Goal: Task Accomplishment & Management: Manage account settings

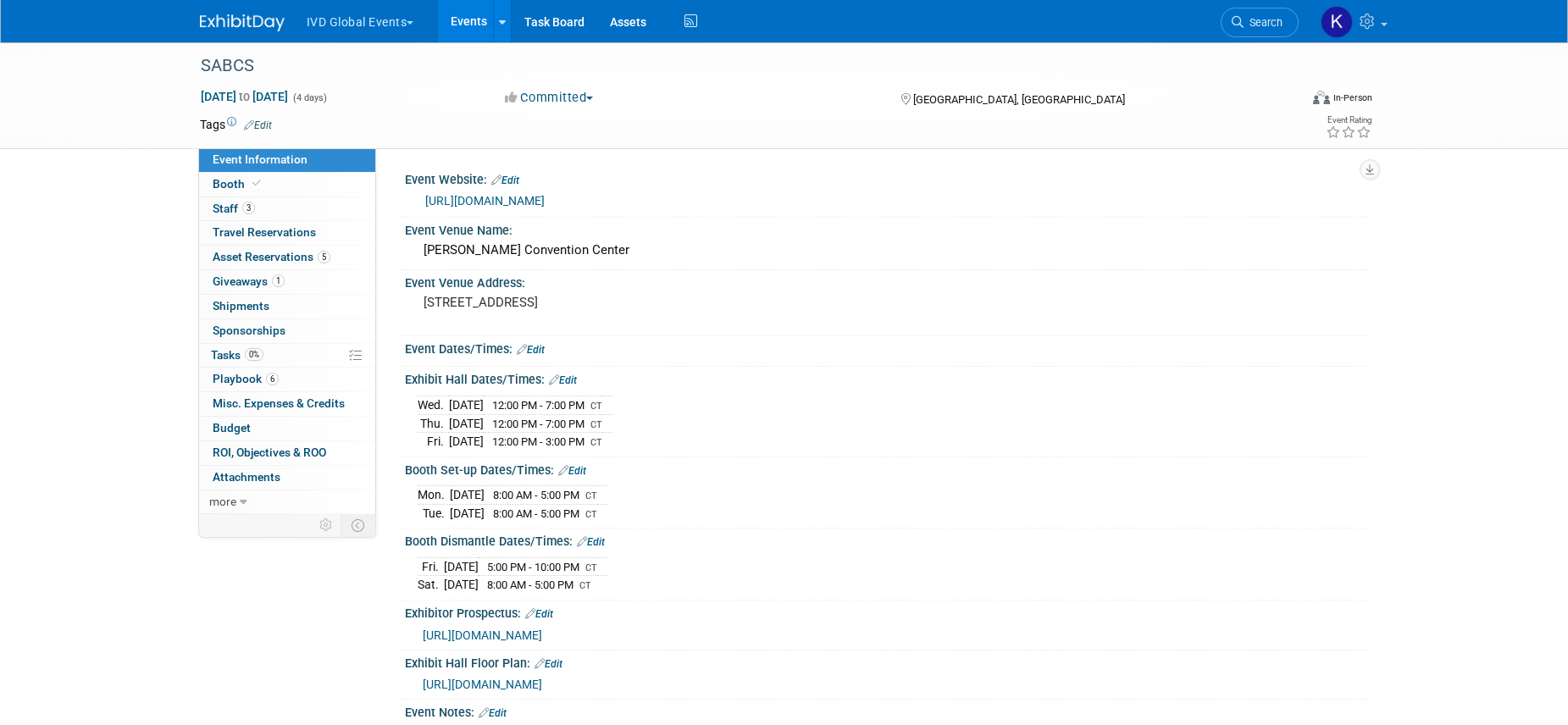
click at [393, 28] on button "IVD Global Events" at bounding box center [370, 18] width 130 height 37
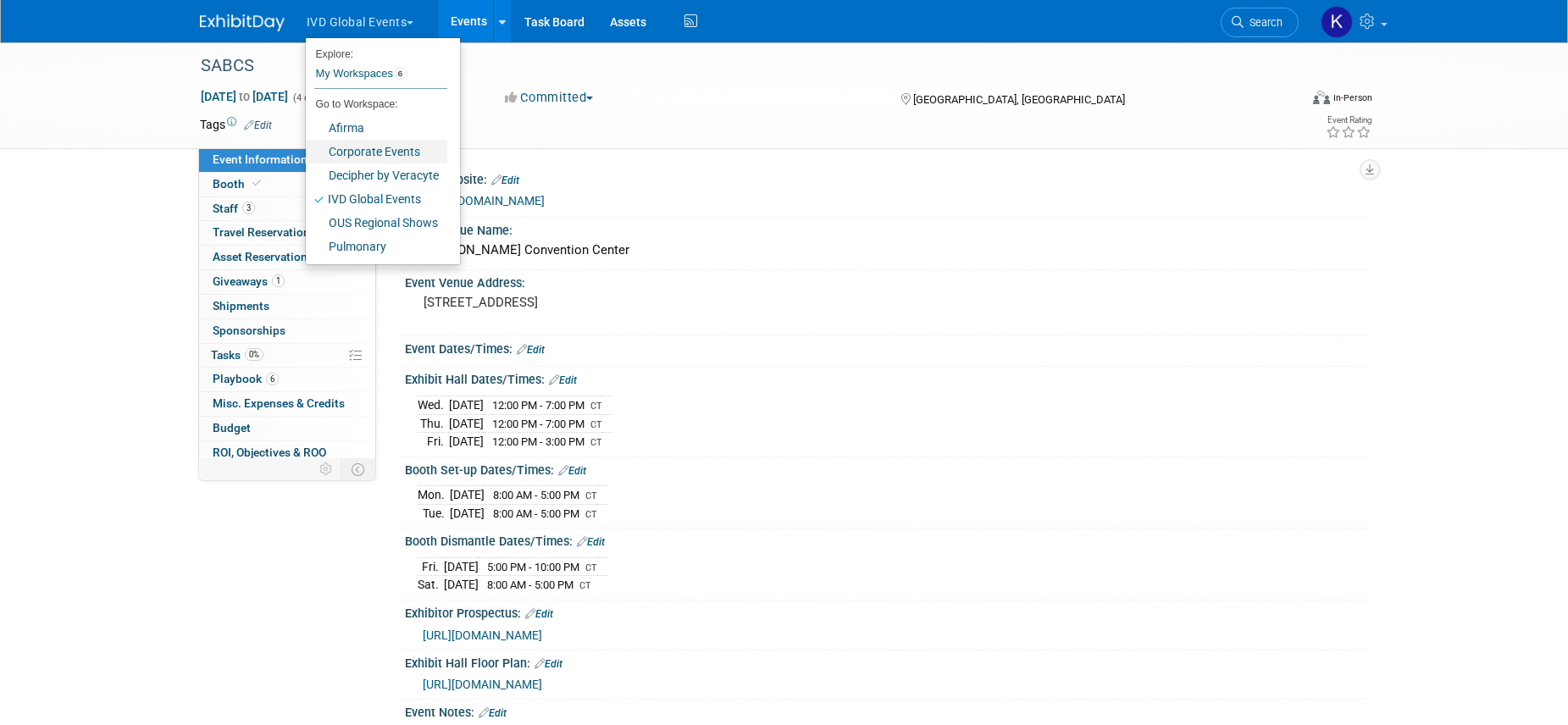
click at [387, 140] on link "Corporate Events" at bounding box center [376, 151] width 141 height 23
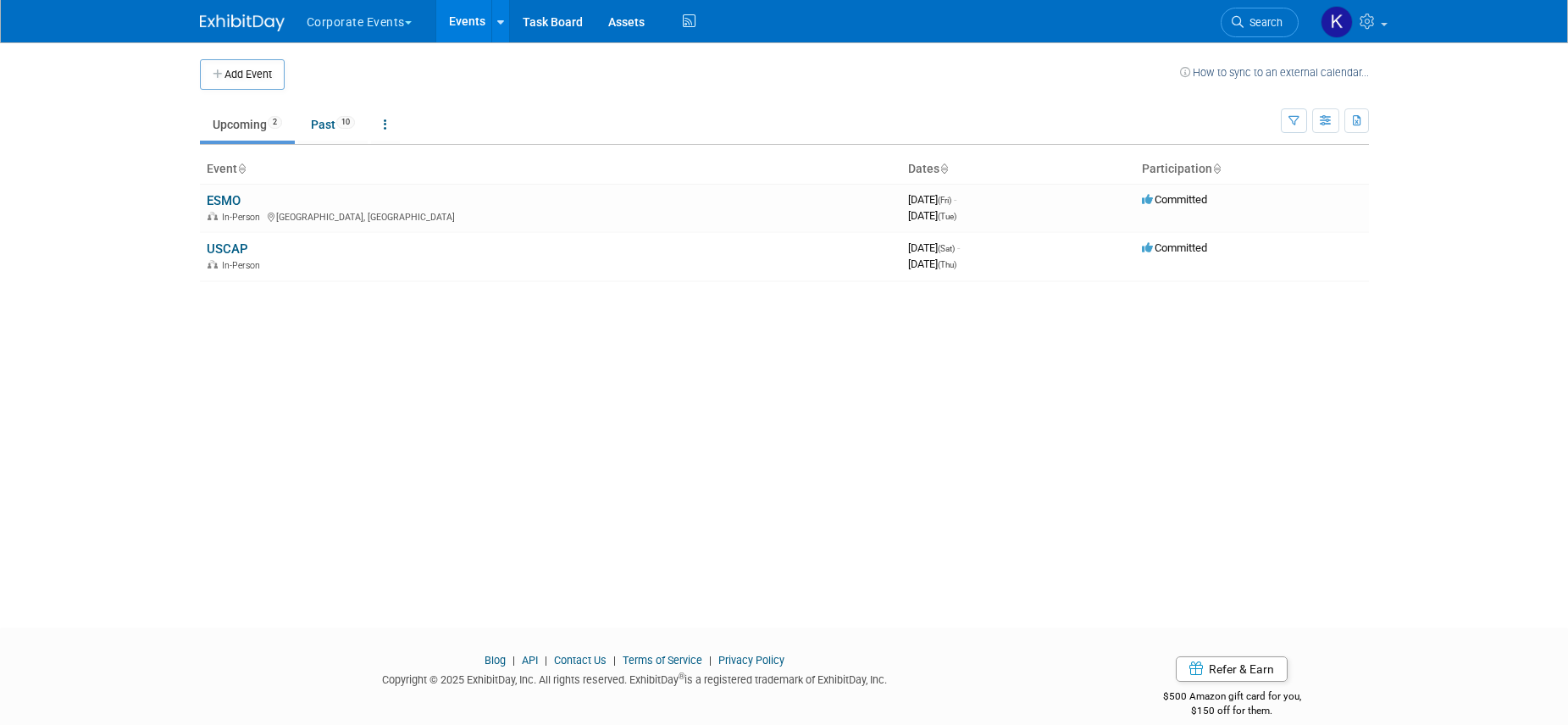
click at [364, 18] on button "Corporate Events" at bounding box center [368, 18] width 128 height 37
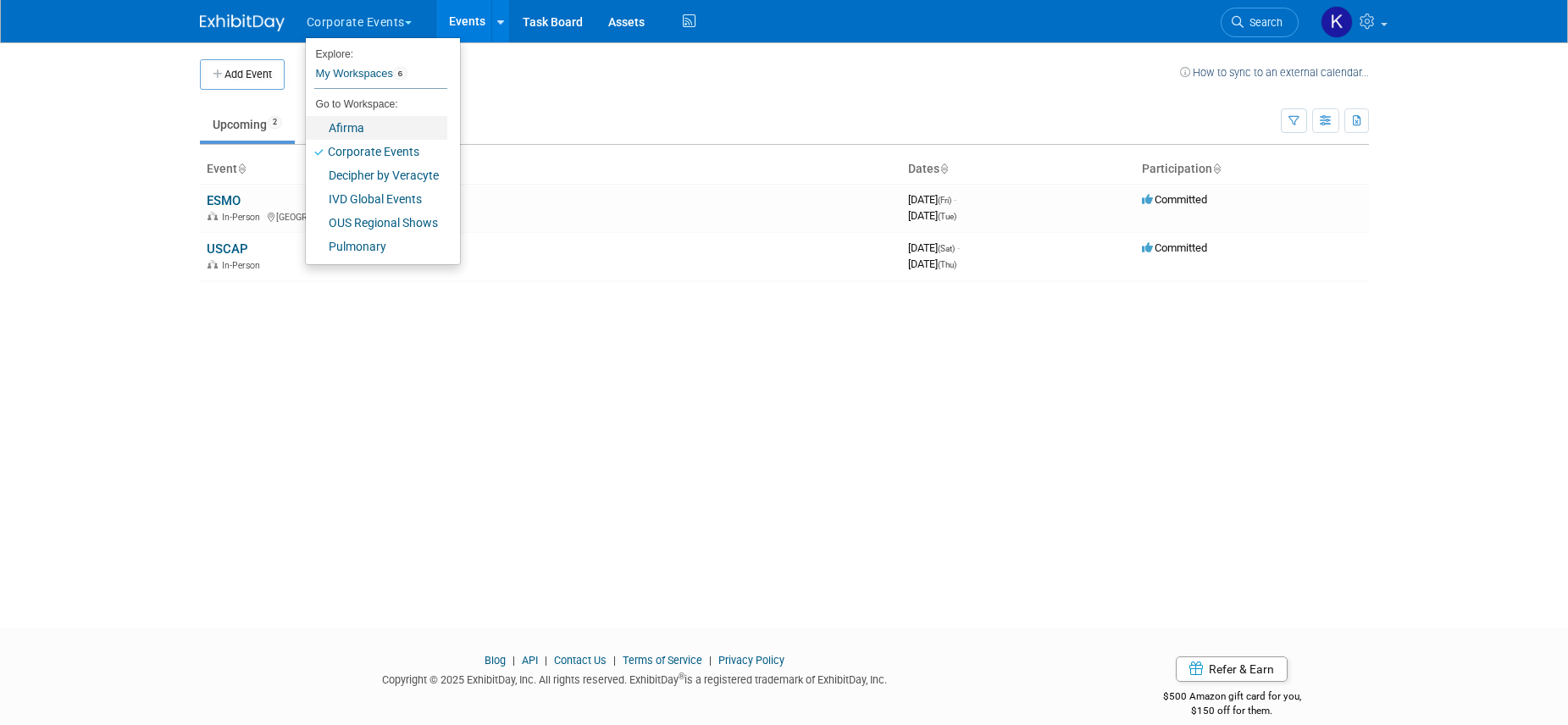
click at [358, 122] on link "Afirma" at bounding box center [376, 127] width 141 height 23
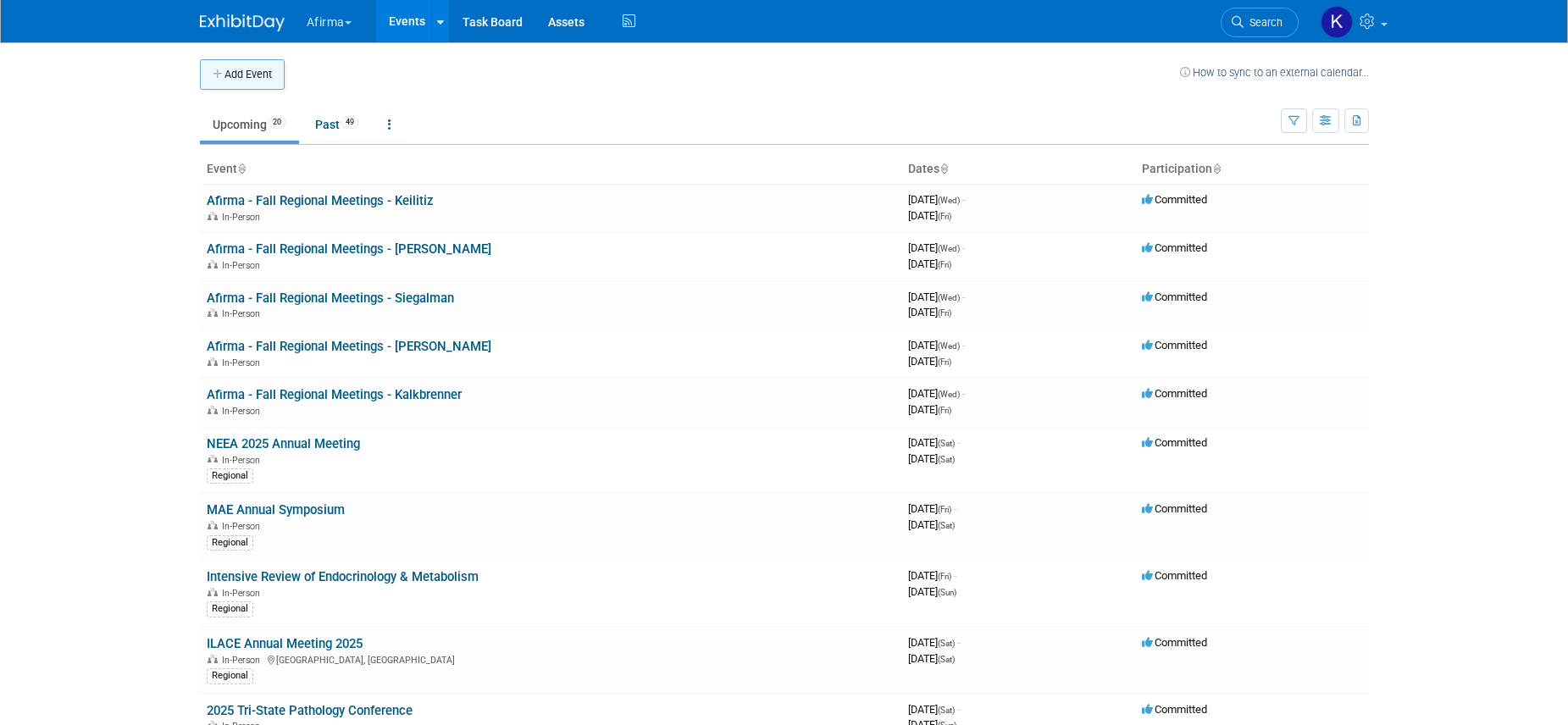
click at [255, 77] on button "Add Event" at bounding box center [242, 74] width 85 height 30
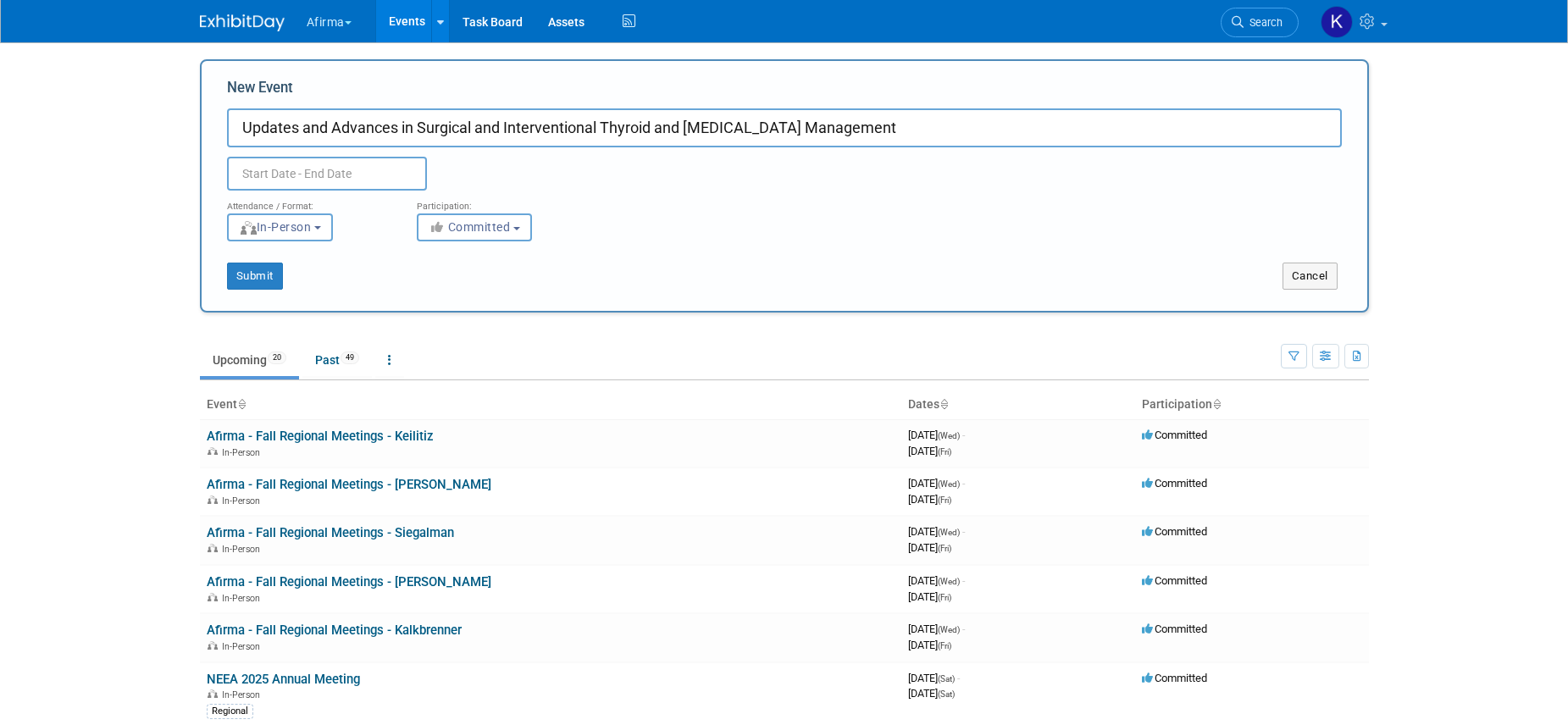
type input "Updates and Advances in Surgical and Interventional Thyroid and [MEDICAL_DATA] …"
click at [305, 169] on input "text" at bounding box center [327, 173] width 200 height 34
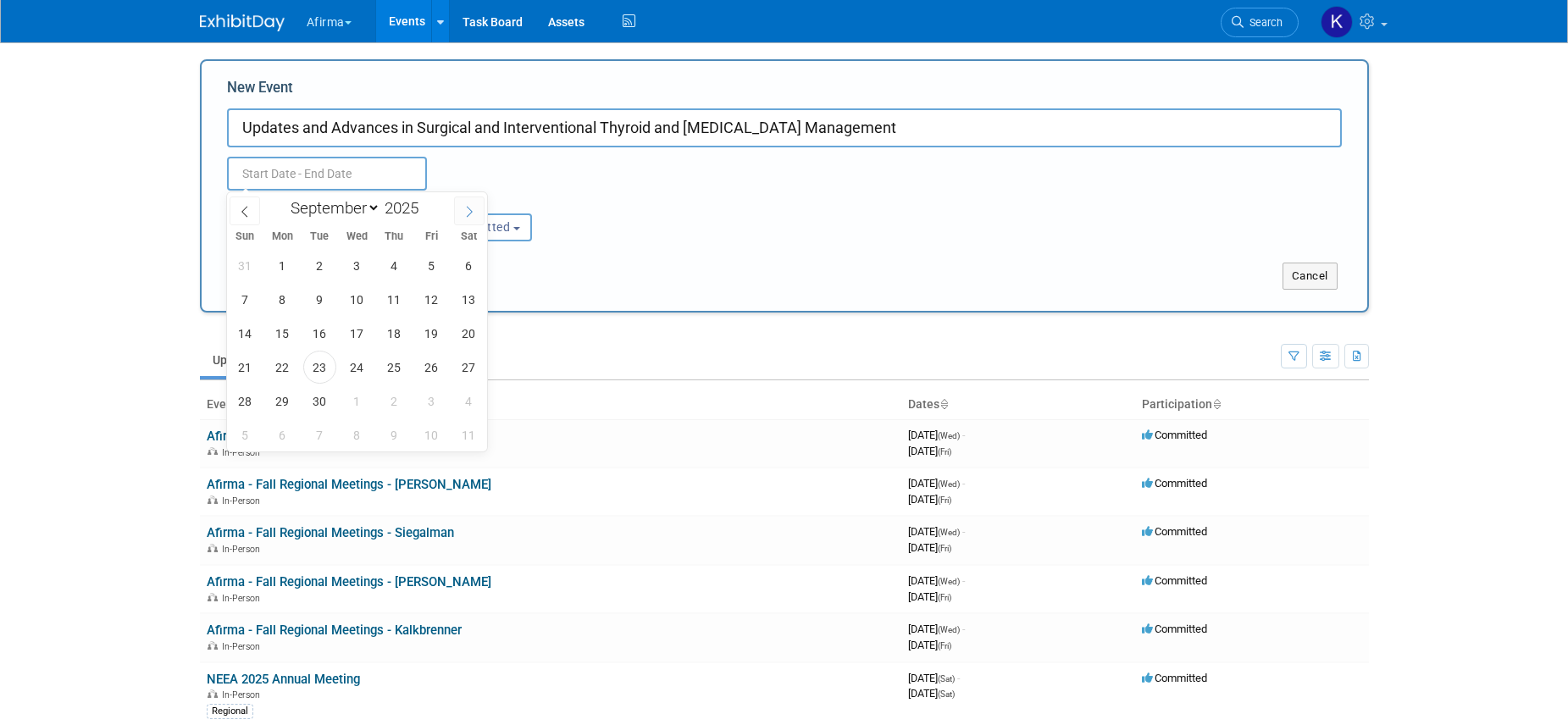
click at [472, 215] on icon at bounding box center [469, 212] width 12 height 12
select select "10"
click at [428, 328] on span "14" at bounding box center [431, 333] width 33 height 33
click at [463, 329] on span "15" at bounding box center [469, 333] width 33 height 33
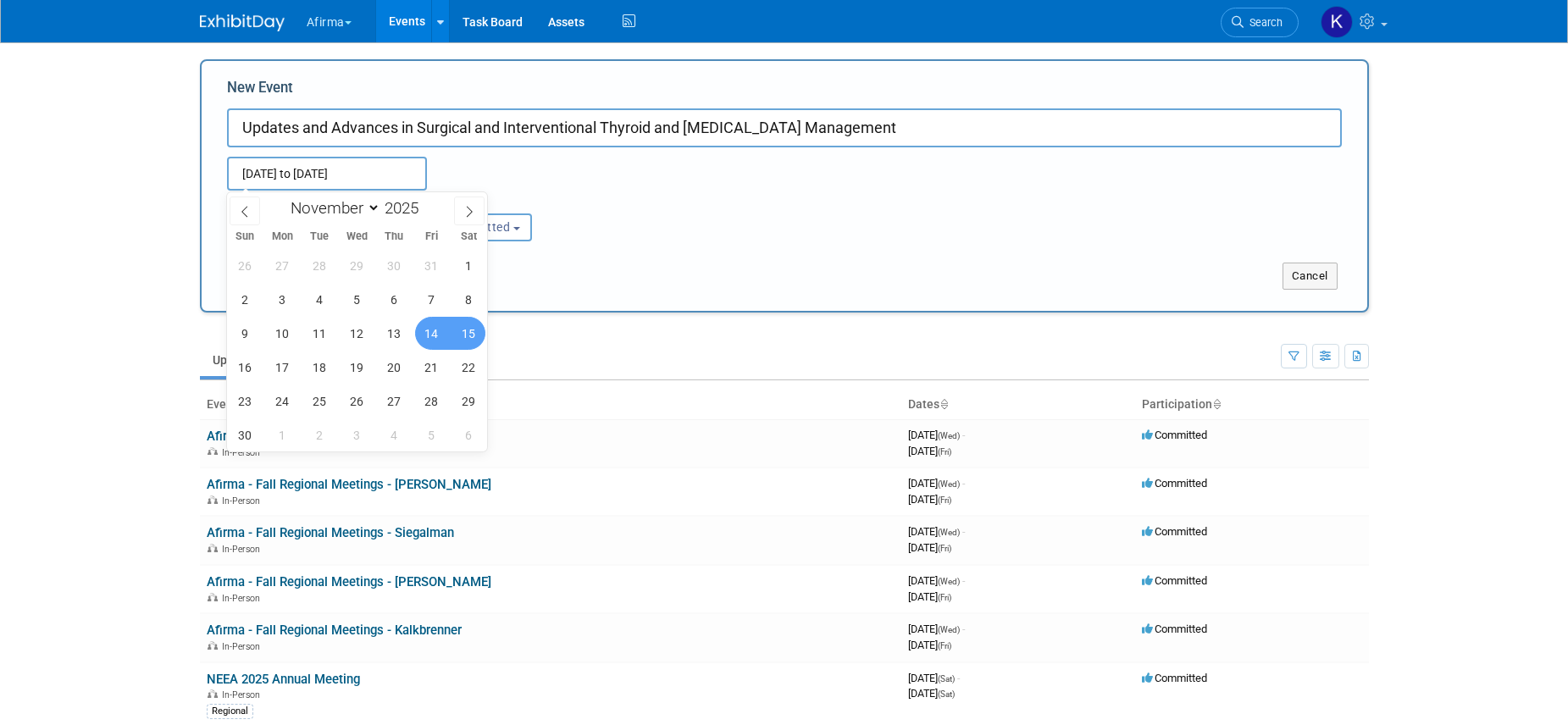
type input "Nov 14, 2025 to Nov 15, 2025"
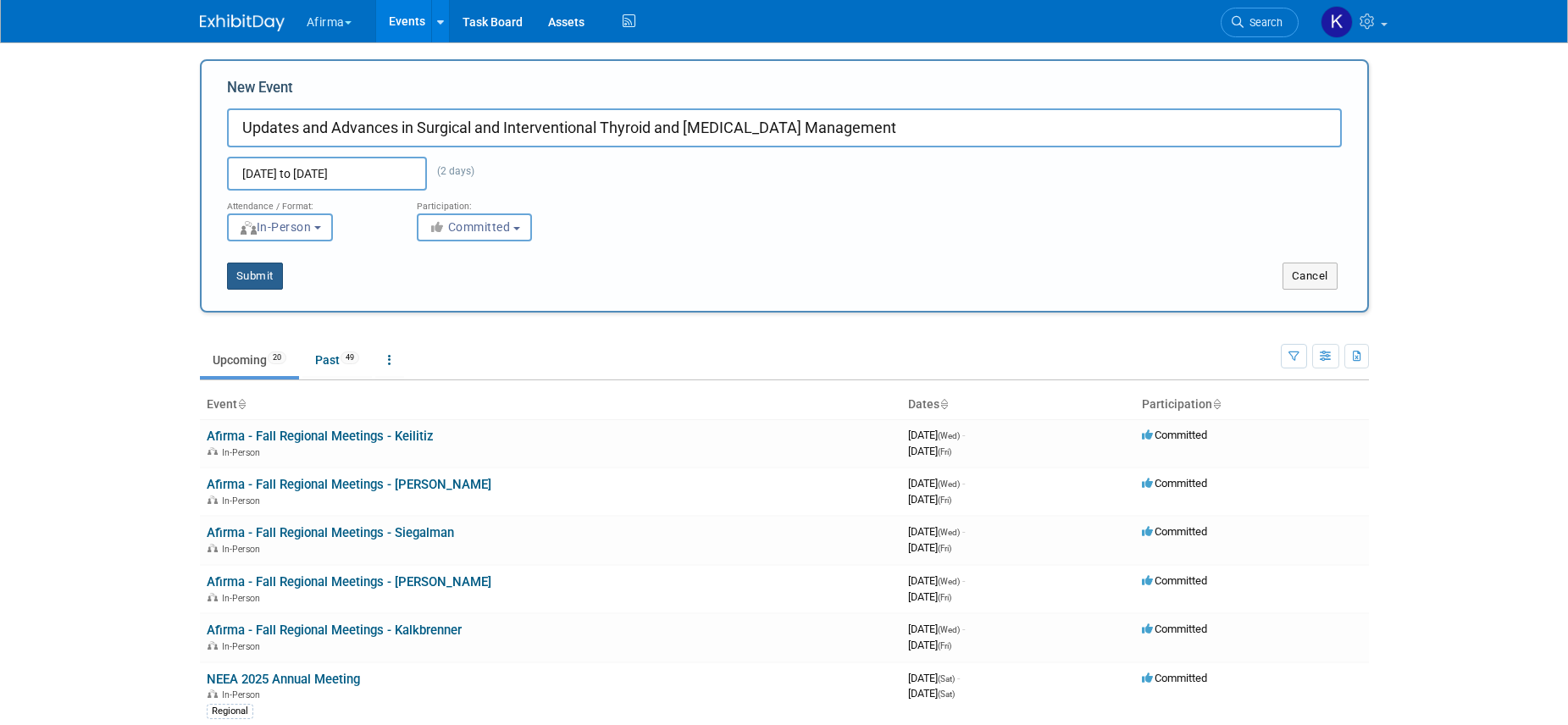
click at [266, 273] on button "Submit" at bounding box center [255, 276] width 56 height 27
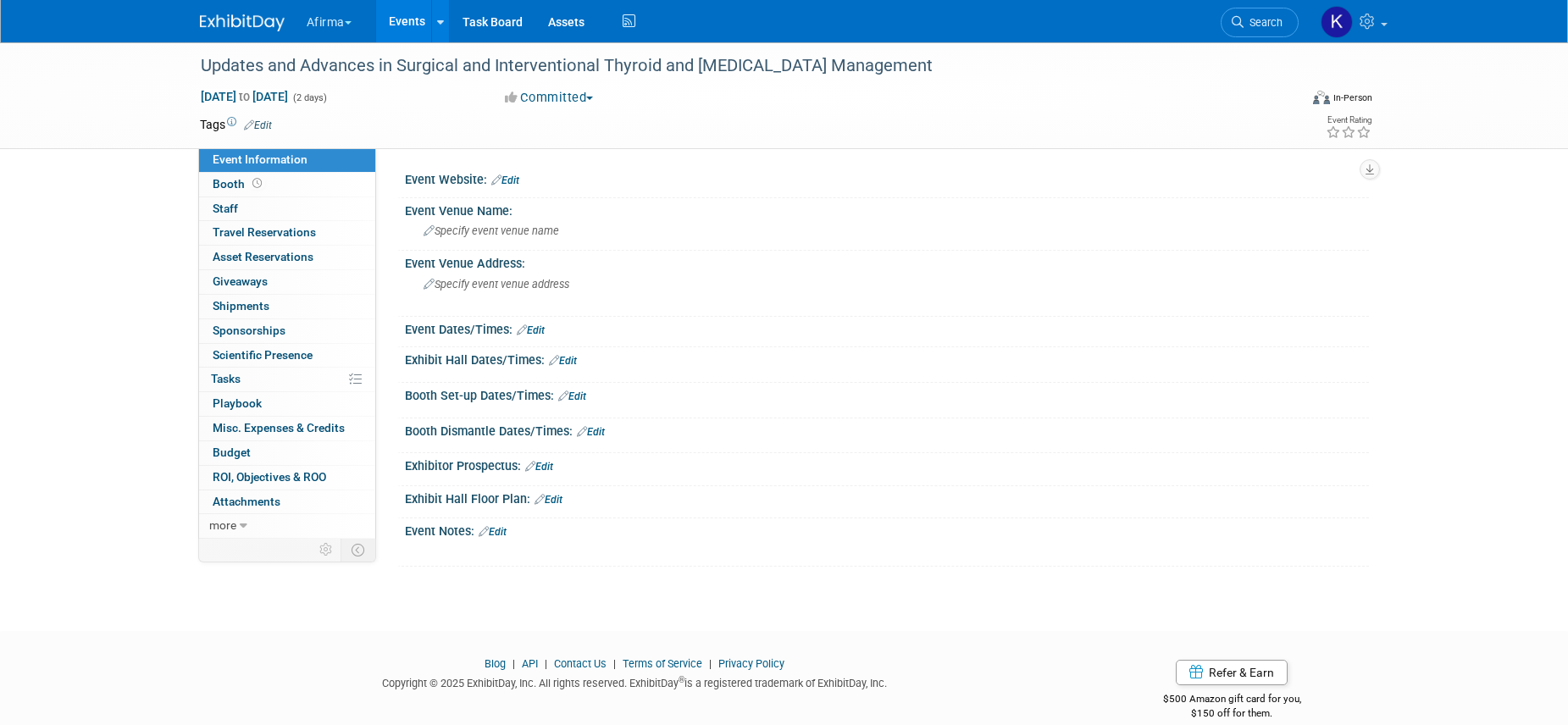
click at [266, 121] on link "Edit" at bounding box center [258, 126] width 28 height 12
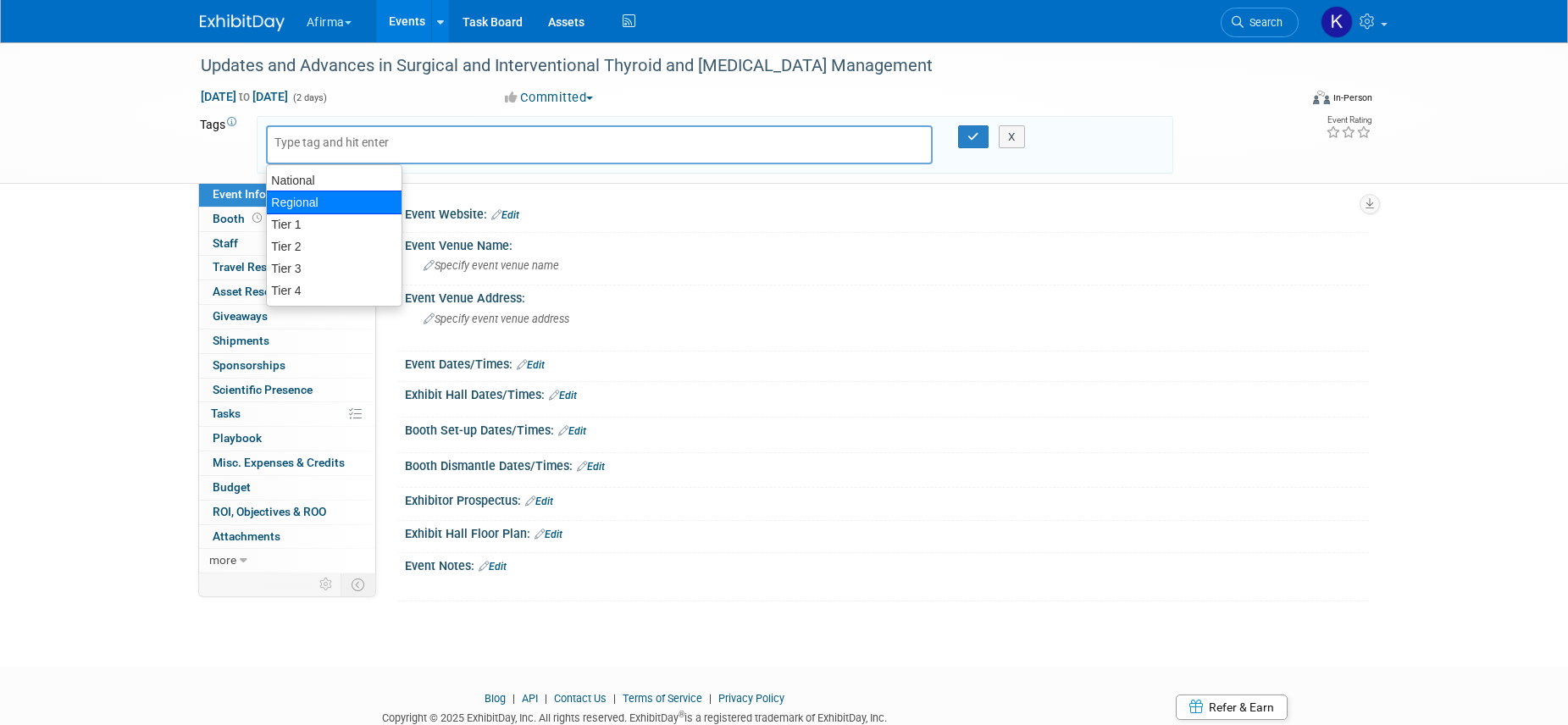
click at [331, 202] on div "Regional" at bounding box center [334, 202] width 136 height 23
type input "Regional"
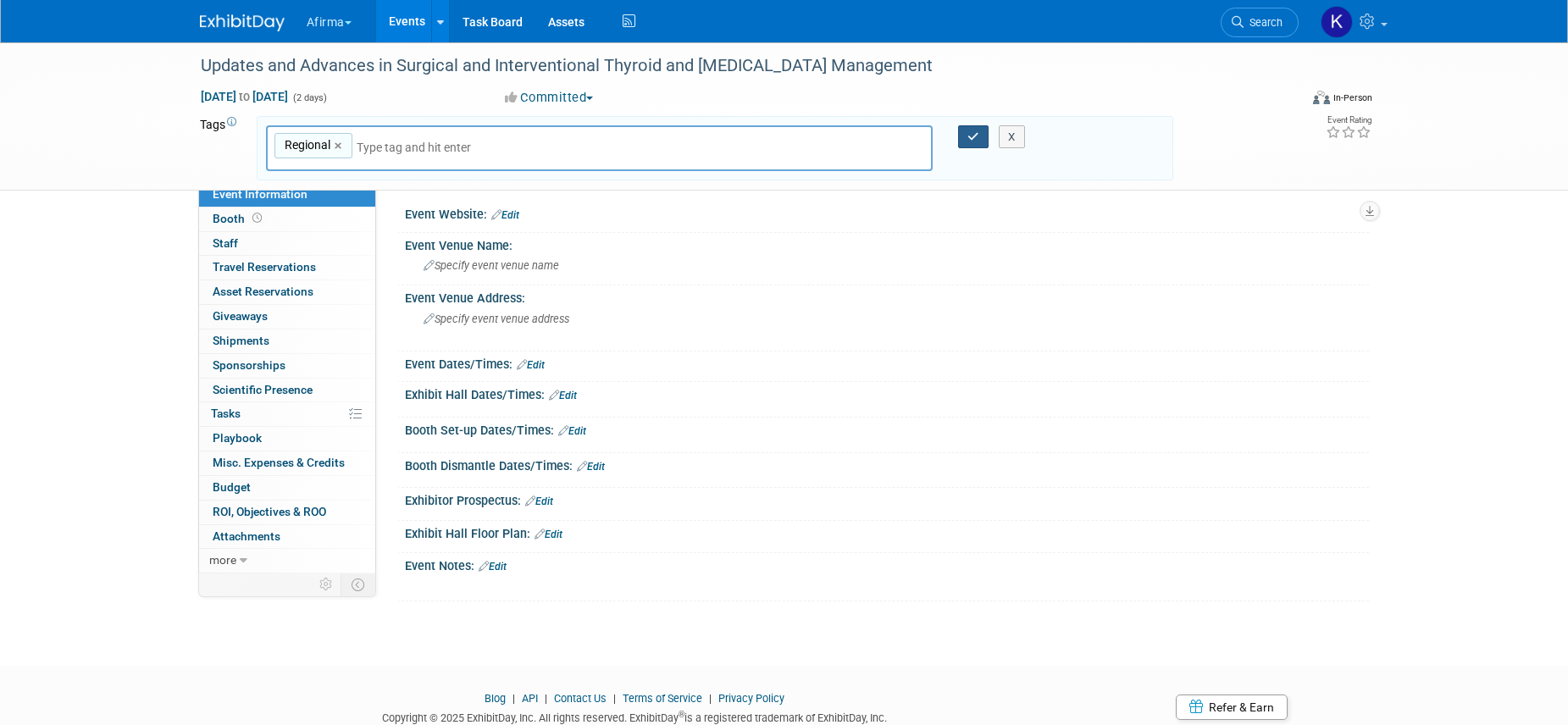
click at [980, 136] on button "button" at bounding box center [973, 136] width 30 height 23
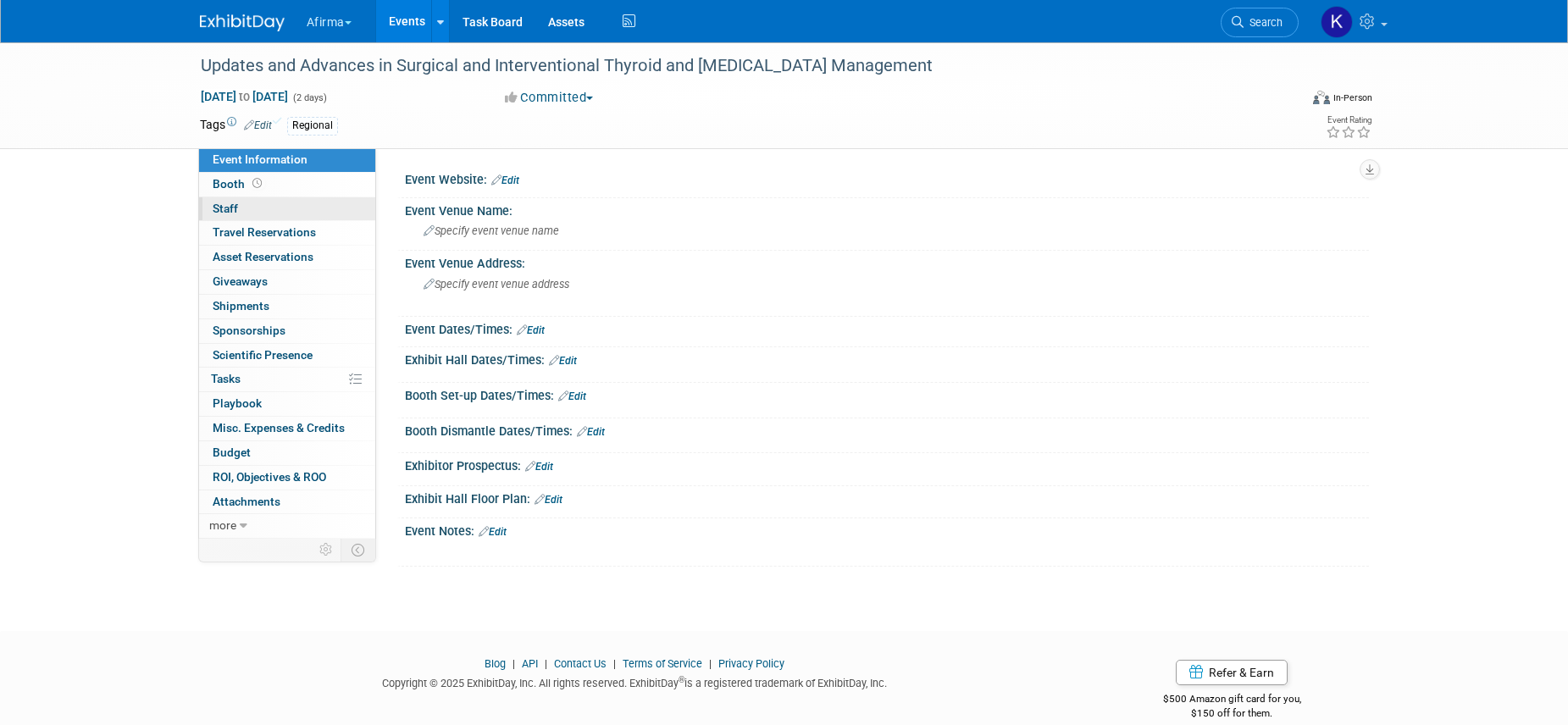
click at [339, 216] on link "0 Staff 0" at bounding box center [286, 208] width 176 height 23
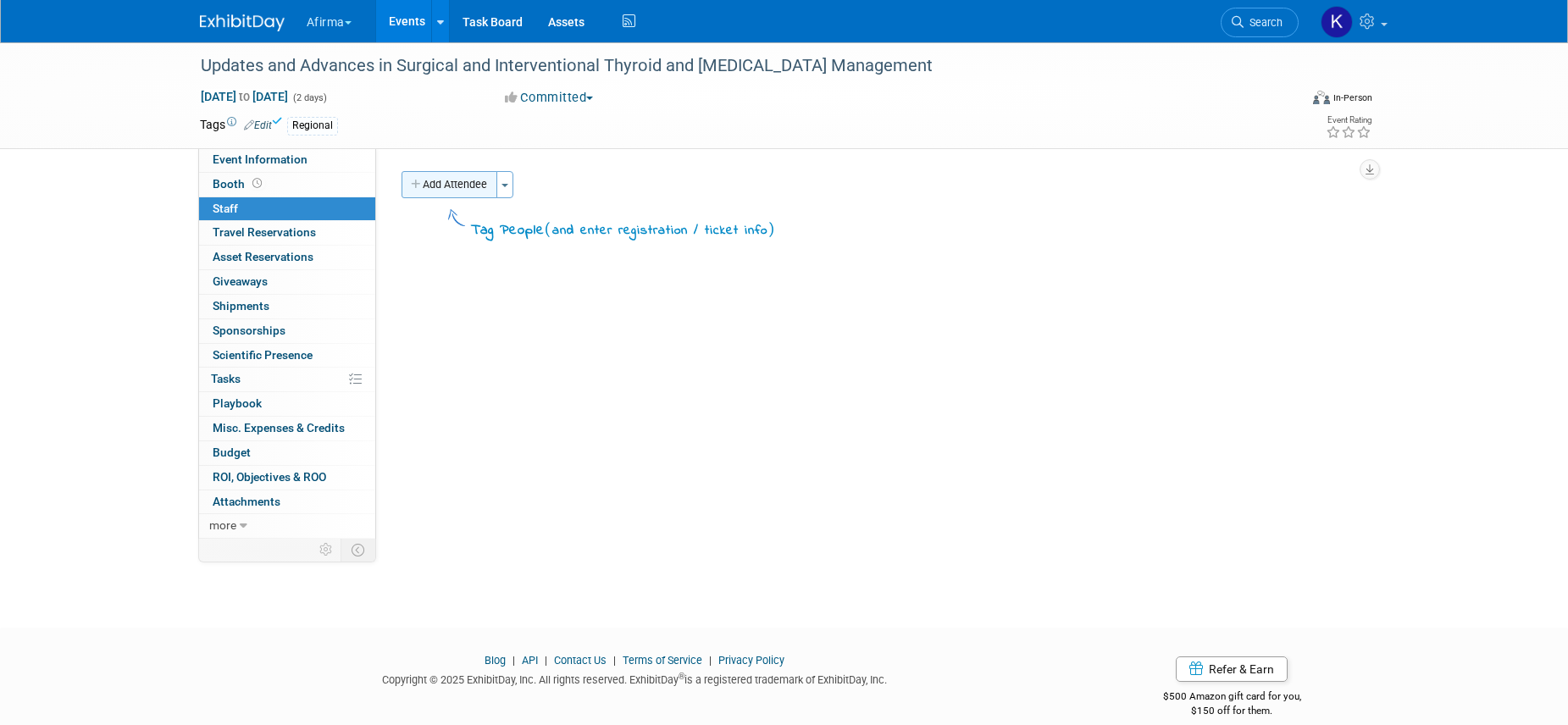
click at [467, 182] on button "Add Attendee" at bounding box center [449, 184] width 95 height 27
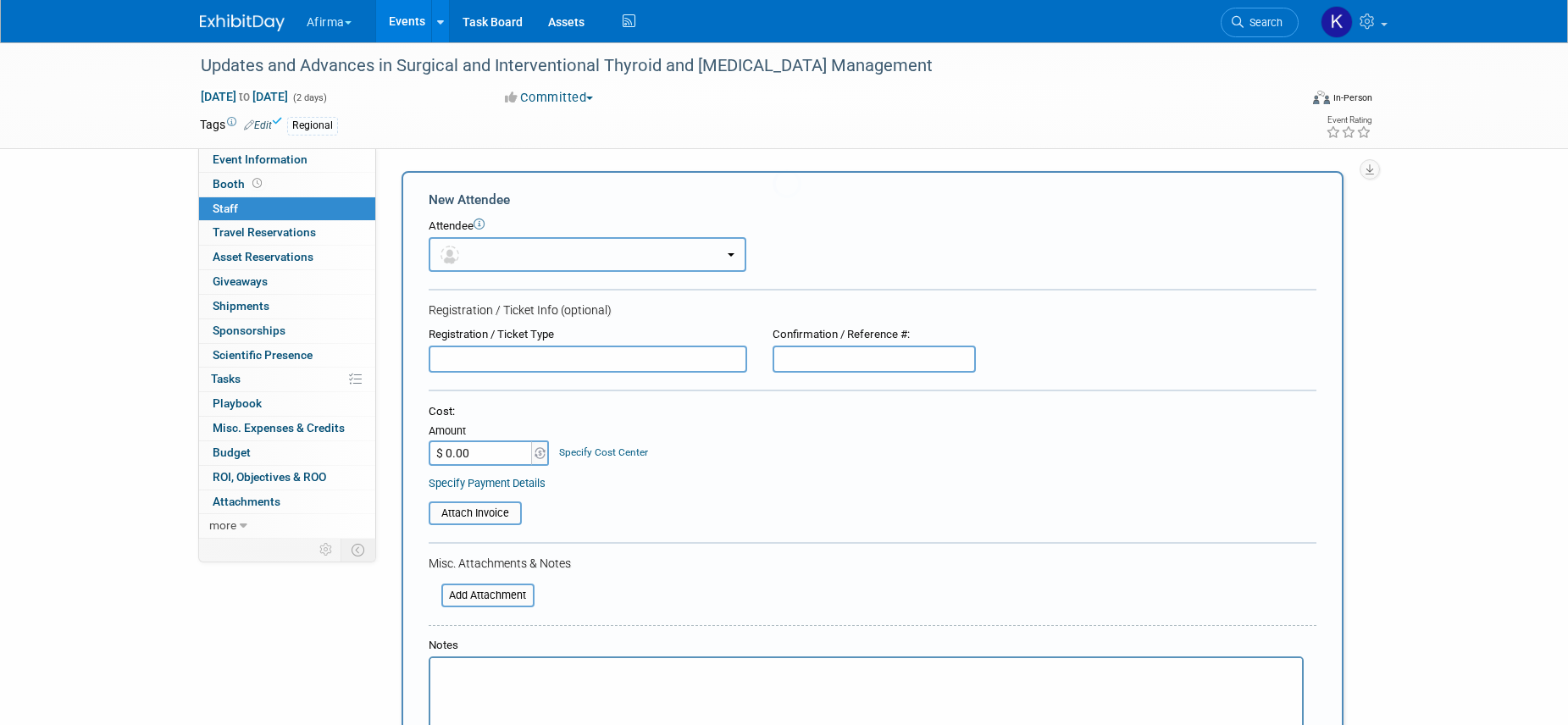
click at [482, 249] on button "button" at bounding box center [587, 254] width 318 height 35
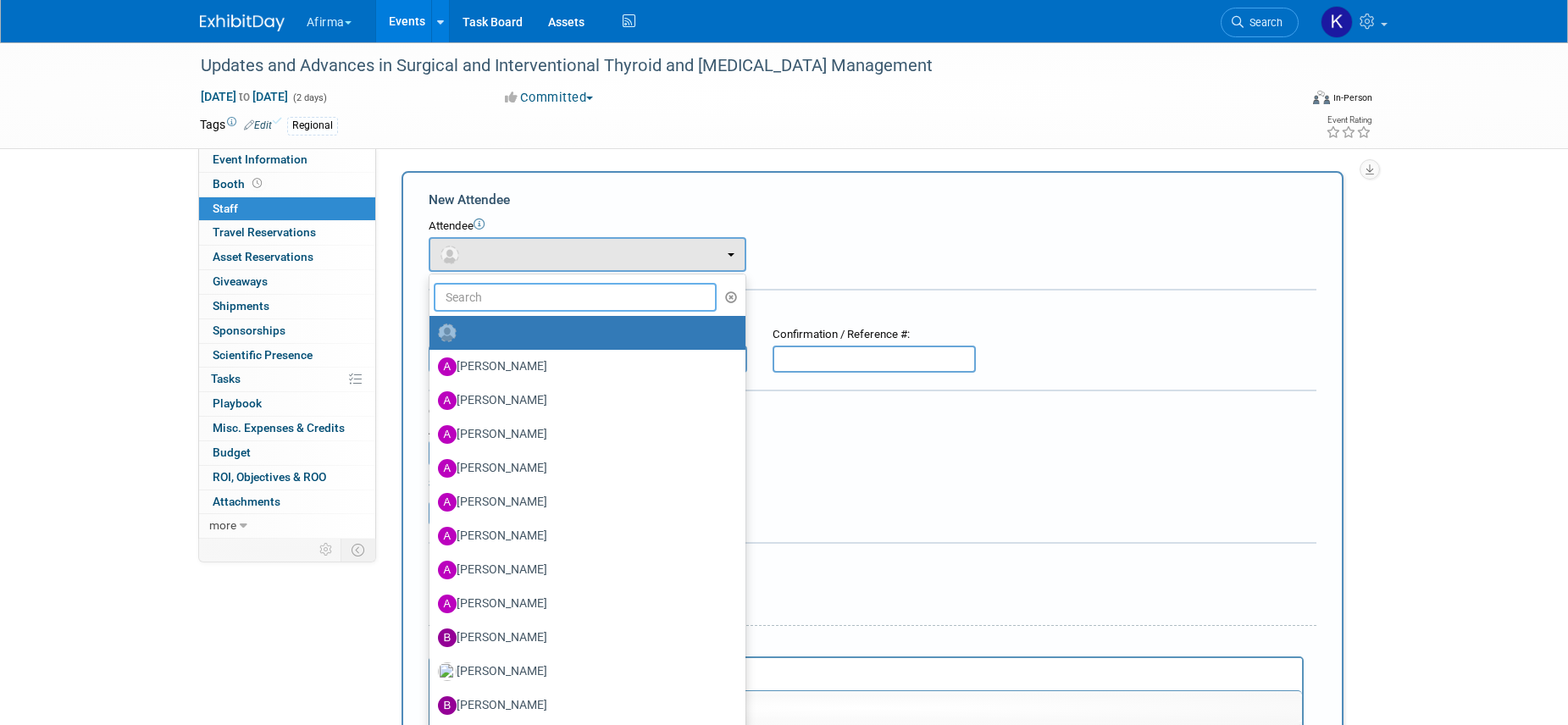
click at [488, 293] on input "text" at bounding box center [575, 297] width 284 height 29
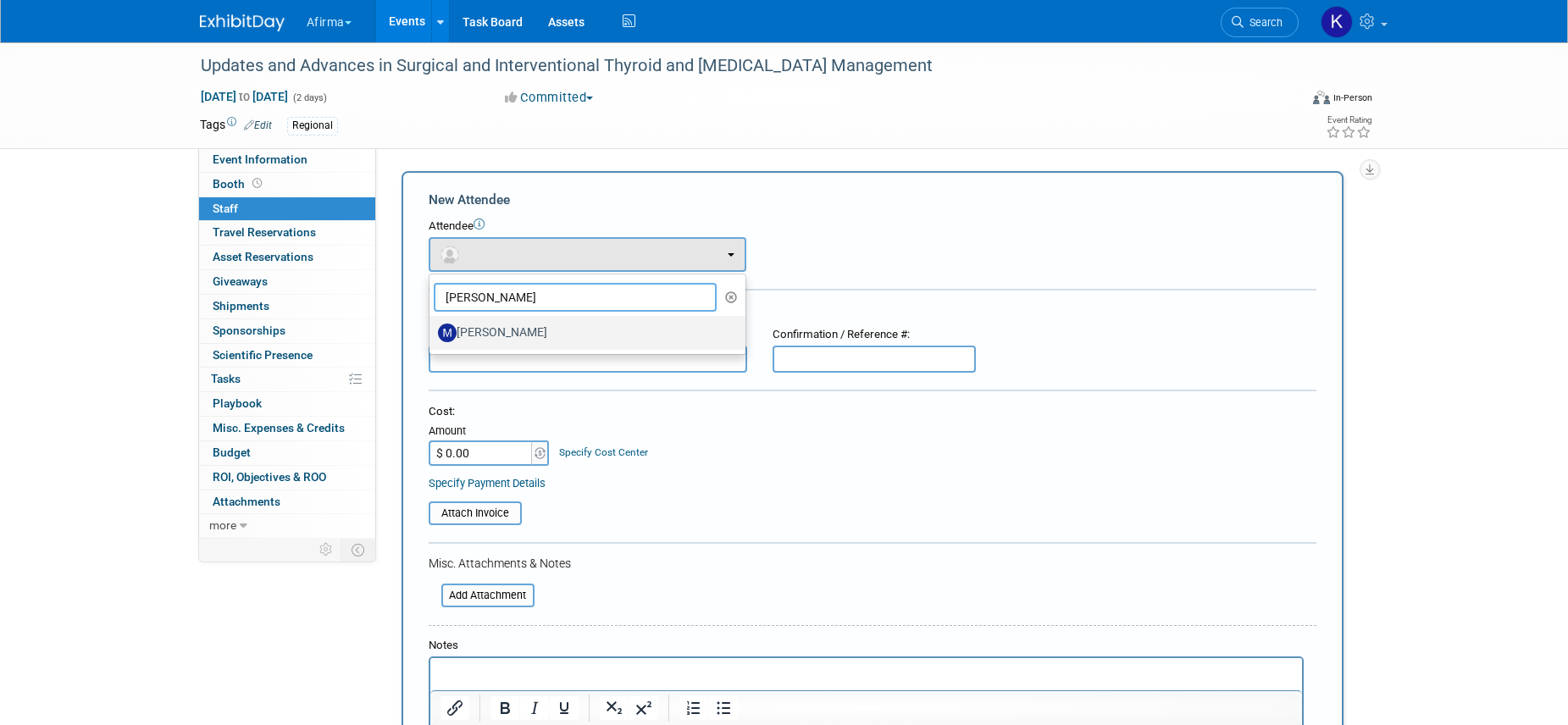
type input "marcy"
click at [510, 333] on label "Marcy Lockerman" at bounding box center [583, 332] width 291 height 27
click at [432, 333] on input "Marcy Lockerman" at bounding box center [426, 330] width 11 height 11
select select "08defd76-af04-47cb-ba80-b518d9a90787"
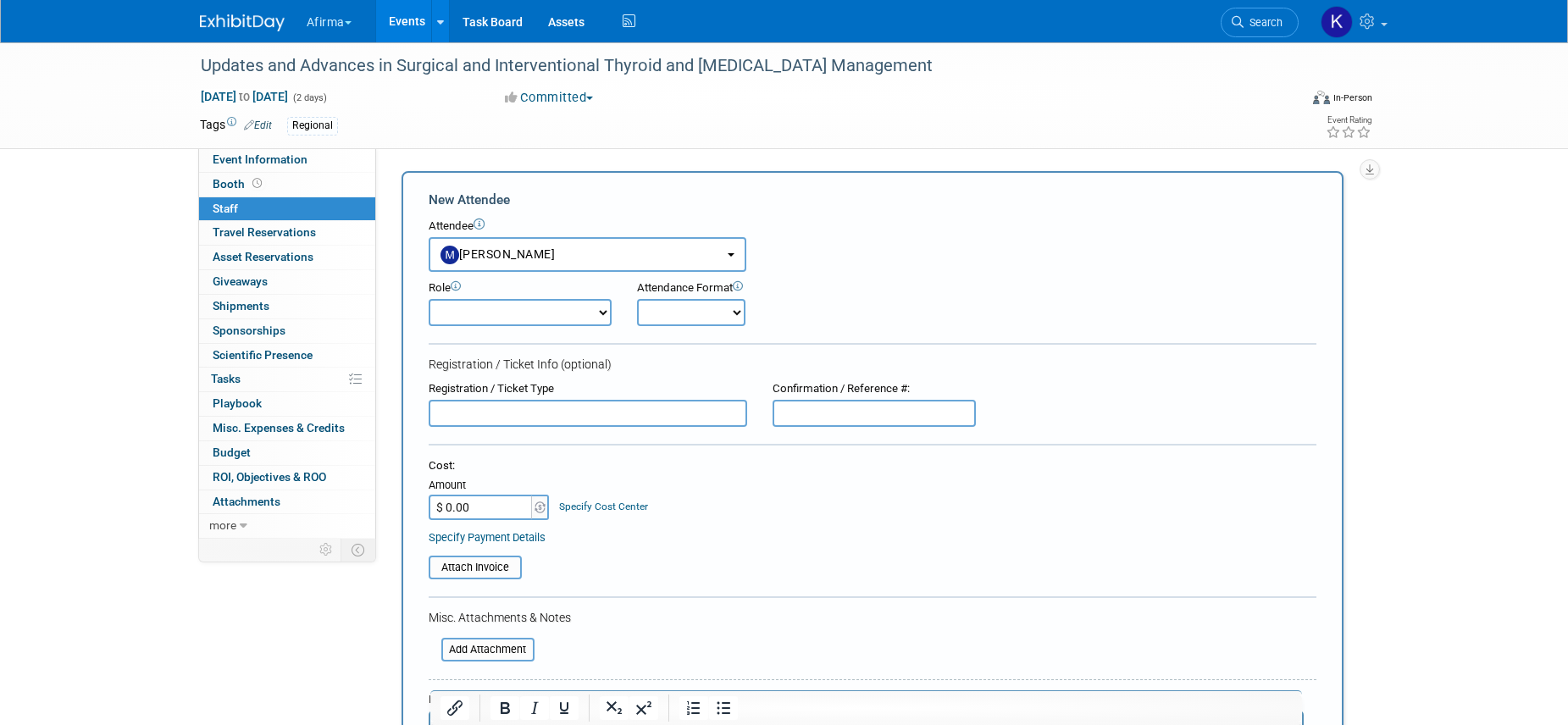
click at [737, 300] on select "Onsite Remote" at bounding box center [691, 312] width 108 height 27
select select "1"
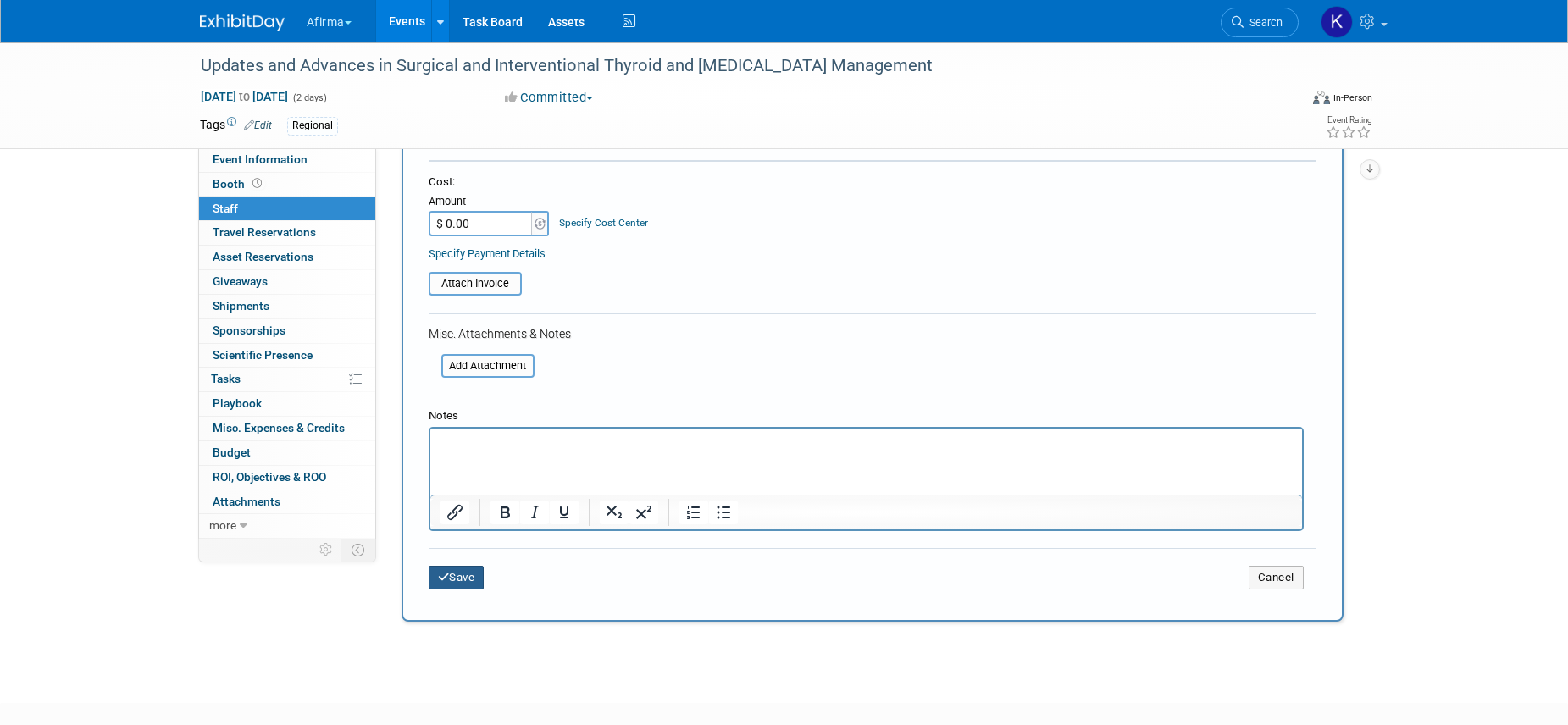
click at [463, 578] on button "Save" at bounding box center [456, 577] width 56 height 23
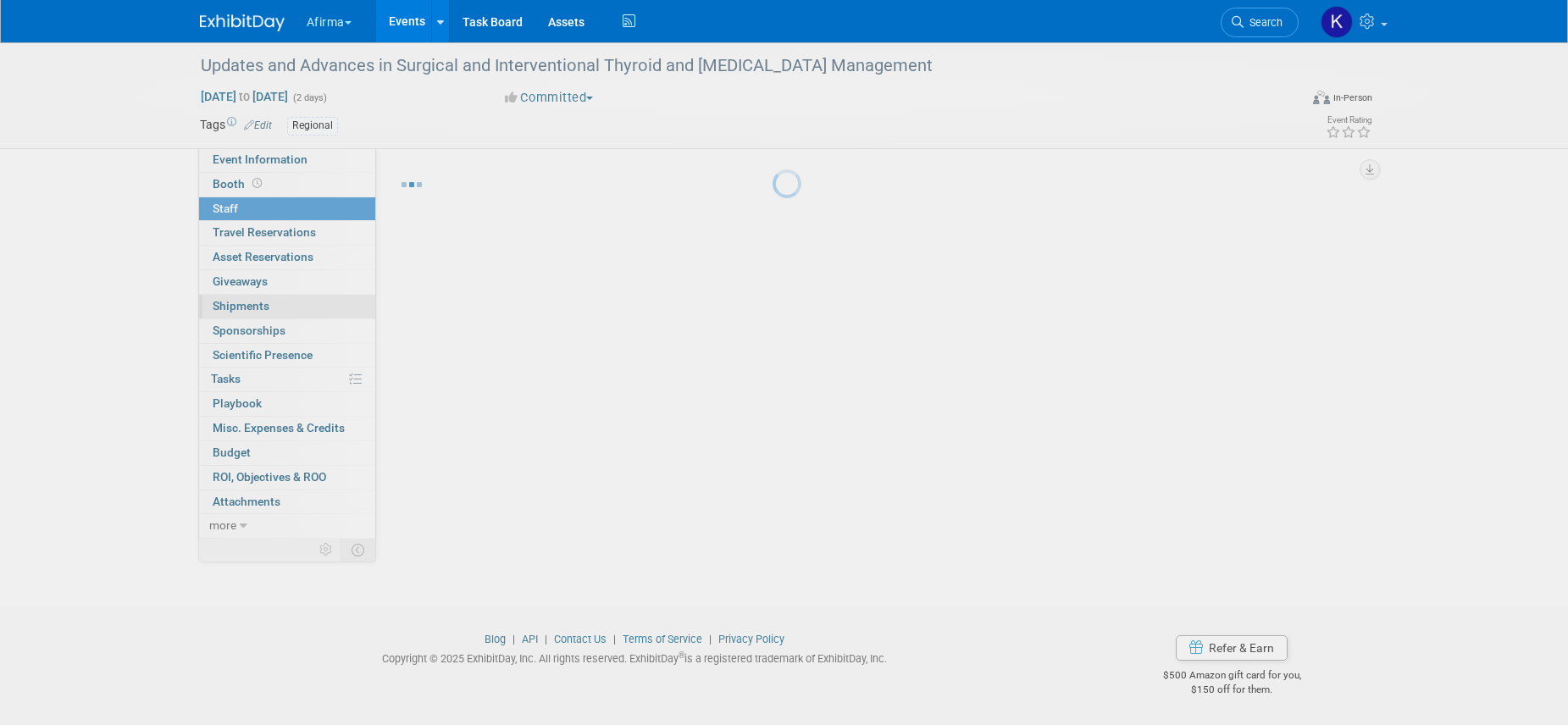
scroll to position [21, 0]
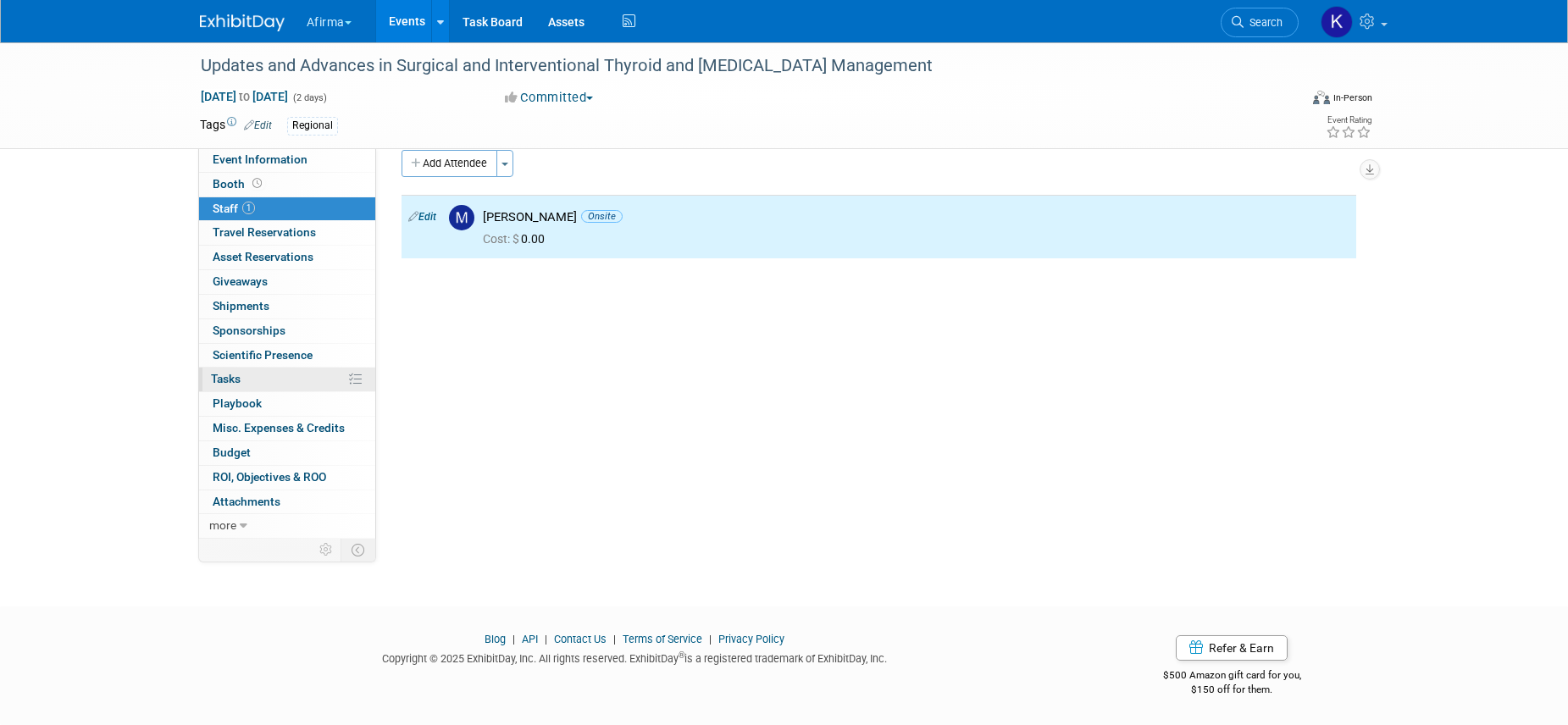
click at [290, 377] on link "0% Tasks 0%" at bounding box center [286, 379] width 176 height 23
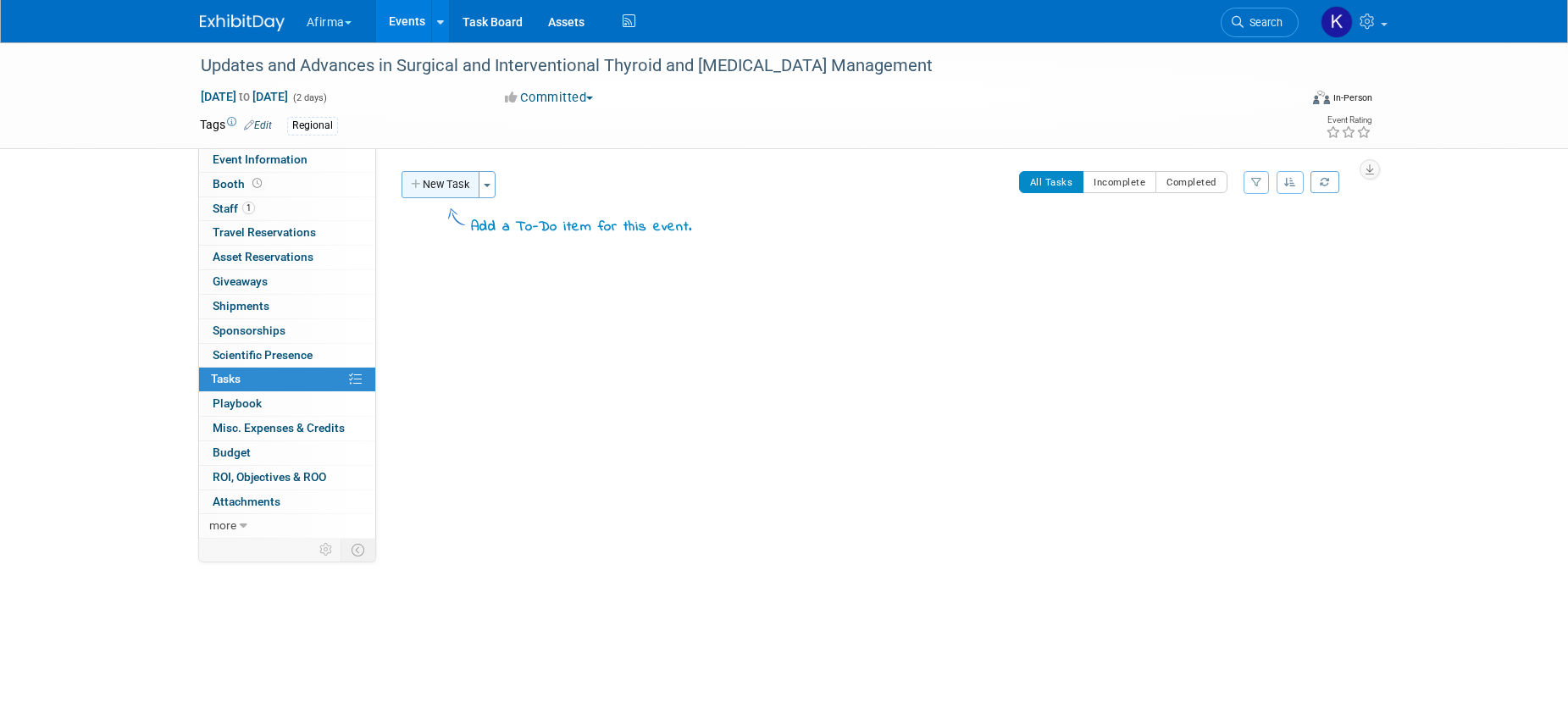
click at [420, 186] on icon "button" at bounding box center [417, 185] width 12 height 11
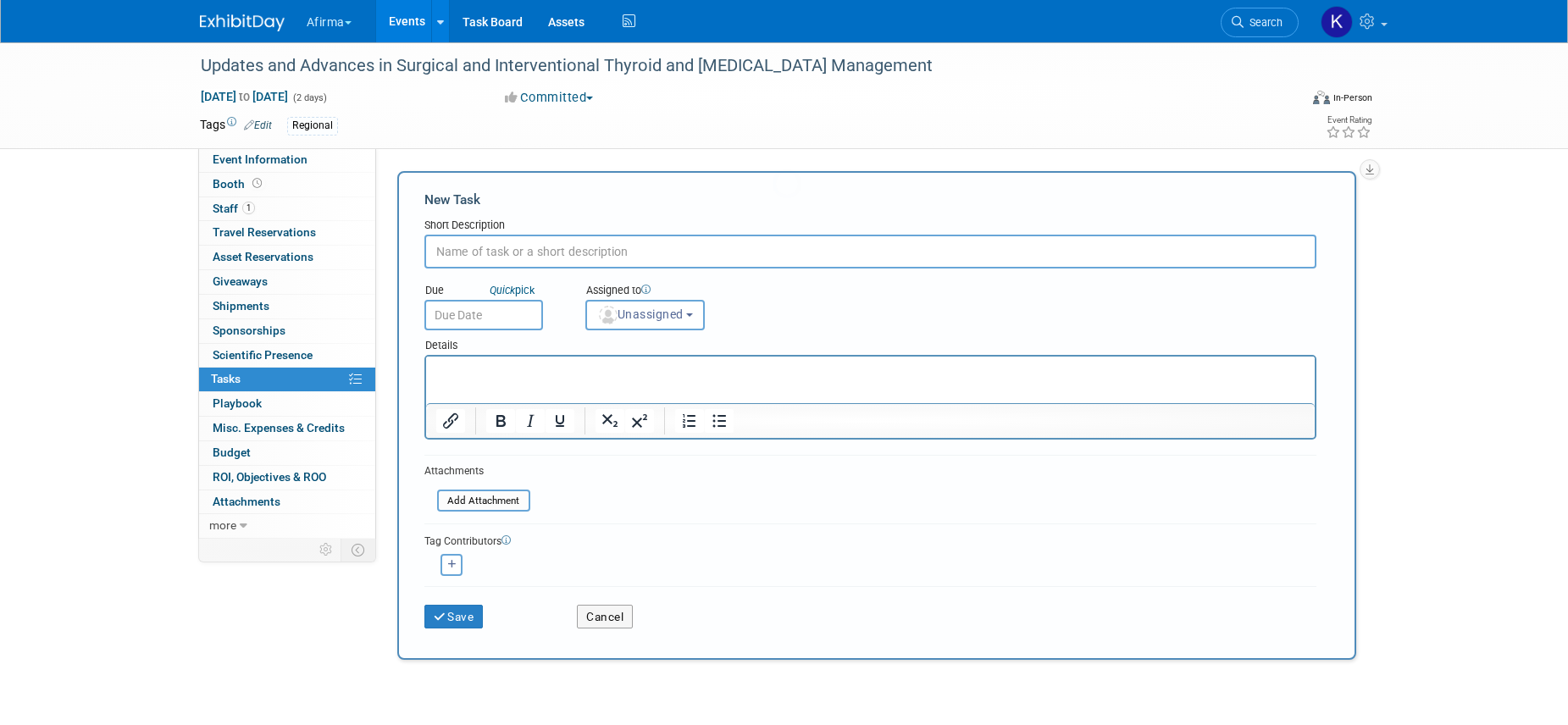
click at [487, 273] on div "Due Quick pick Assigned to <img src="https://www.exhibitday.com/Images/Unassign…" at bounding box center [870, 299] width 917 height 62
click at [503, 244] on input "text" at bounding box center [870, 251] width 892 height 34
type input "Complete objectives"
click at [509, 376] on p "Rich Text Area. Press ALT-0 for help." at bounding box center [870, 372] width 869 height 17
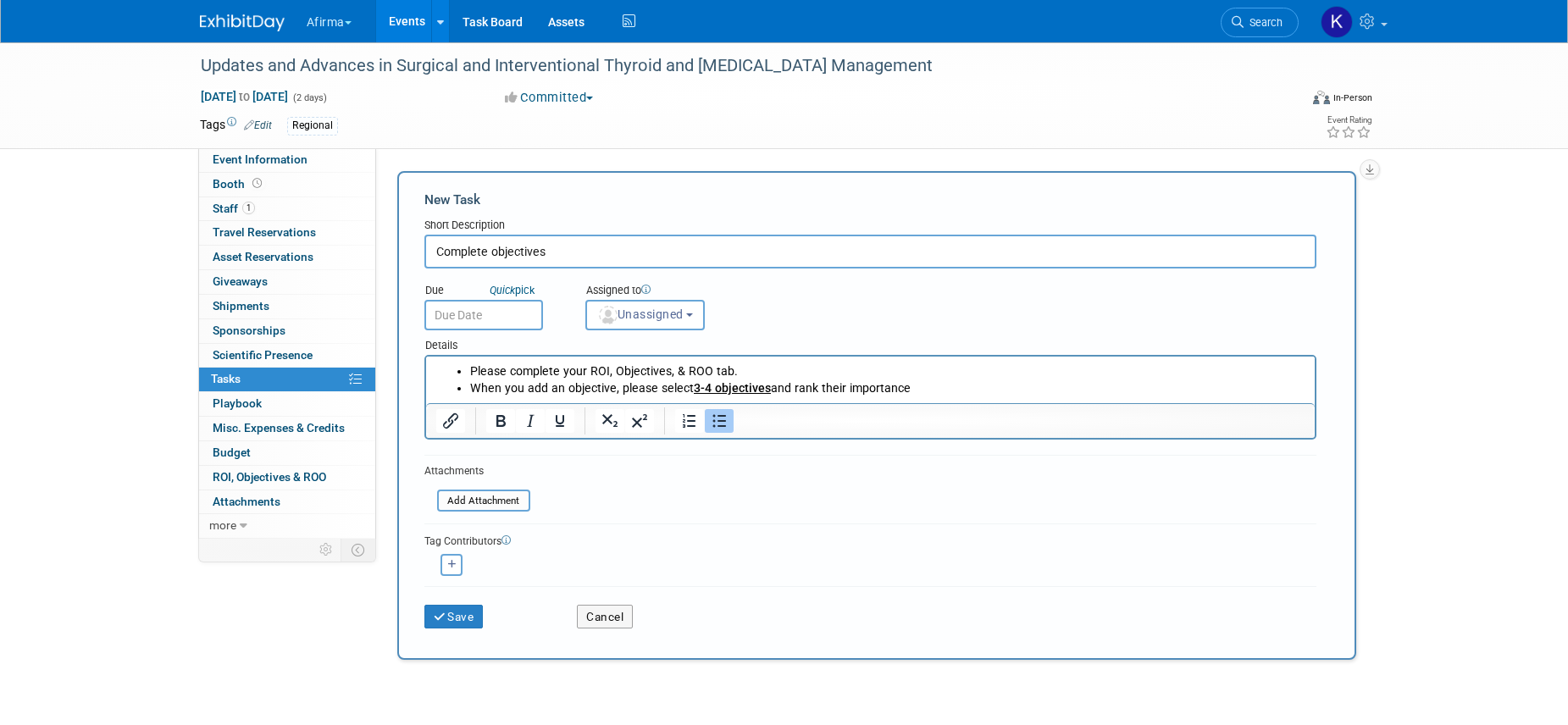
click at [472, 311] on input "text" at bounding box center [483, 315] width 119 height 30
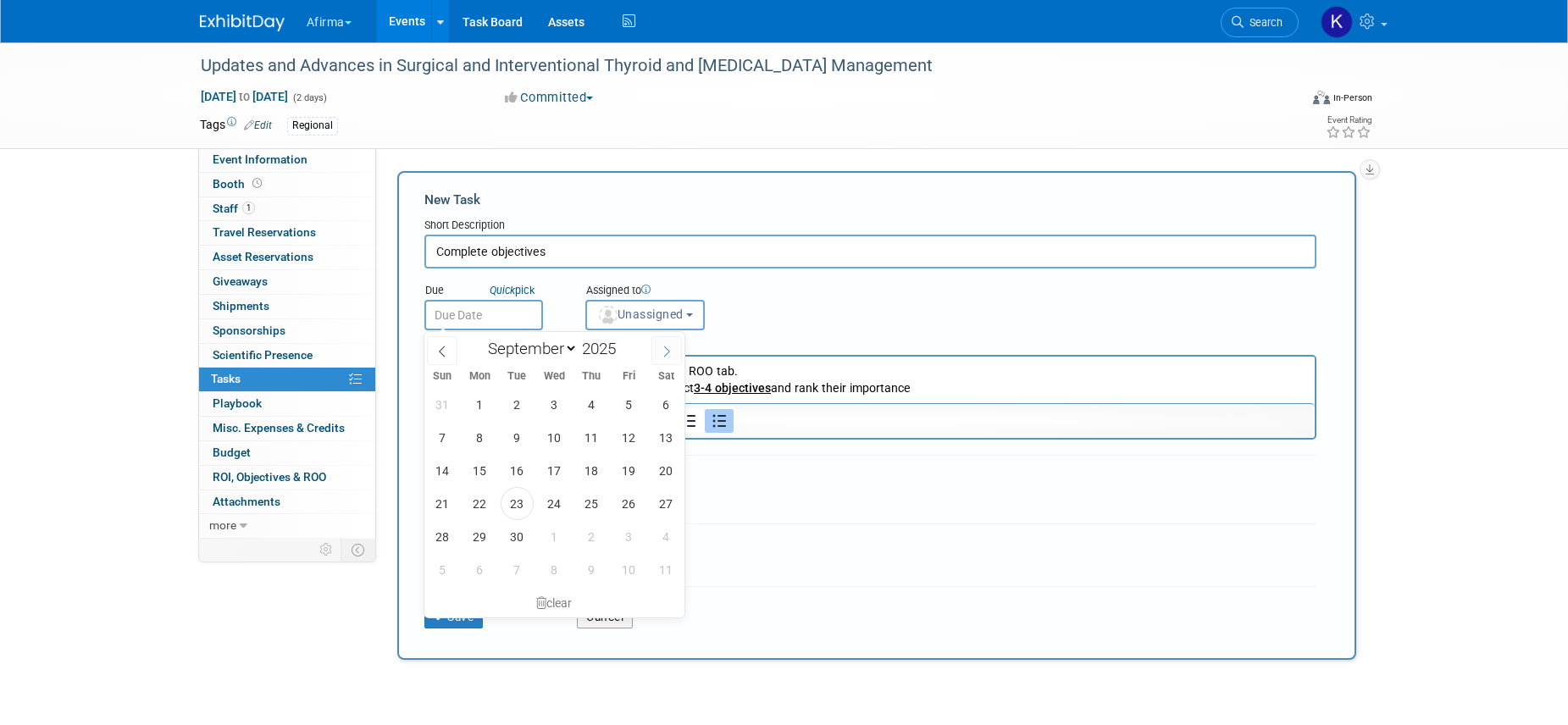
click at [672, 346] on icon at bounding box center [667, 351] width 12 height 12
select select "10"
click at [567, 460] on span "12" at bounding box center [554, 470] width 33 height 33
type input "Nov 12, 2025"
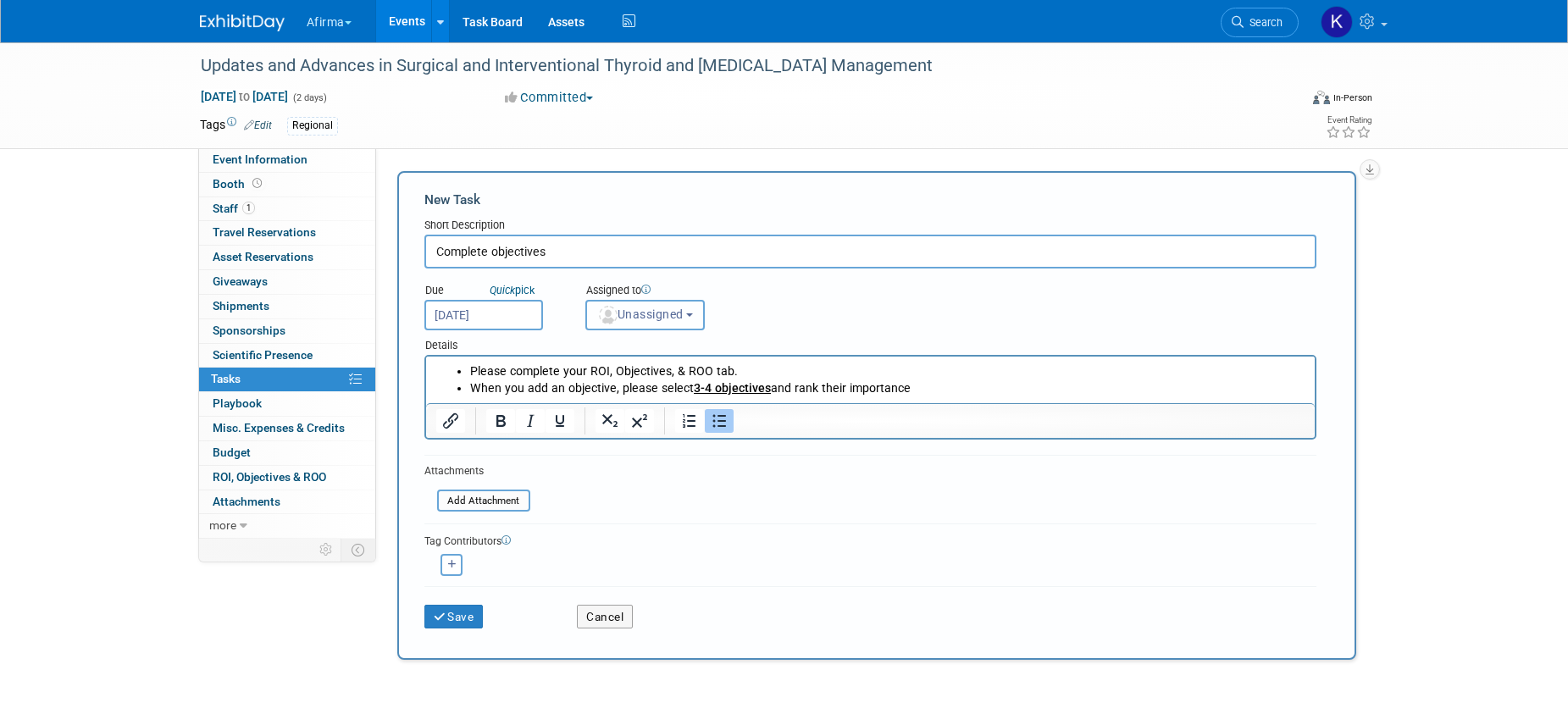
click at [621, 324] on button "Unassigned" at bounding box center [646, 315] width 121 height 30
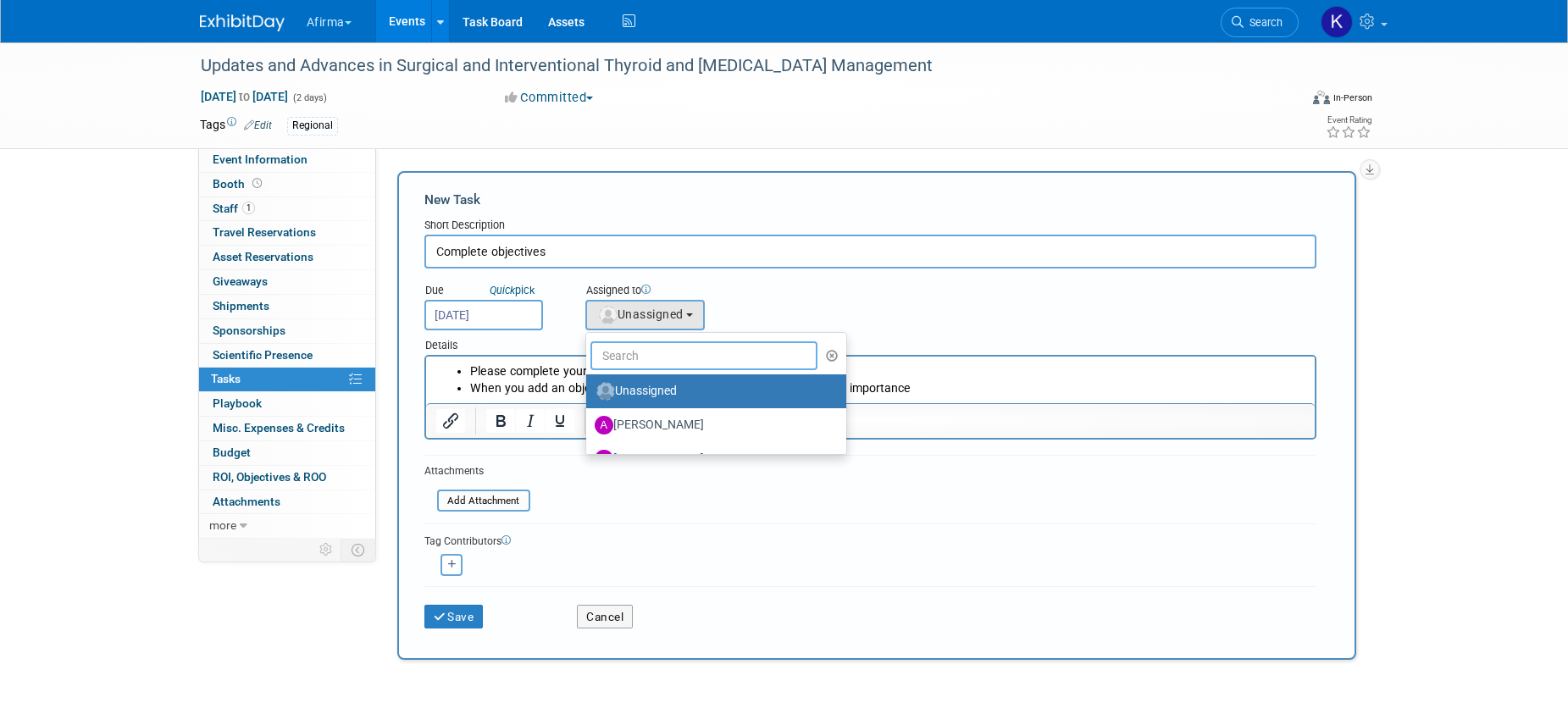
click at [629, 346] on input "text" at bounding box center [705, 355] width 228 height 29
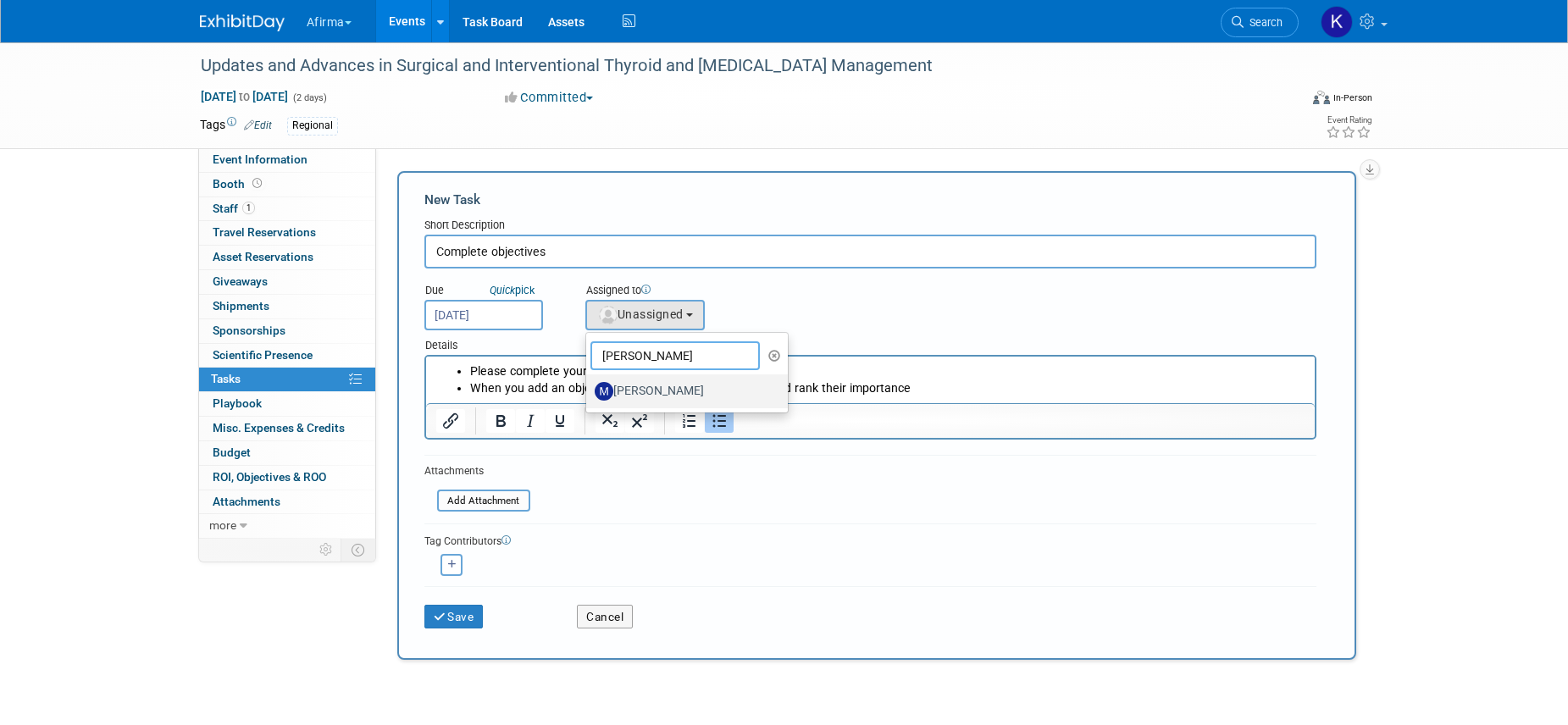
type input "marcy"
click at [644, 386] on label "Marcy Lockerman" at bounding box center [683, 390] width 177 height 27
click at [589, 386] on input "Marcy Lockerman" at bounding box center [583, 389] width 11 height 11
select select "08defd76-af04-47cb-ba80-b518d9a90787"
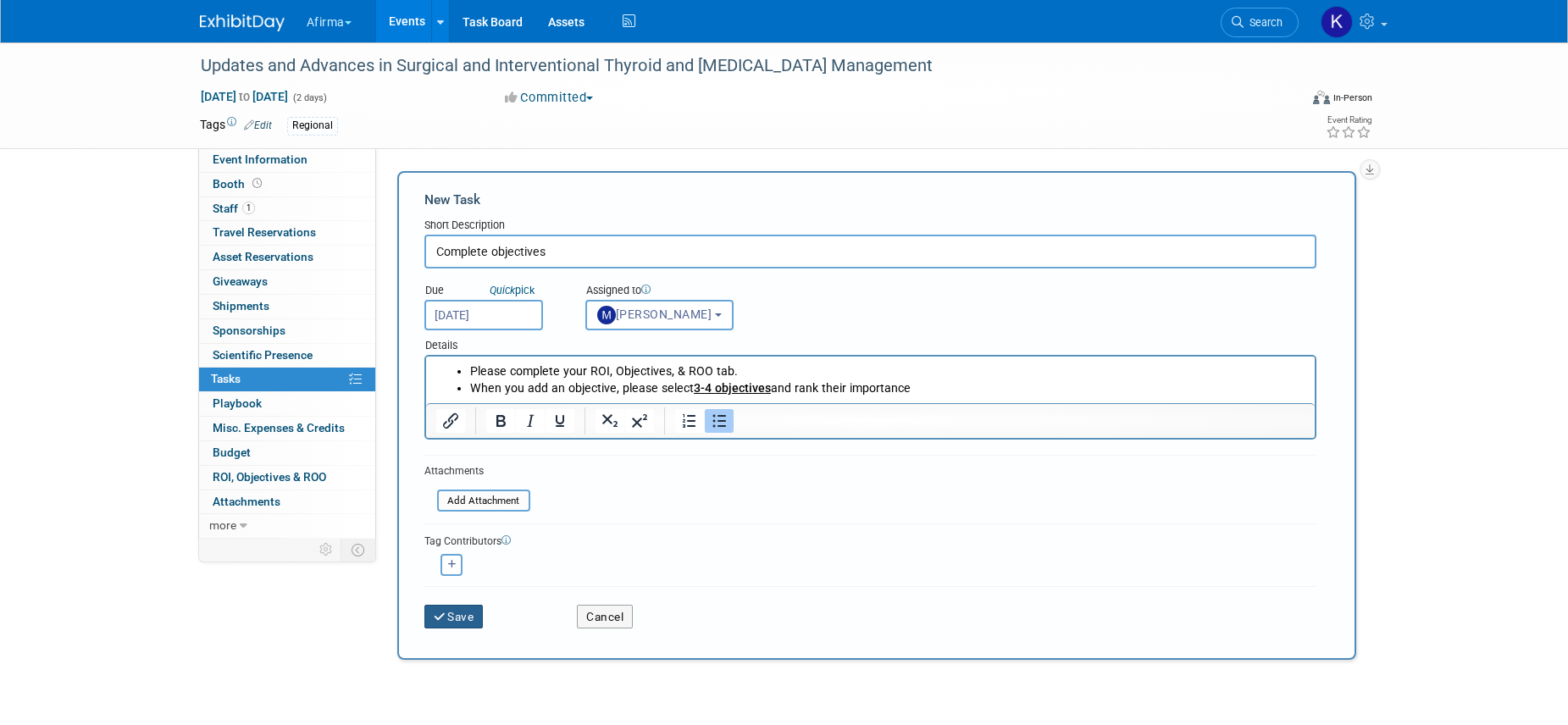
click at [446, 619] on icon "submit" at bounding box center [441, 617] width 15 height 12
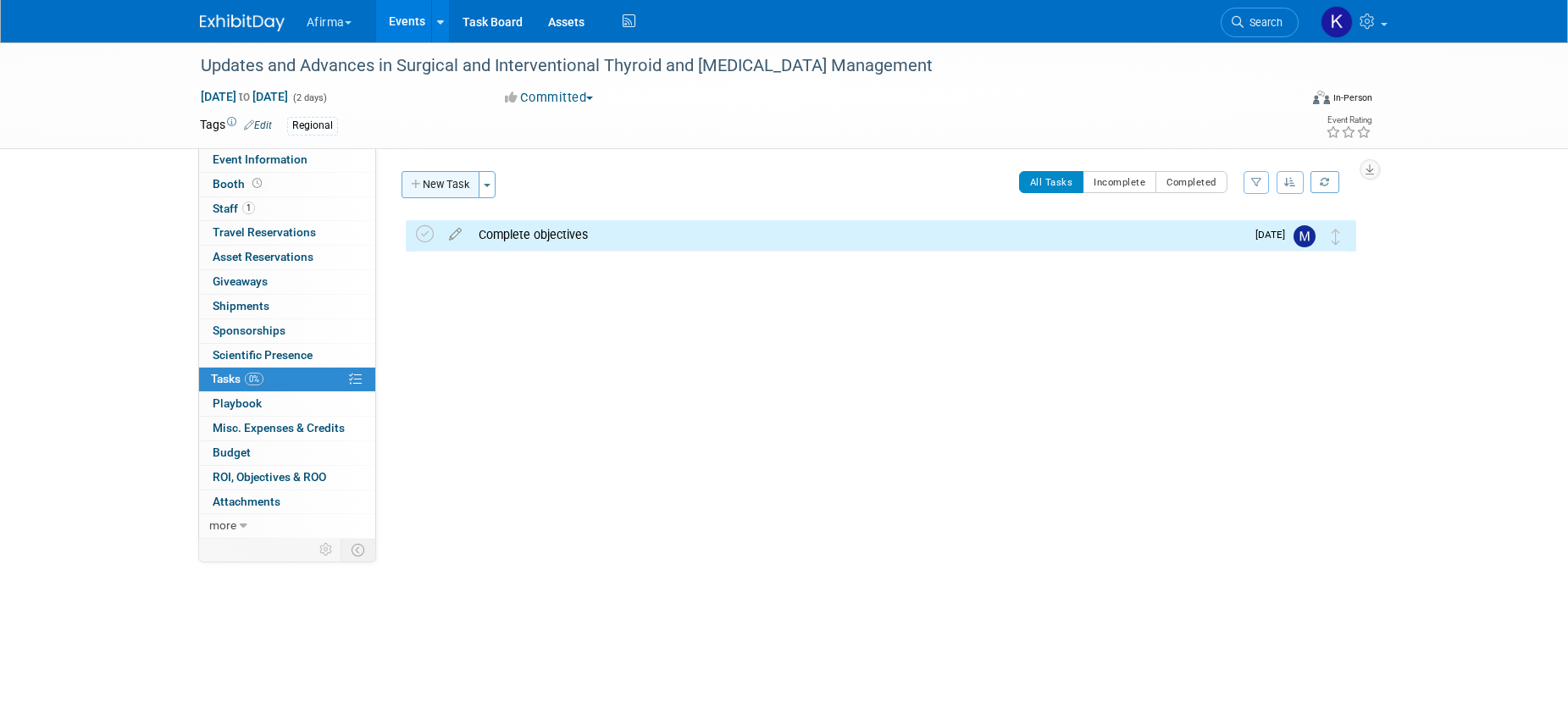
click at [417, 184] on icon "button" at bounding box center [417, 185] width 12 height 11
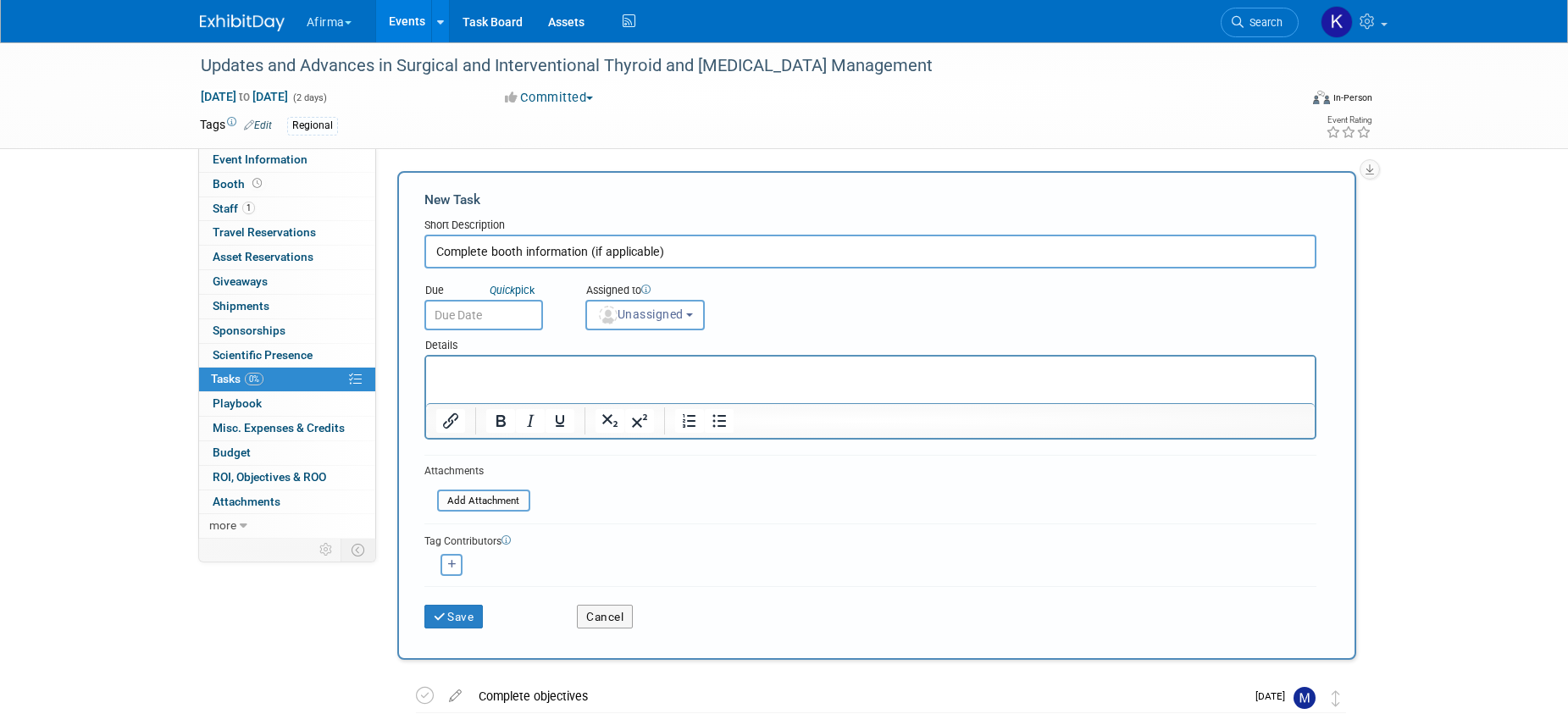
type input "Complete booth information (if applicable)"
click at [603, 374] on p "Rich Text Area. Press ALT-0 for help." at bounding box center [870, 372] width 869 height 17
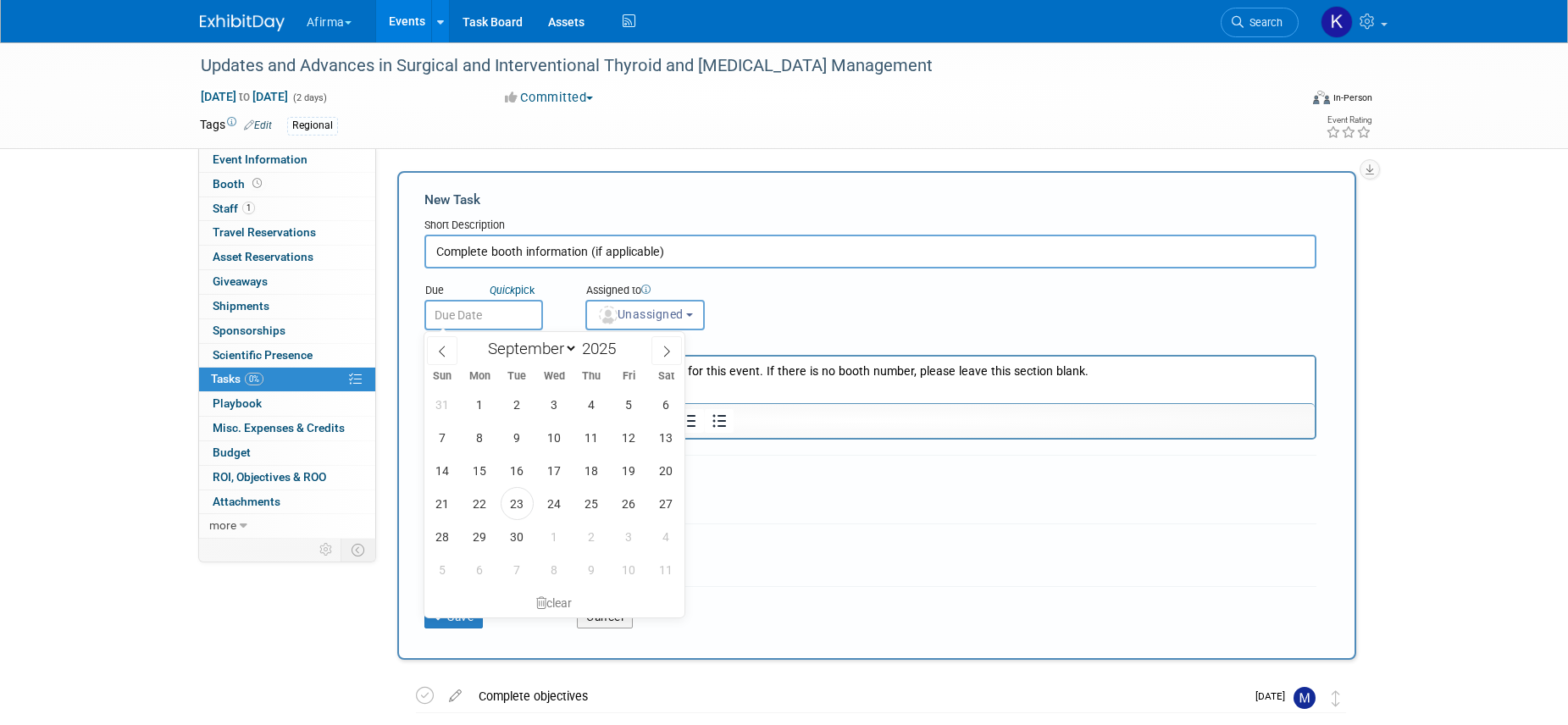
click at [507, 314] on input "text" at bounding box center [483, 315] width 119 height 30
click at [663, 349] on icon at bounding box center [667, 351] width 12 height 12
select select "10"
click at [555, 466] on span "12" at bounding box center [554, 470] width 33 height 33
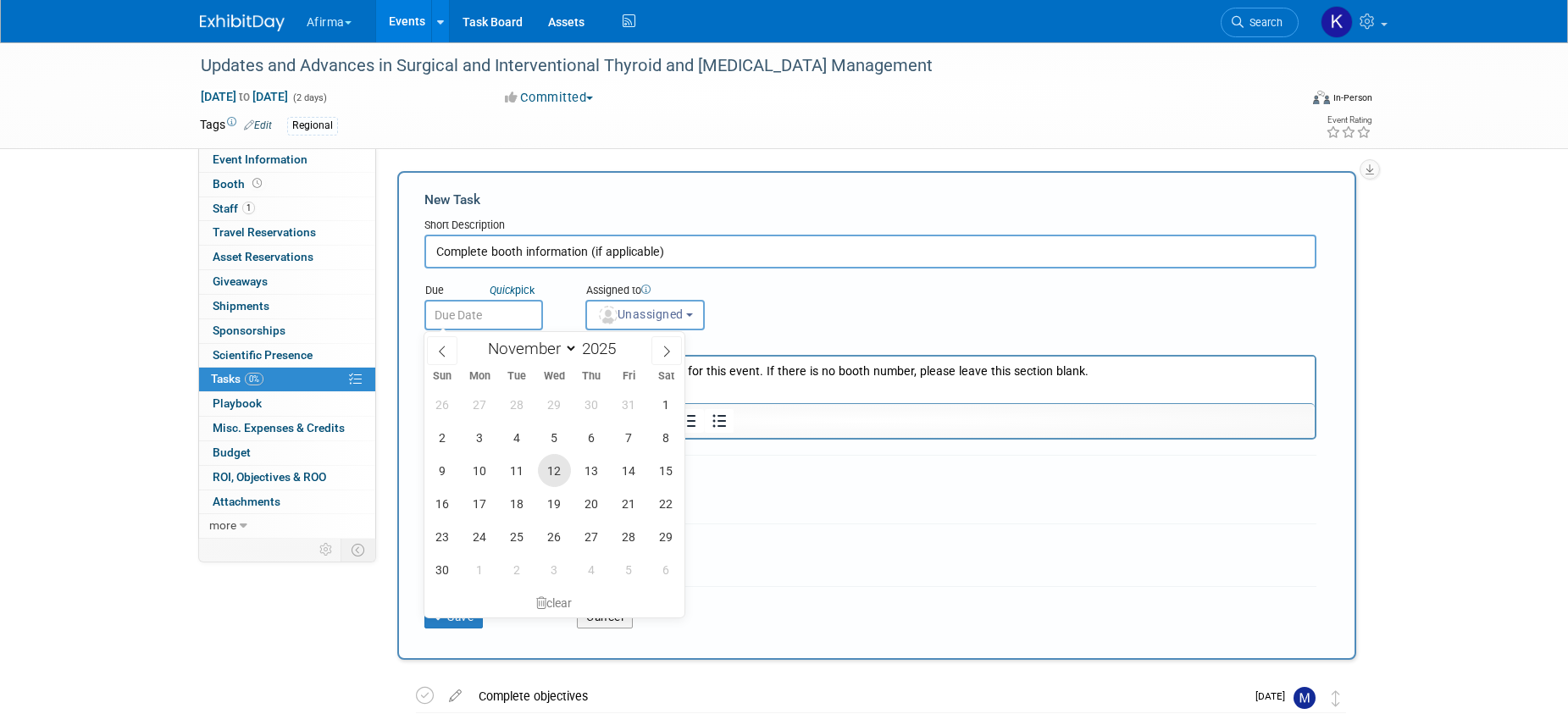
type input "Nov 12, 2025"
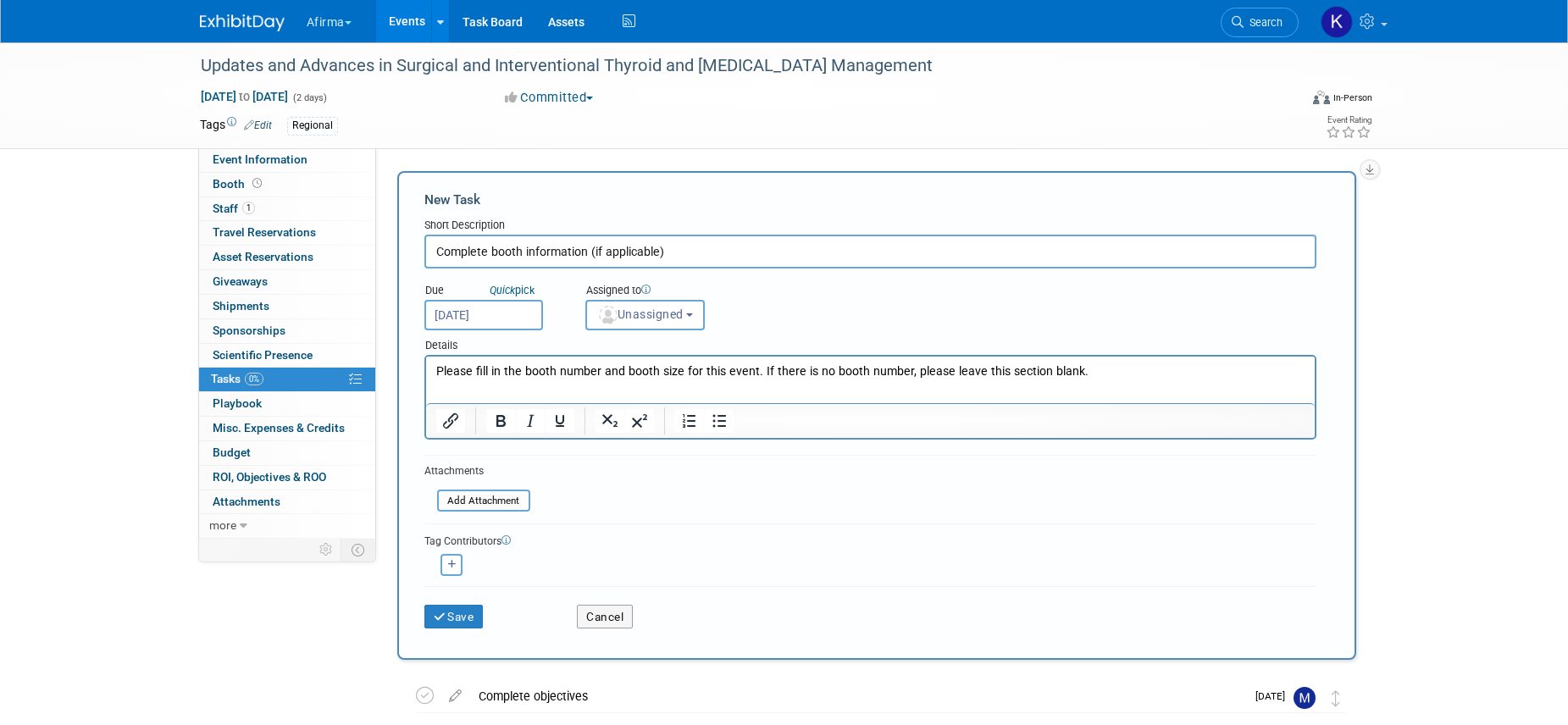
click at [664, 296] on div "Assigned to" at bounding box center [687, 291] width 204 height 17
click at [664, 319] on span "Unassigned" at bounding box center [640, 314] width 87 height 14
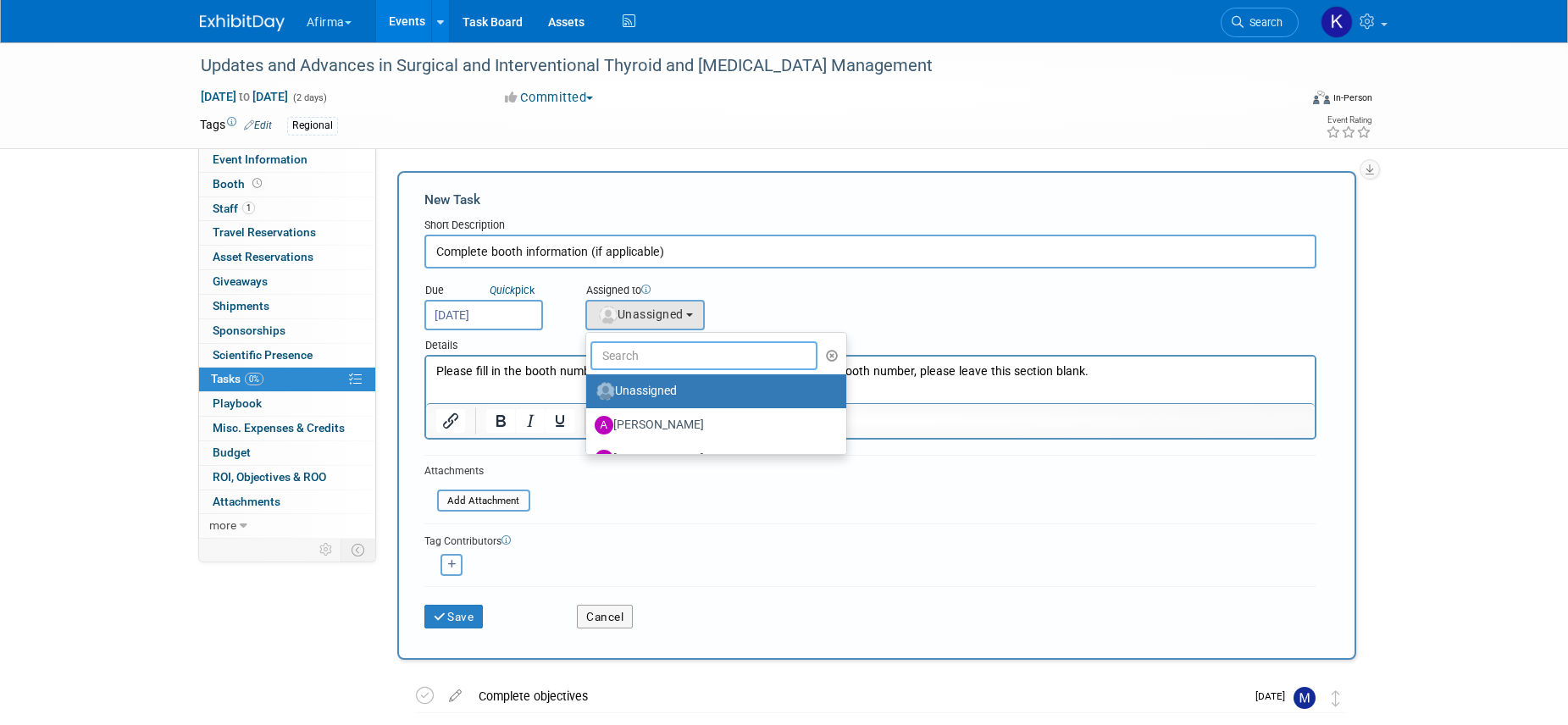
click at [664, 349] on input "text" at bounding box center [705, 355] width 228 height 29
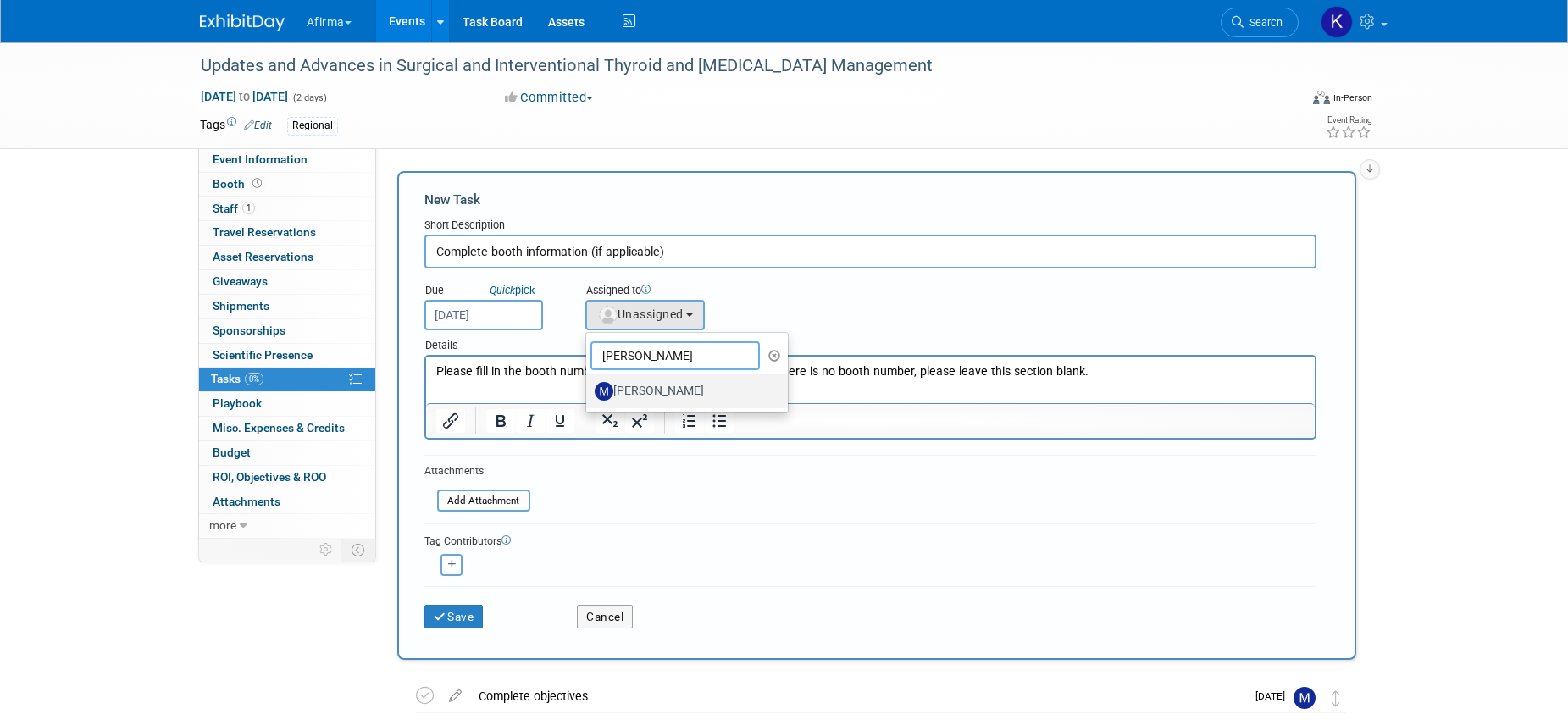
type input "marcy"
click at [709, 392] on label "Marcy Lockerman" at bounding box center [683, 390] width 177 height 27
click at [589, 392] on input "Marcy Lockerman" at bounding box center [583, 389] width 11 height 11
select select "08defd76-af04-47cb-ba80-b518d9a90787"
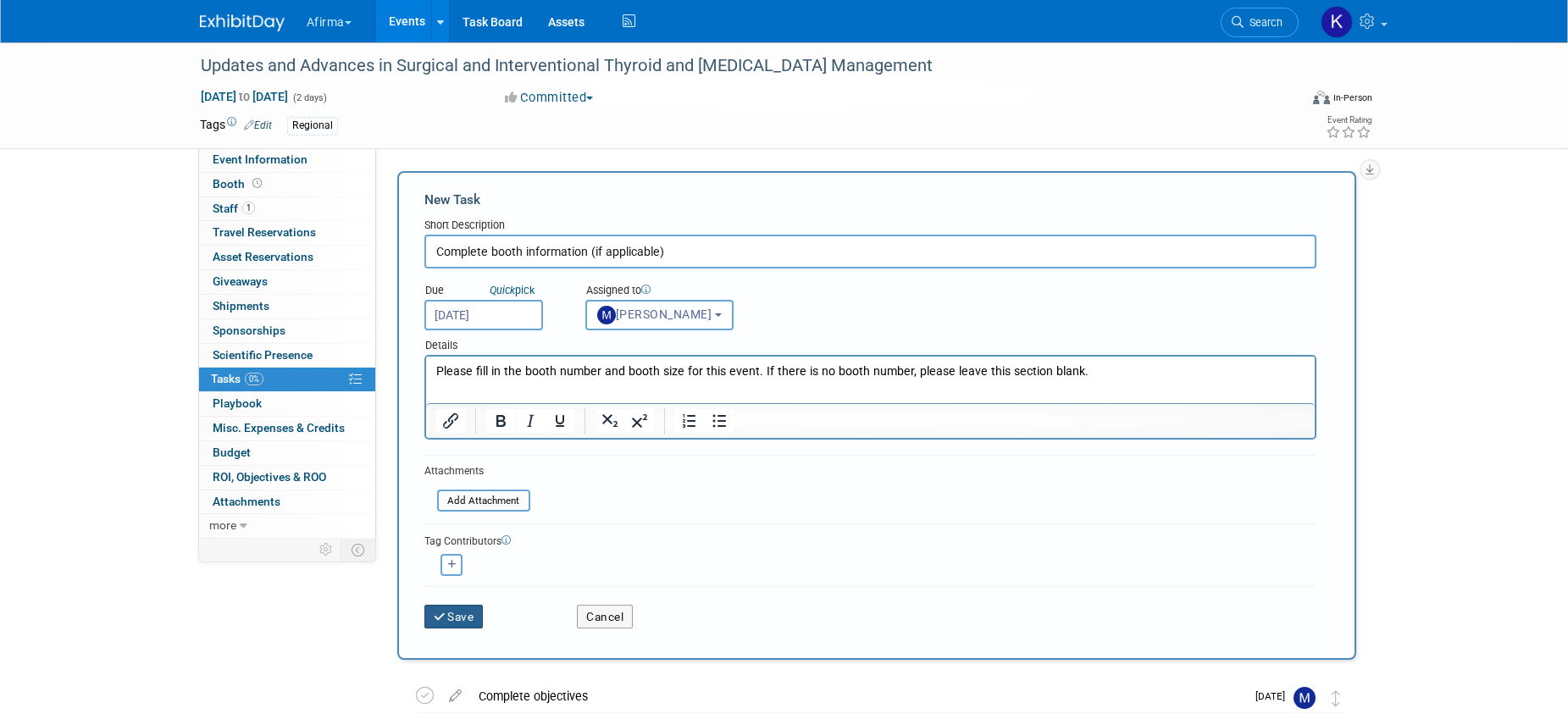
click at [477, 607] on button "Save" at bounding box center [454, 616] width 59 height 23
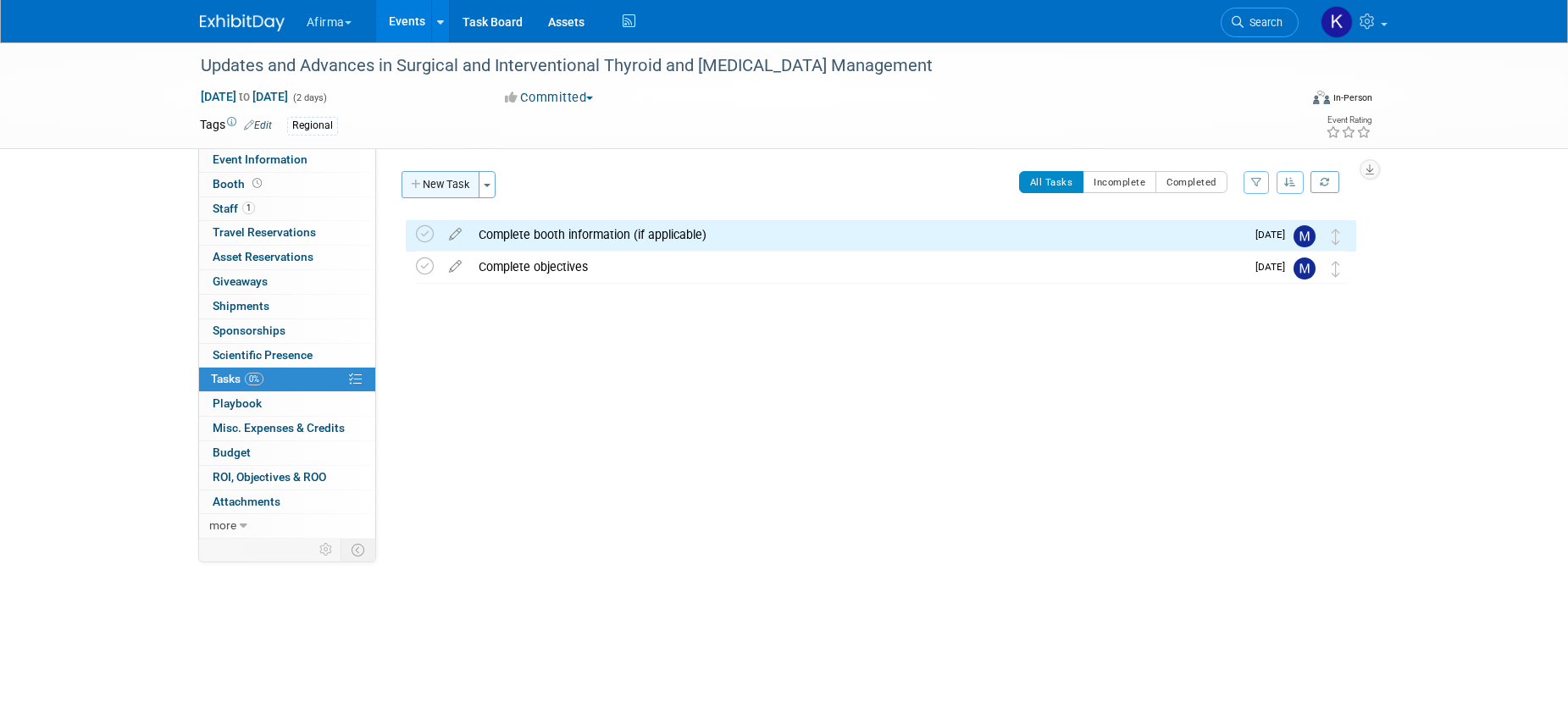
click at [439, 182] on button "New Task" at bounding box center [441, 184] width 78 height 27
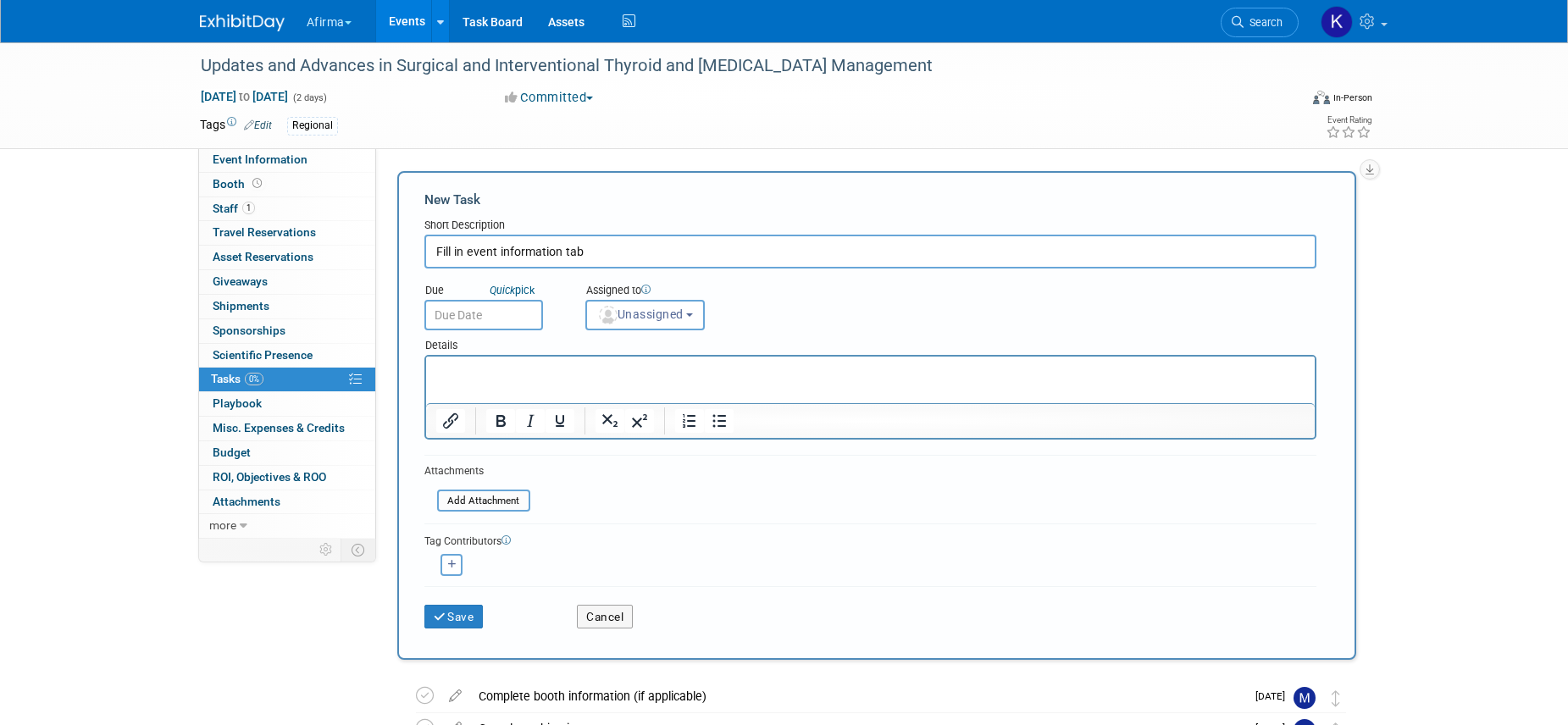
type input "Fill in event information tab"
click at [471, 308] on input "text" at bounding box center [483, 315] width 119 height 30
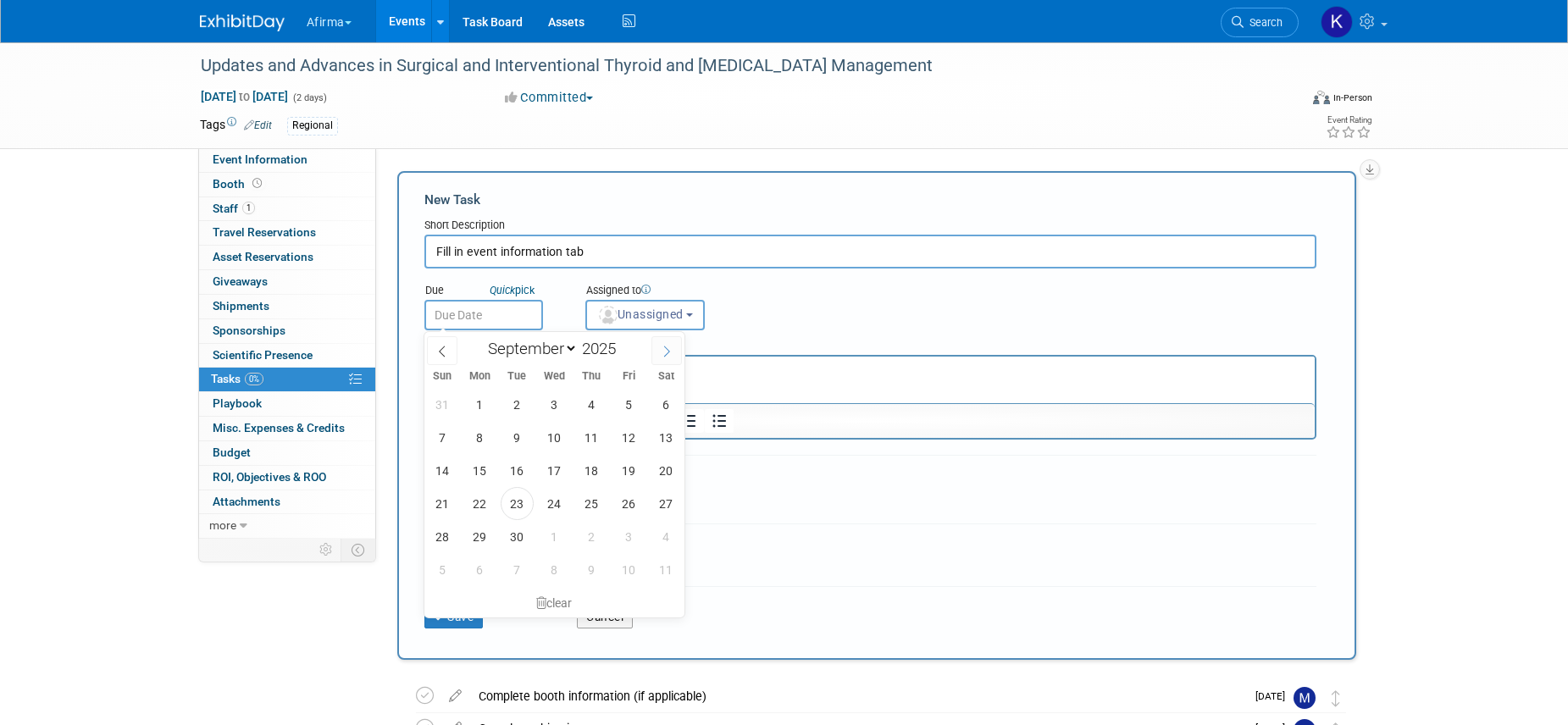
click at [678, 349] on span at bounding box center [666, 350] width 30 height 29
click at [666, 349] on icon at bounding box center [667, 351] width 12 height 12
select select "10"
click at [558, 461] on span "12" at bounding box center [554, 470] width 33 height 33
type input "Nov 12, 2025"
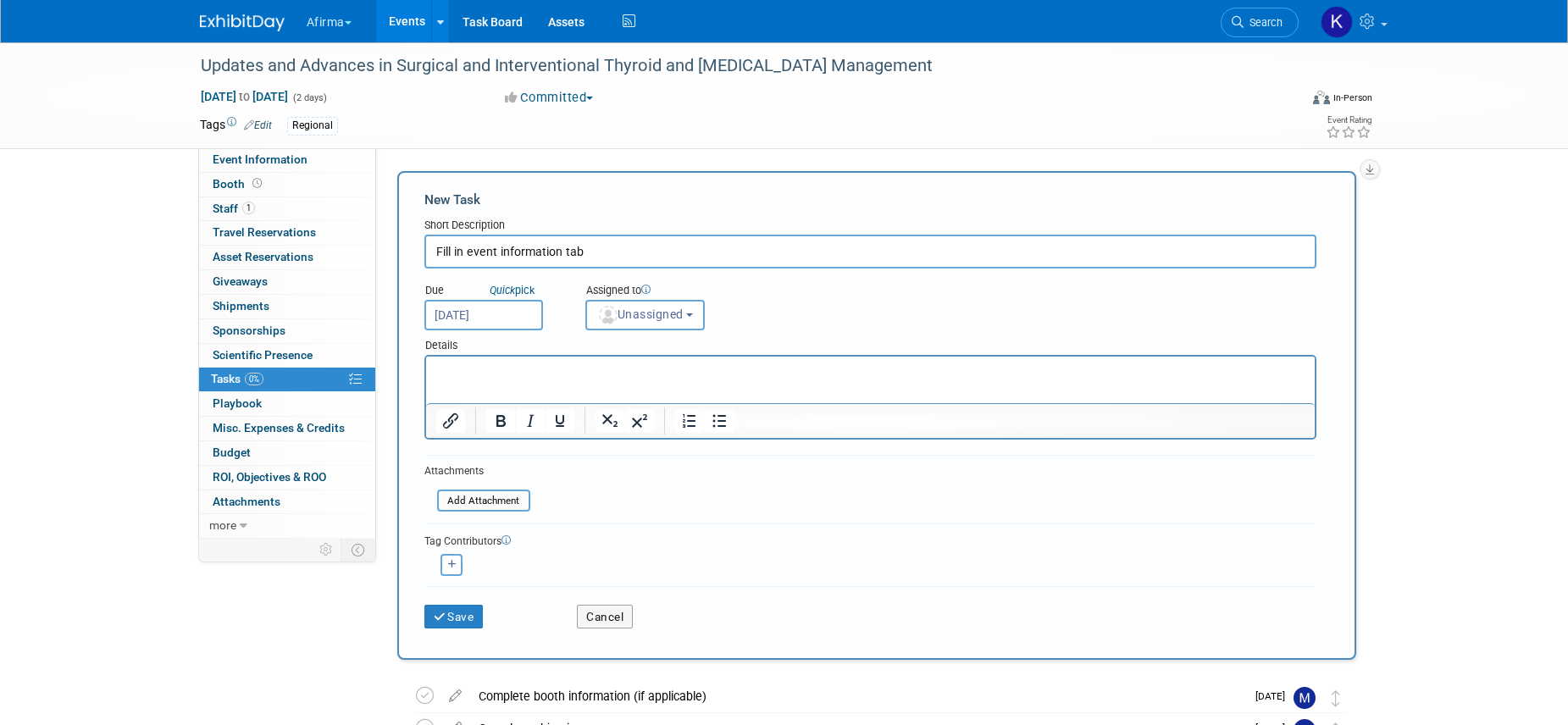
click at [558, 366] on p "Rich Text Area. Press ALT-0 for help." at bounding box center [870, 372] width 869 height 17
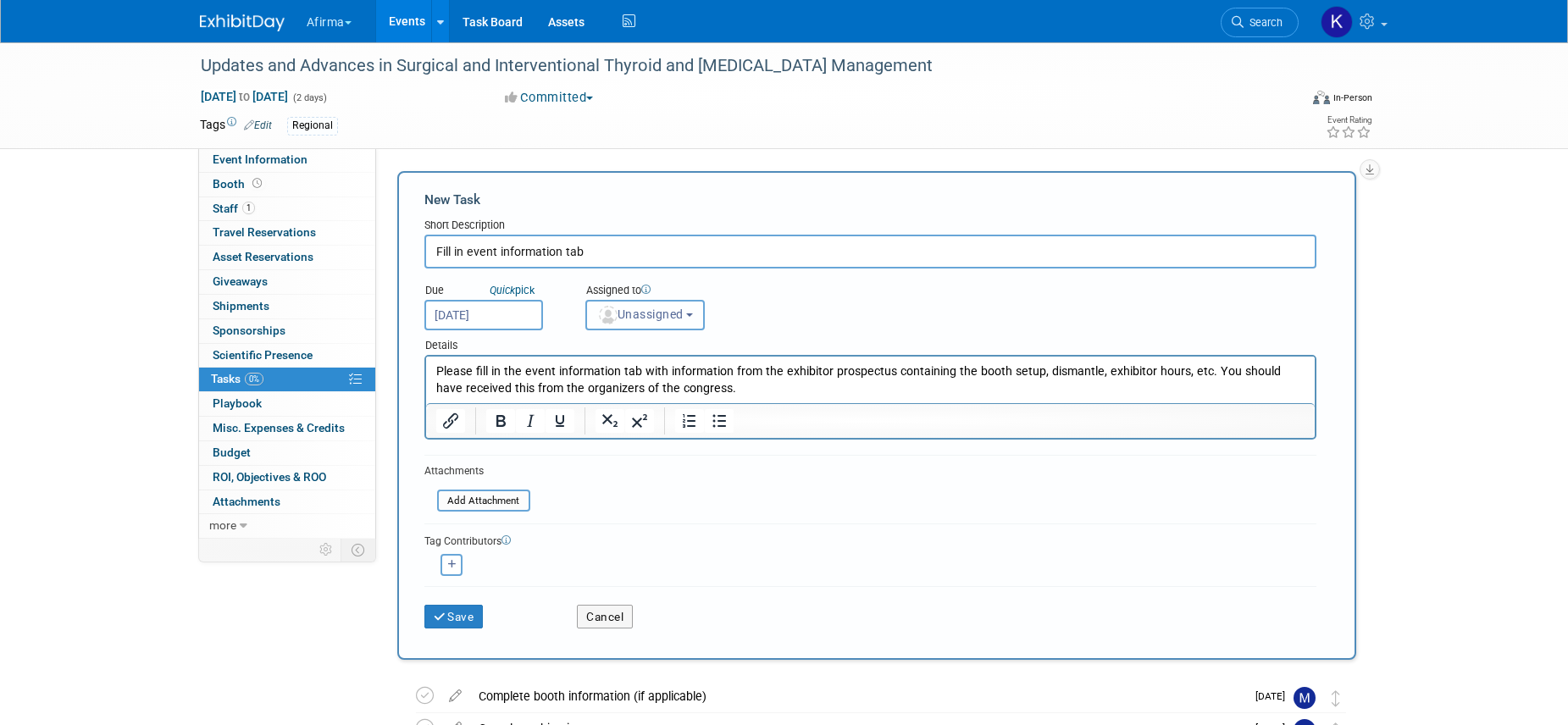
click at [637, 326] on button "Unassigned" at bounding box center [646, 315] width 121 height 30
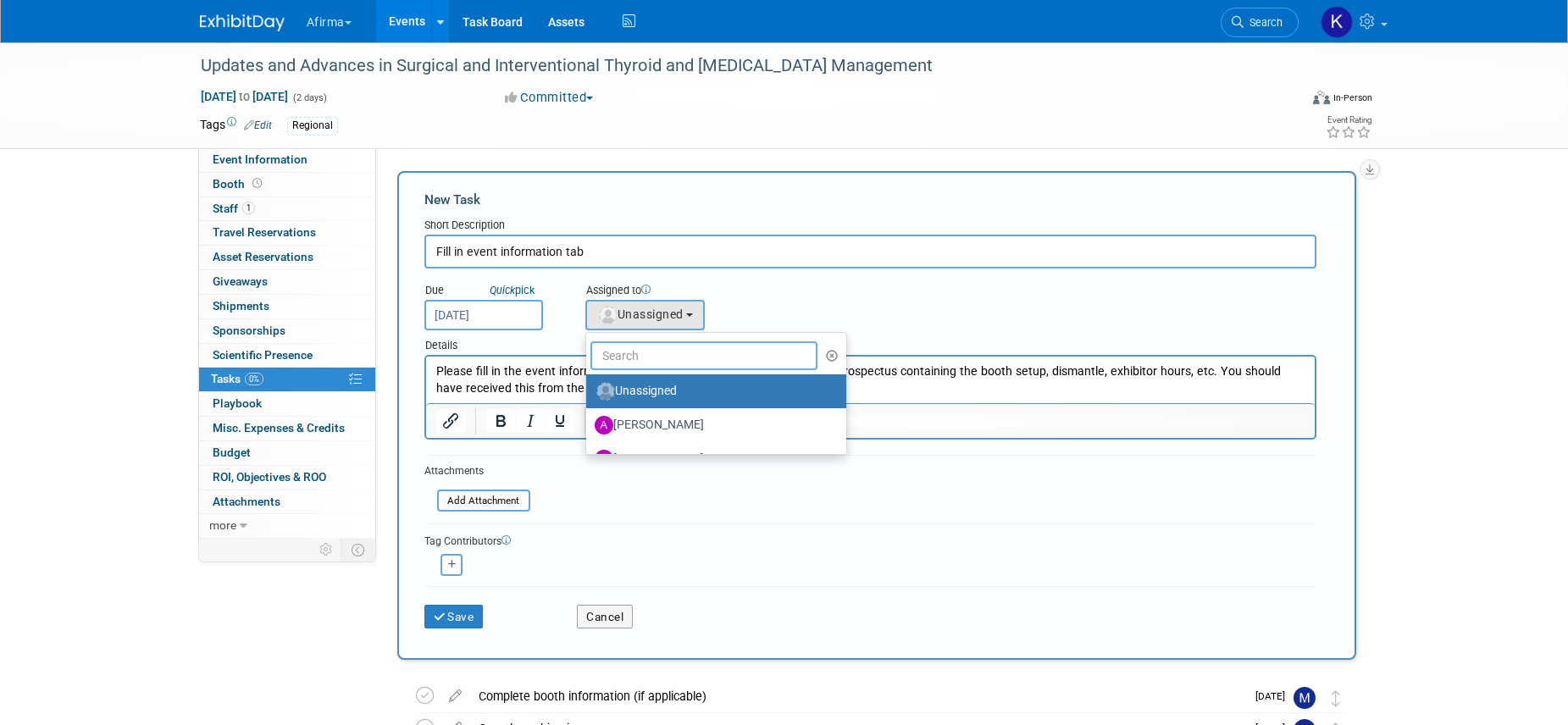
click at [637, 362] on input "text" at bounding box center [705, 355] width 228 height 29
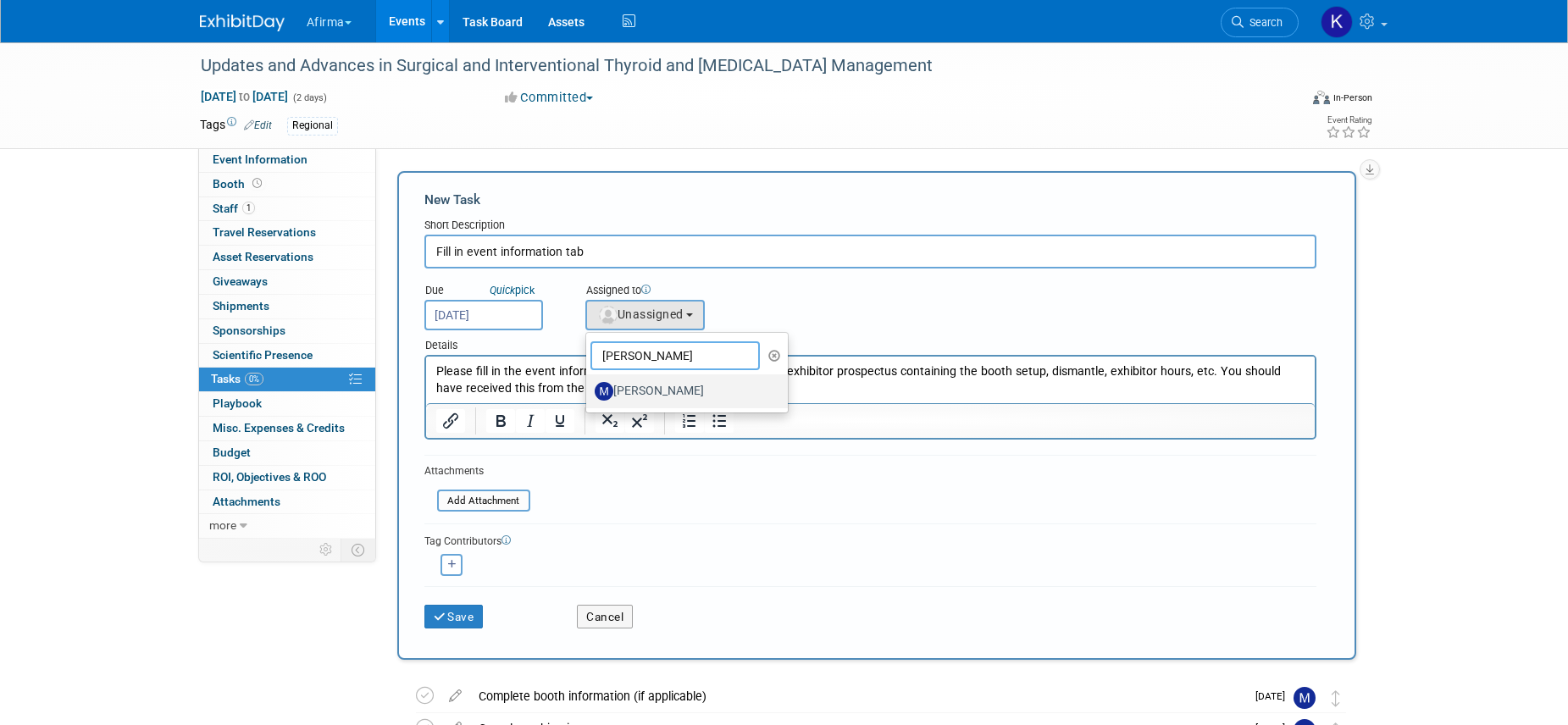
type input "marcy"
click at [659, 395] on label "Marcy Lockerman" at bounding box center [683, 390] width 177 height 27
click at [589, 395] on input "Marcy Lockerman" at bounding box center [583, 389] width 11 height 11
select select "08defd76-af04-47cb-ba80-b518d9a90787"
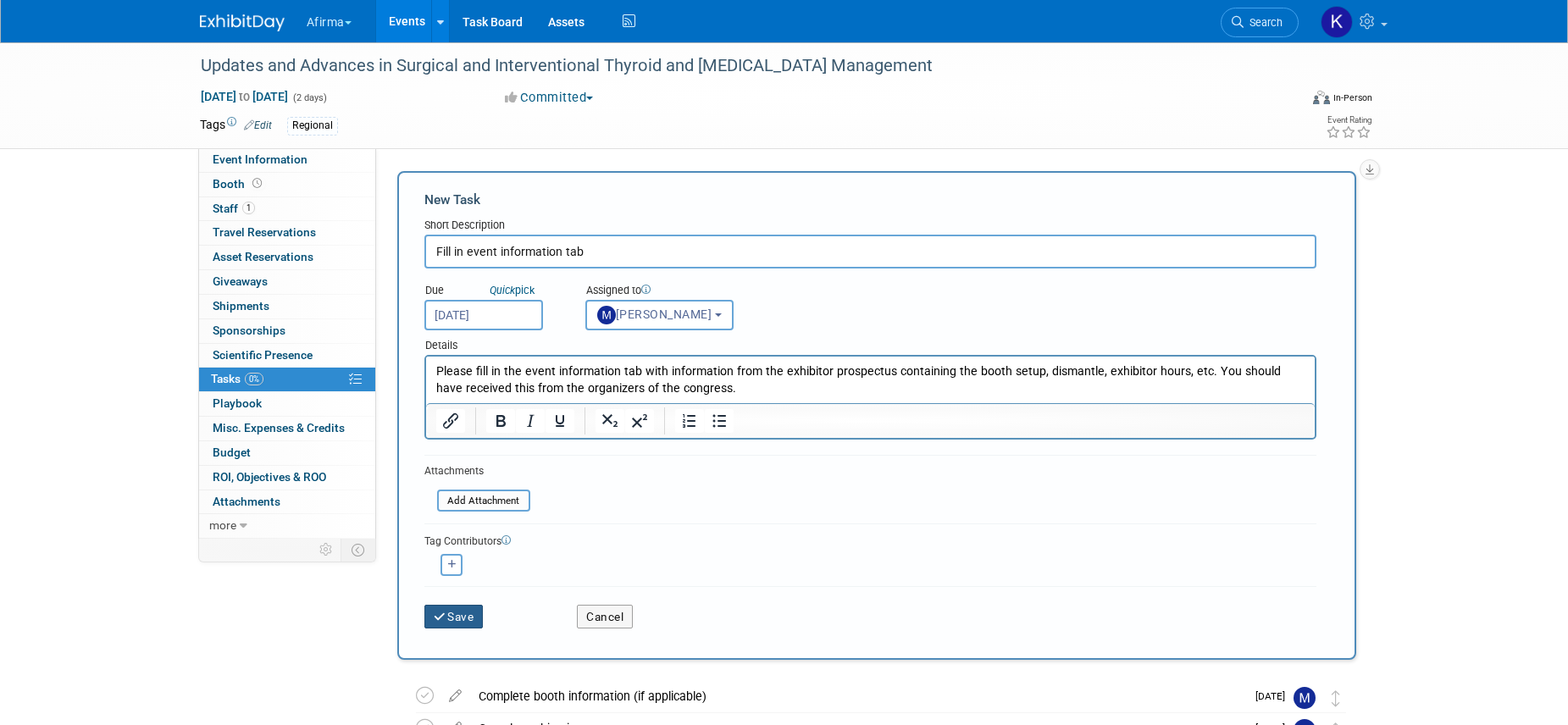
click at [471, 613] on button "Save" at bounding box center [454, 616] width 59 height 23
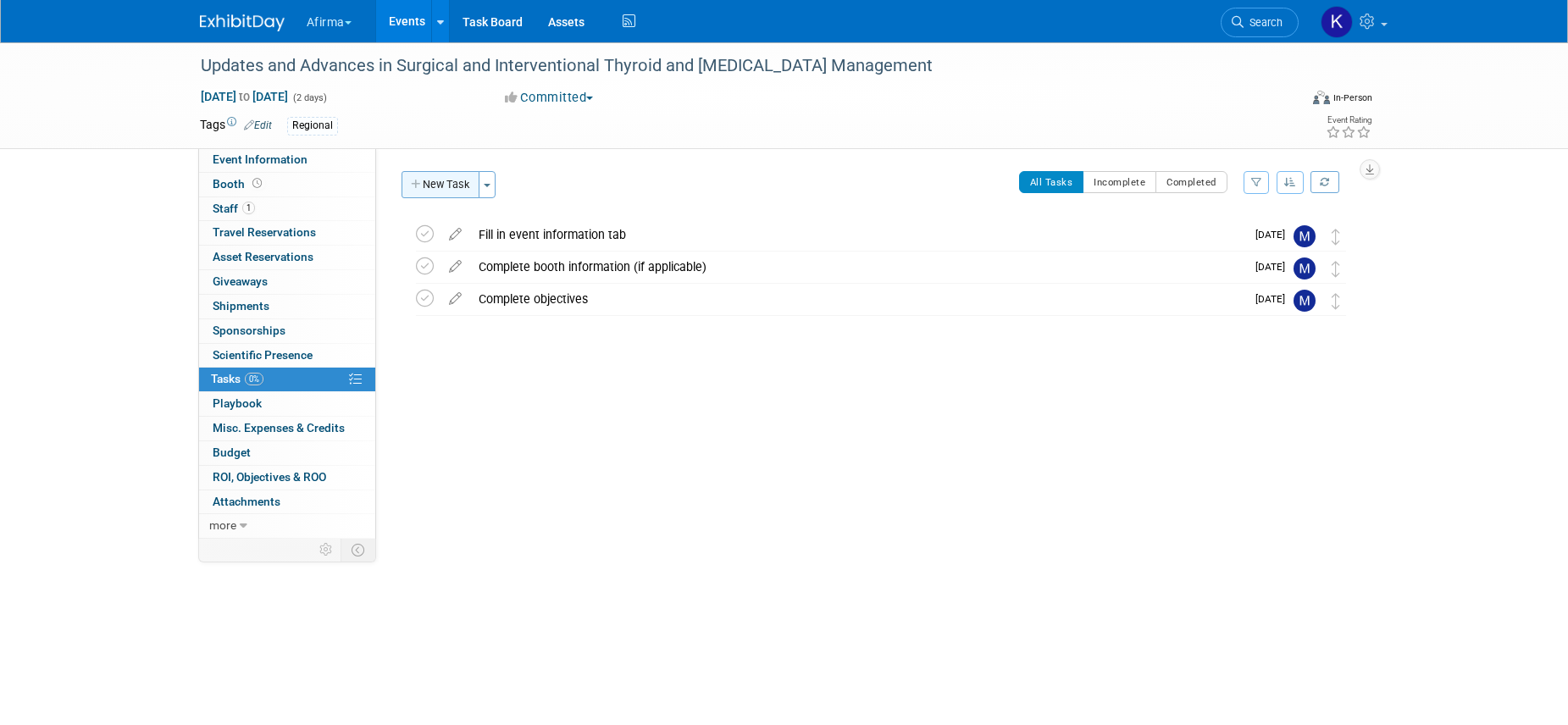
click at [417, 171] on button "New Task" at bounding box center [441, 184] width 78 height 27
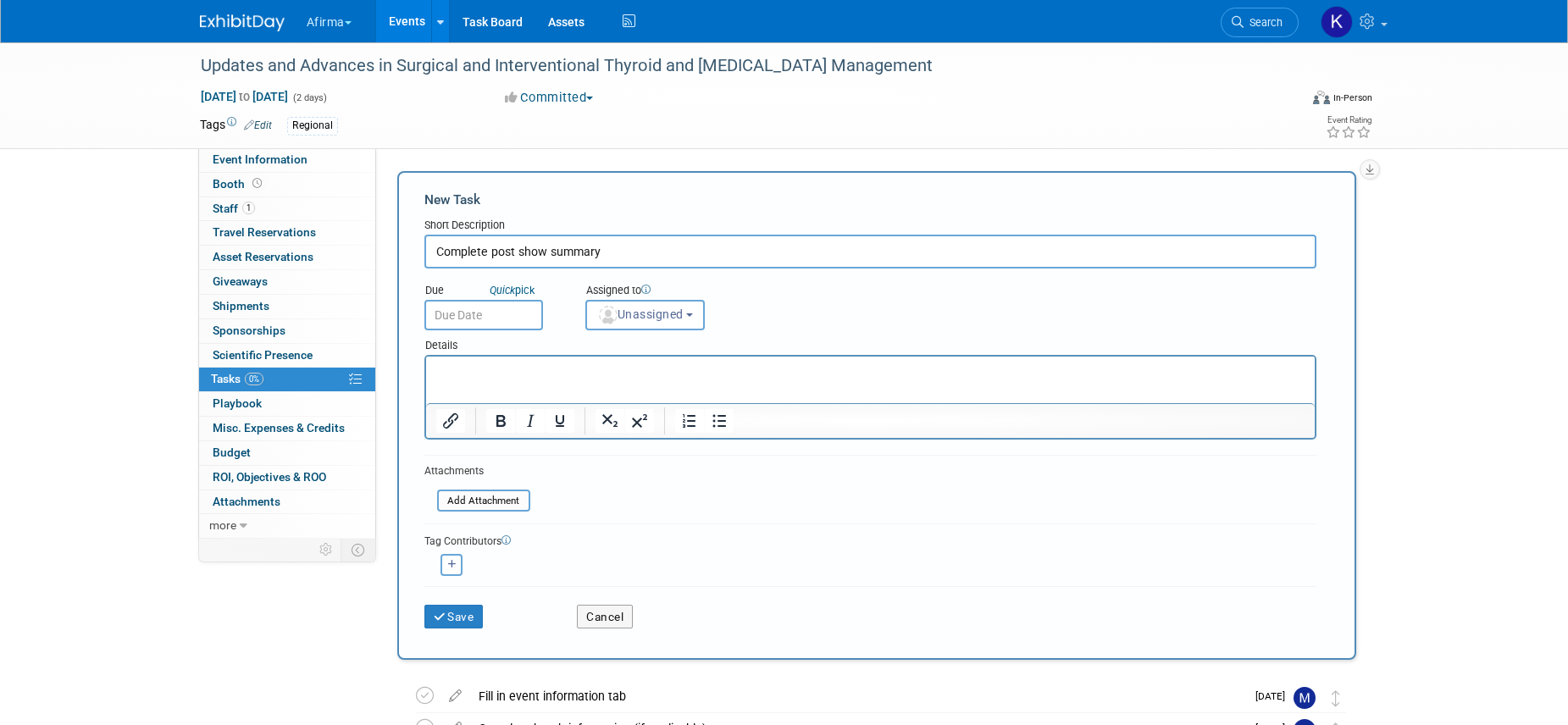
type input "Complete post show summary"
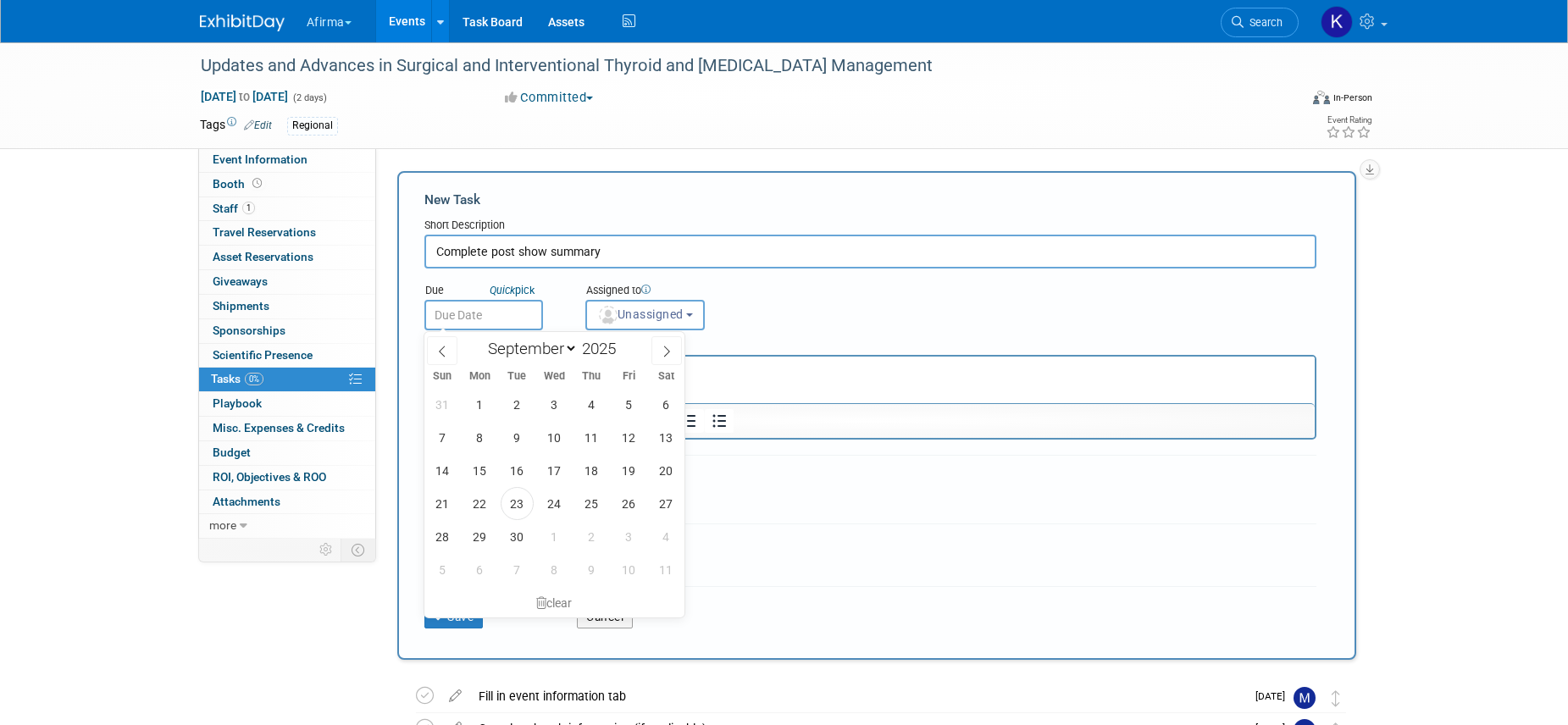
click at [484, 310] on input "text" at bounding box center [483, 315] width 119 height 30
click at [665, 359] on span at bounding box center [666, 350] width 30 height 29
select select "10"
click at [625, 501] on span "21" at bounding box center [629, 503] width 33 height 33
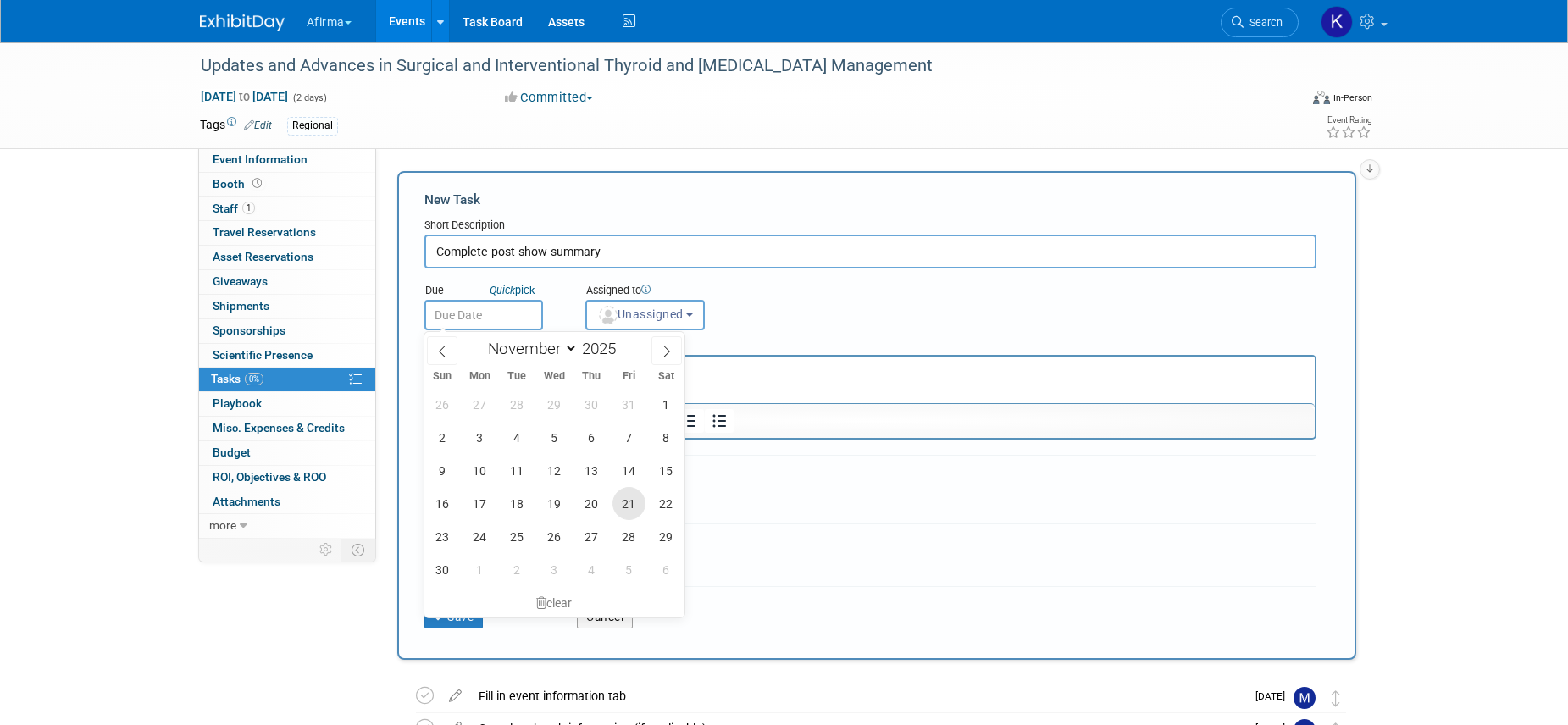
type input "Nov 21, 2025"
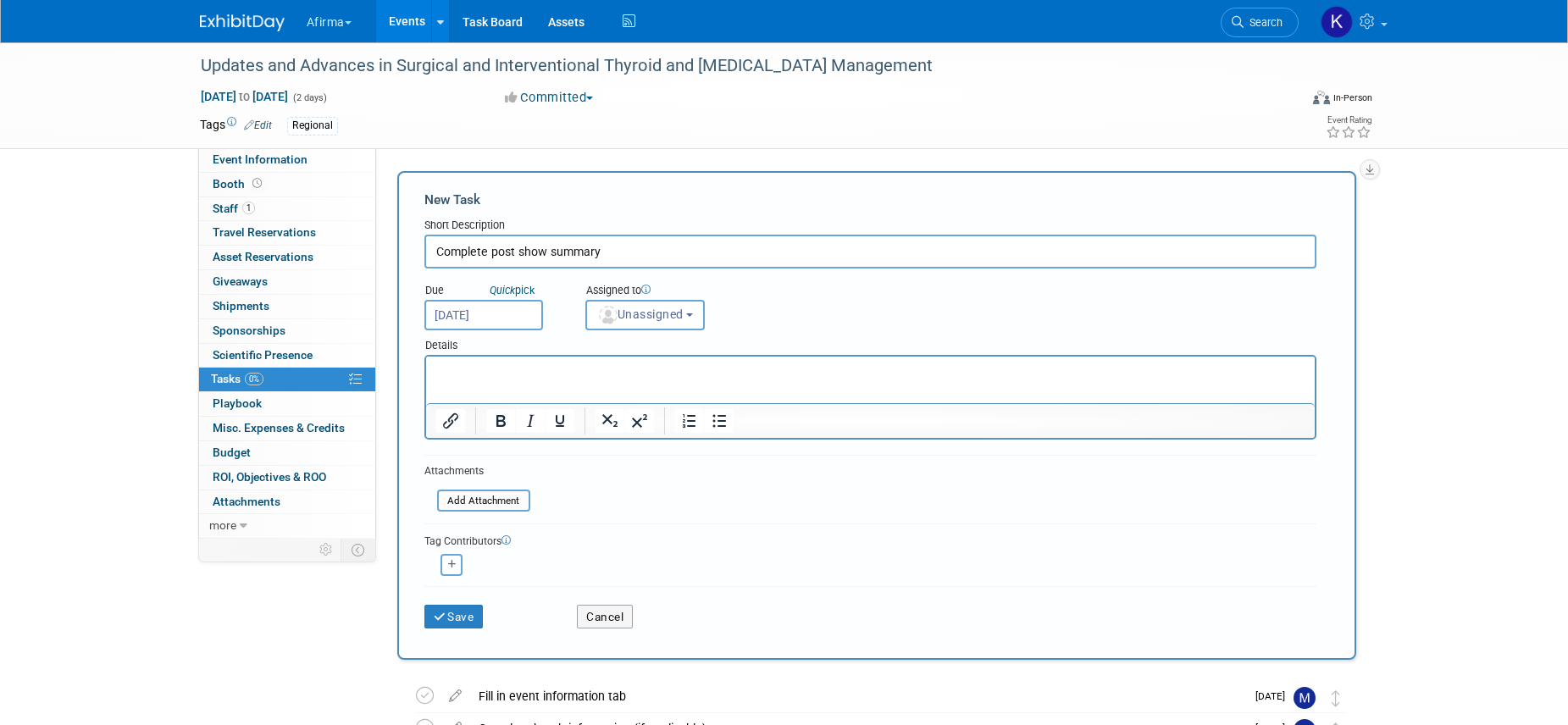
click at [585, 376] on p "Rich Text Area. Press ALT-0 for help." at bounding box center [870, 372] width 869 height 17
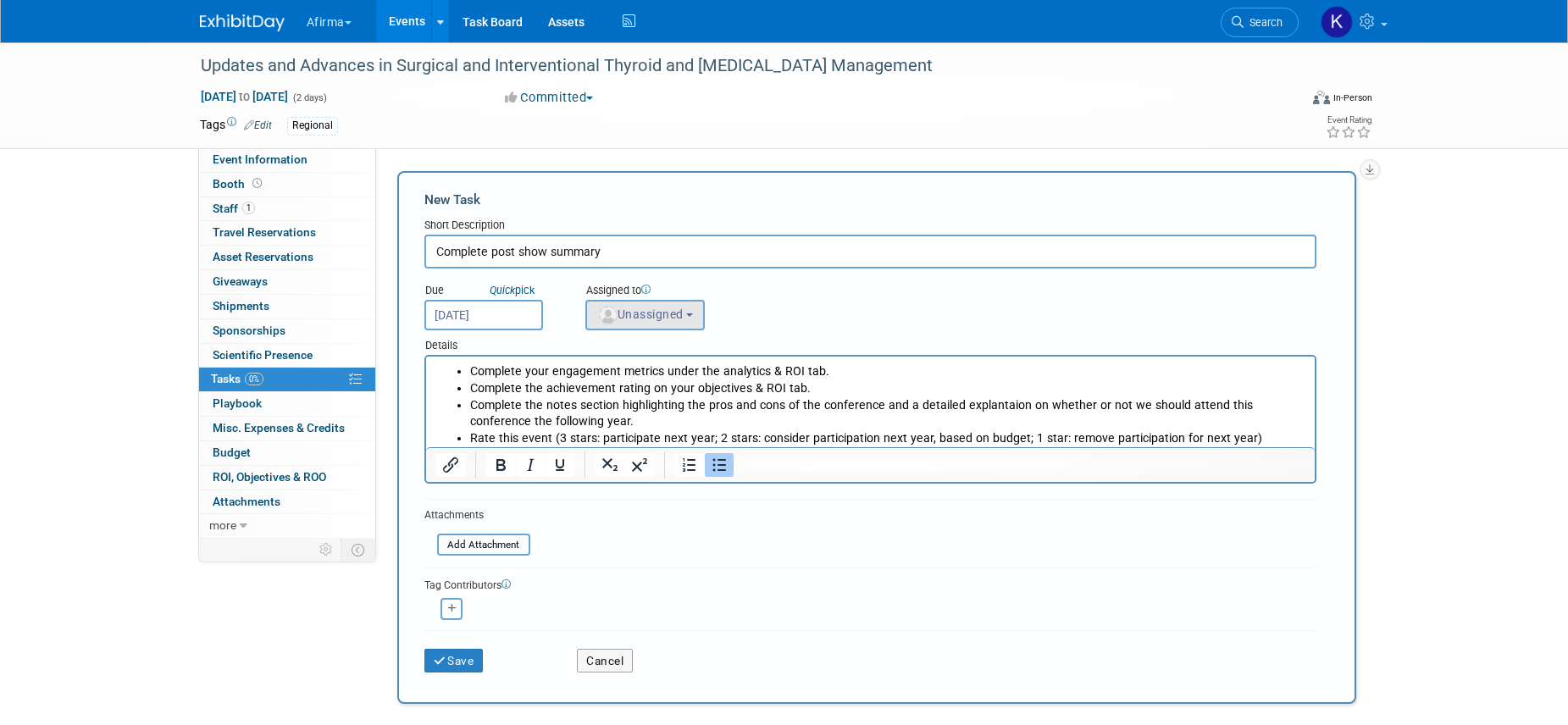
click at [675, 312] on span "Unassigned" at bounding box center [640, 314] width 87 height 14
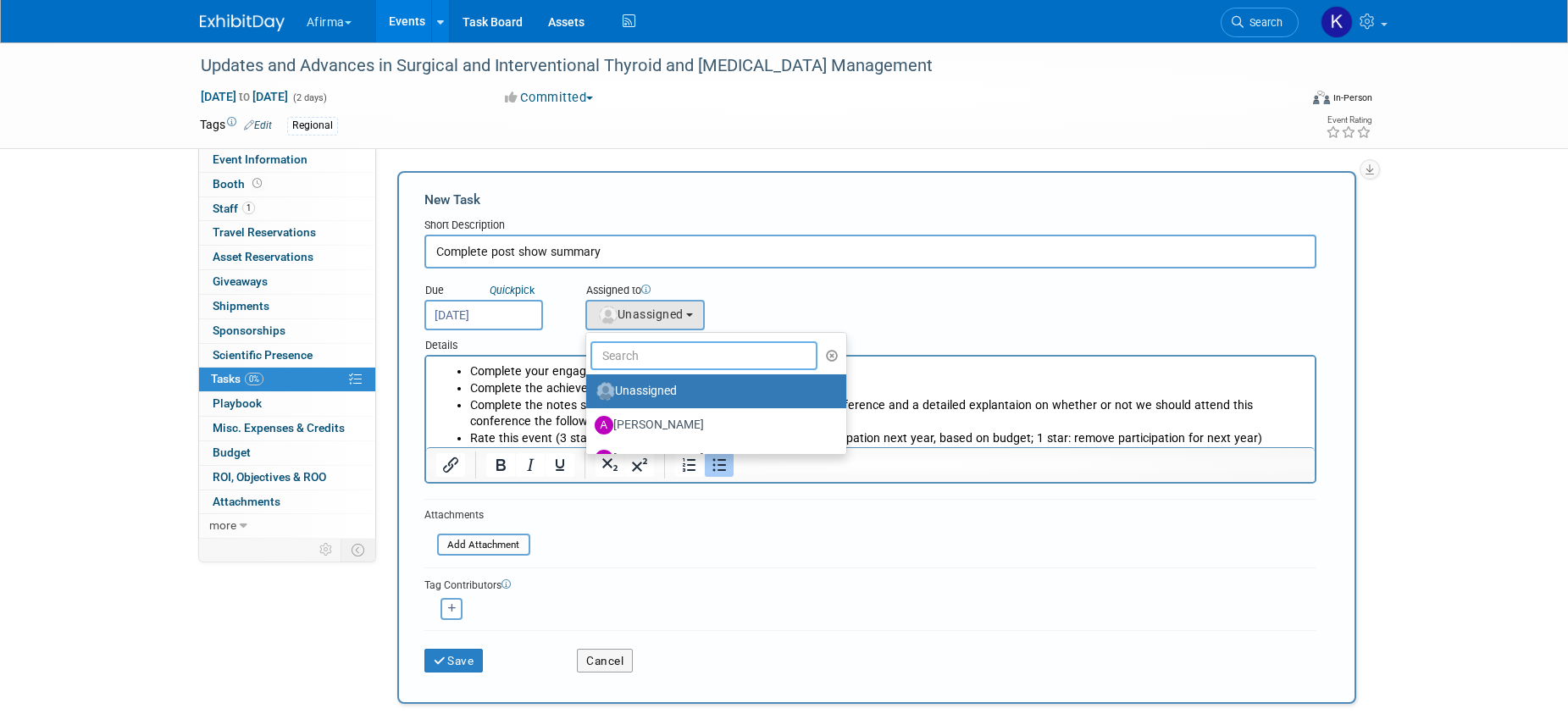
click at [671, 356] on input "text" at bounding box center [705, 355] width 228 height 29
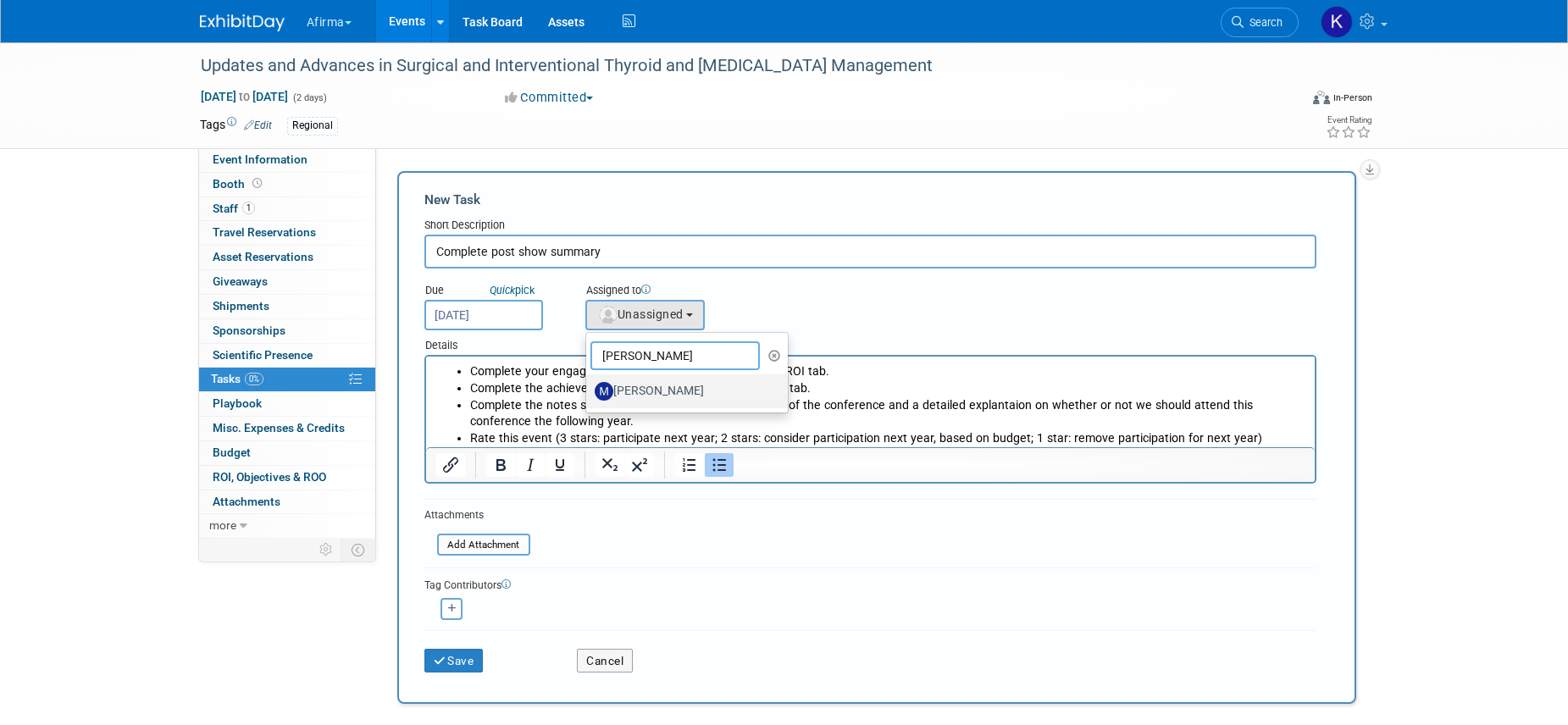
type input "marcy"
click at [696, 388] on label "Marcy Lockerman" at bounding box center [683, 390] width 177 height 27
click at [589, 388] on input "Marcy Lockerman" at bounding box center [583, 389] width 11 height 11
select select "08defd76-af04-47cb-ba80-b518d9a90787"
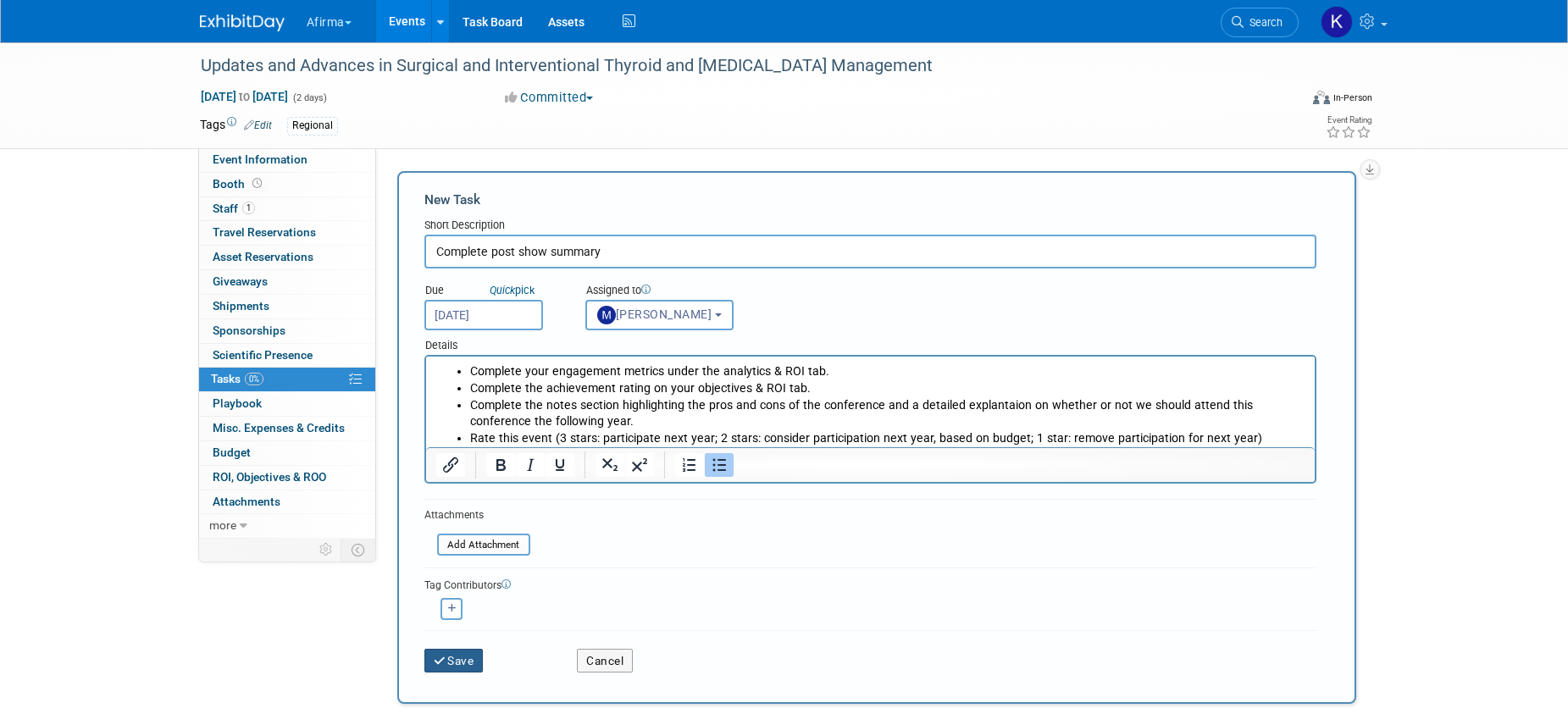
click at [463, 654] on button "Save" at bounding box center [454, 660] width 59 height 23
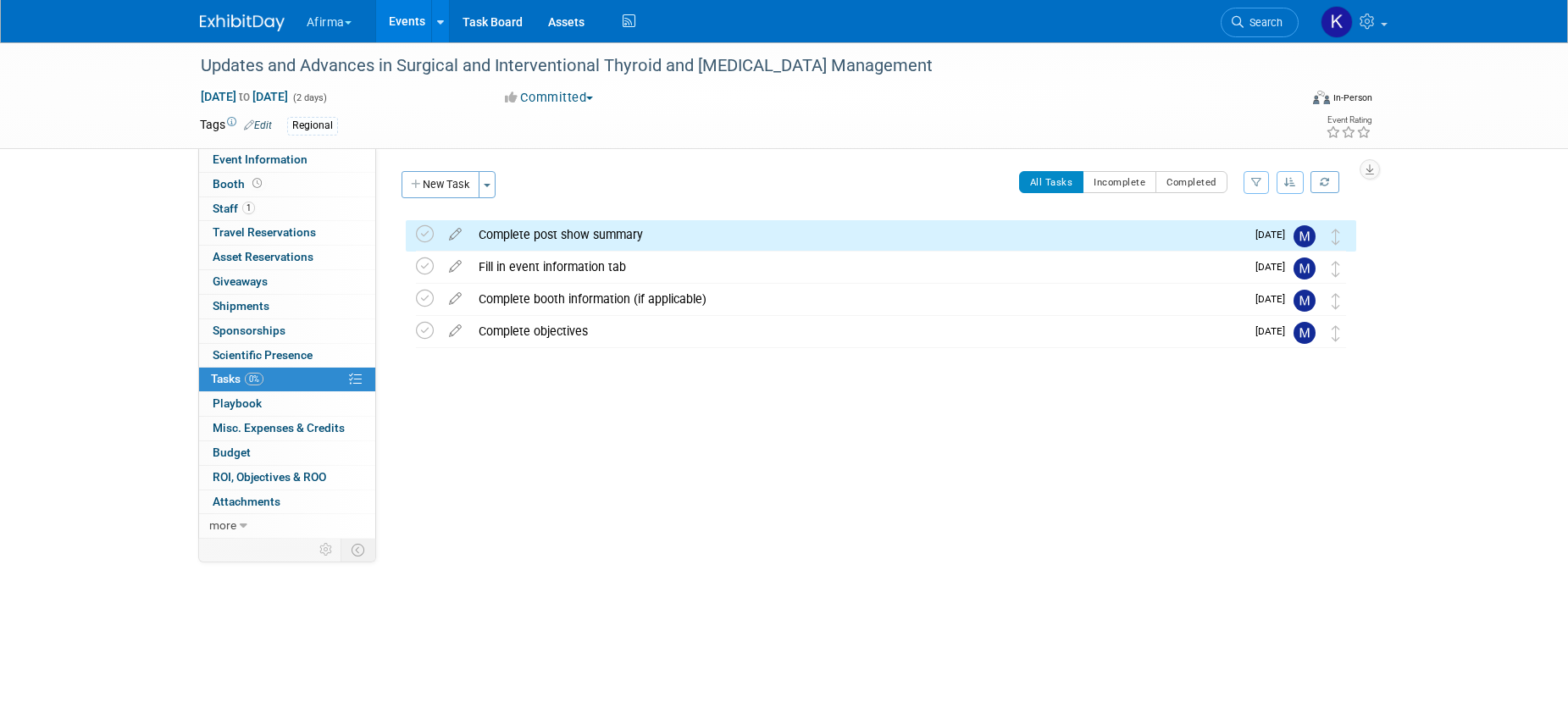
click at [399, 17] on link "Events" at bounding box center [406, 21] width 62 height 42
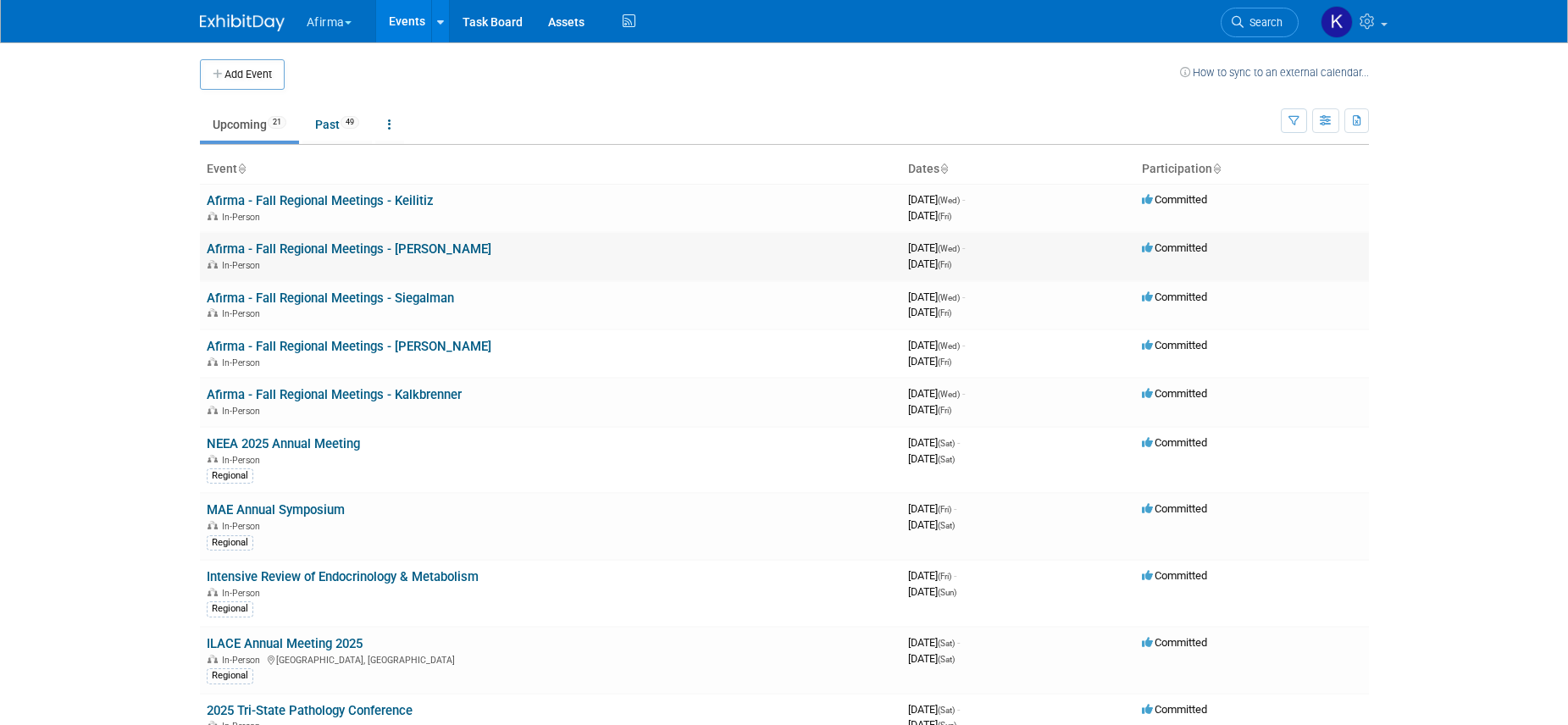
scroll to position [166, 0]
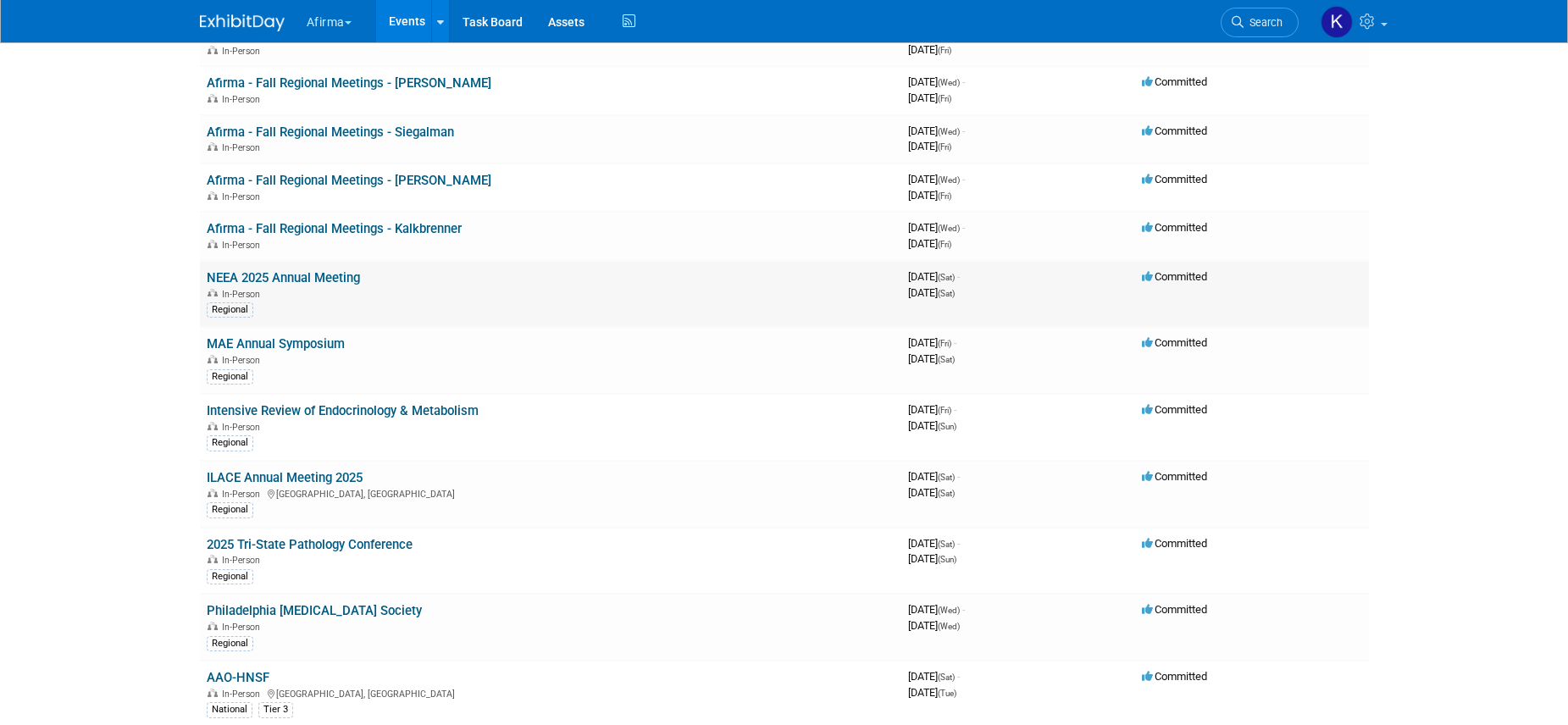
click at [286, 286] on div "In-Person" at bounding box center [550, 293] width 688 height 14
click at [284, 277] on link "NEEA 2025 Annual Meeting" at bounding box center [283, 278] width 154 height 16
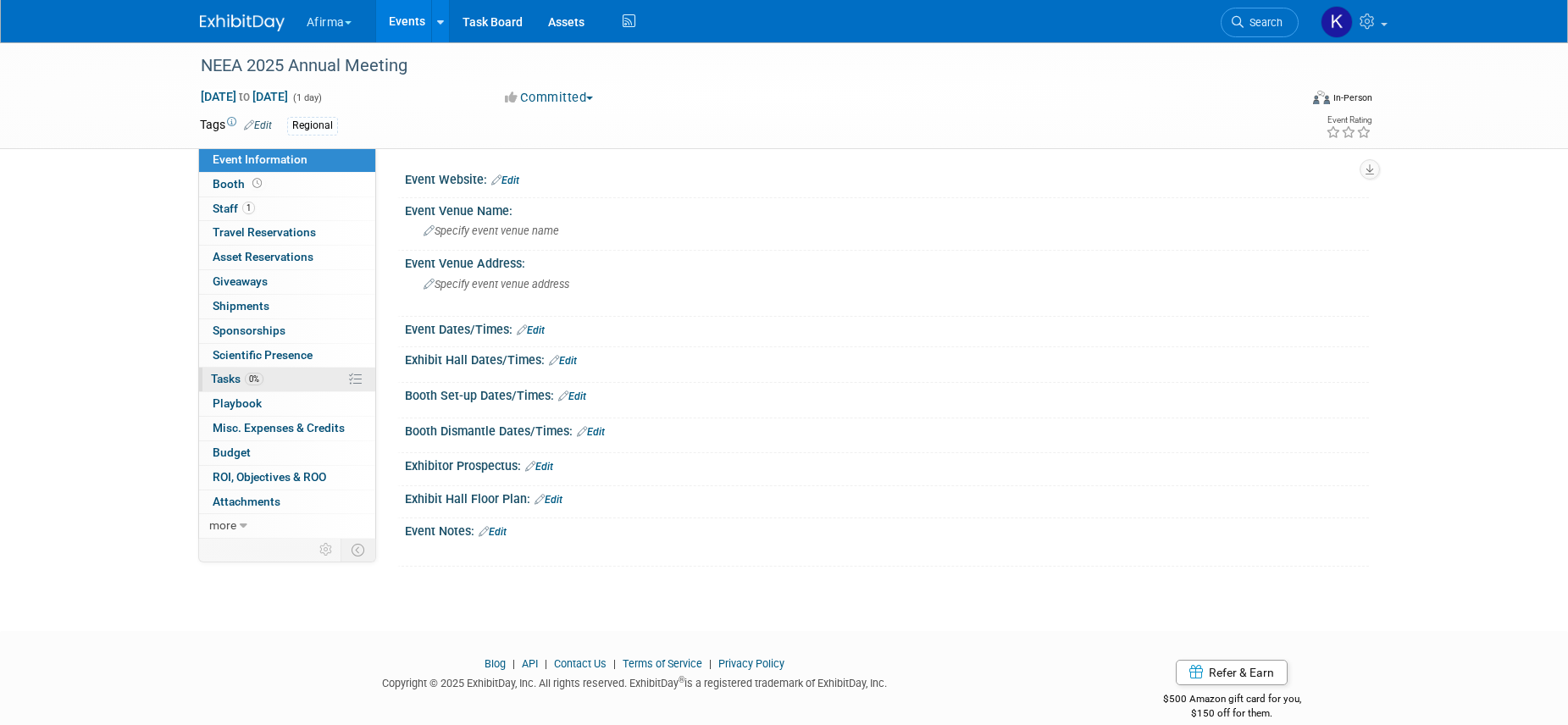
click at [257, 380] on span "0%" at bounding box center [253, 379] width 18 height 13
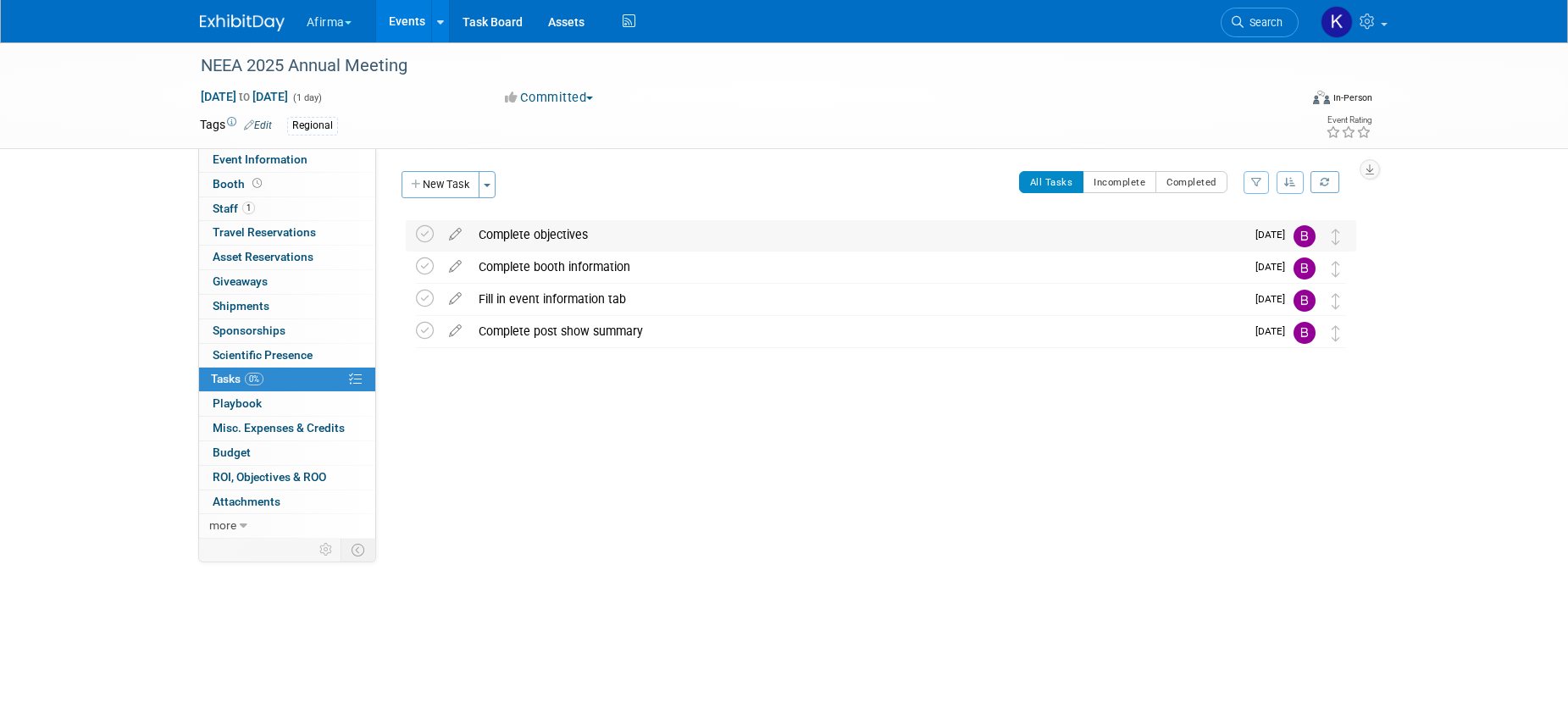
click at [537, 229] on div "Complete objectives" at bounding box center [857, 234] width 775 height 29
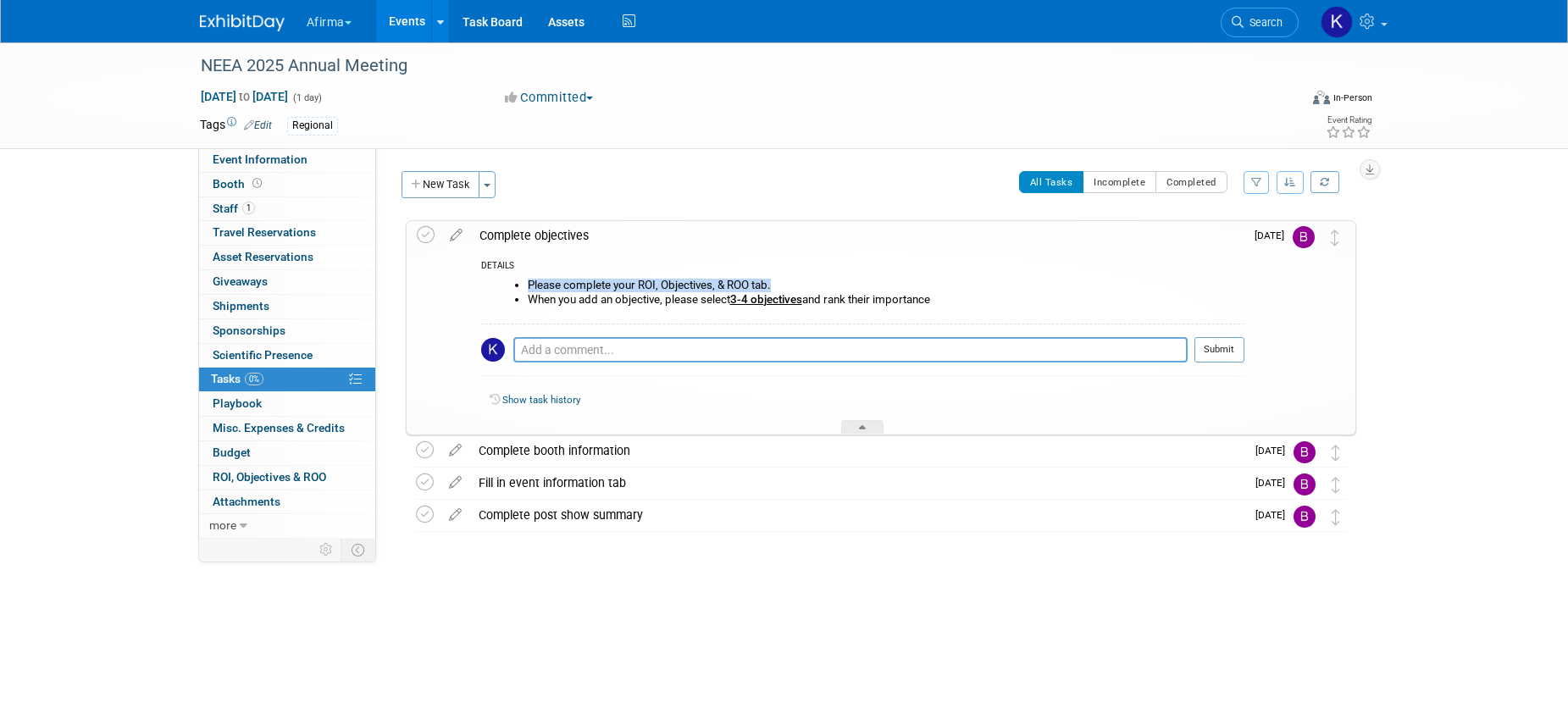
drag, startPoint x: 957, startPoint y: 285, endPoint x: 672, endPoint y: 261, distance: 286.0
click at [672, 261] on div "DETAILS Please complete your ROI, Objectives, & ROO tab. When you add an object…" at bounding box center [857, 342] width 773 height 185
click at [992, 319] on div "Please complete your ROI, Objectives, & ROO tab. When you add an objective, ple…" at bounding box center [863, 298] width 764 height 49
drag, startPoint x: 961, startPoint y: 304, endPoint x: 528, endPoint y: 284, distance: 433.5
click at [528, 284] on ul "Please complete your ROI, Objectives, & ROO tab. When you add an objective, ple…" at bounding box center [869, 291] width 751 height 27
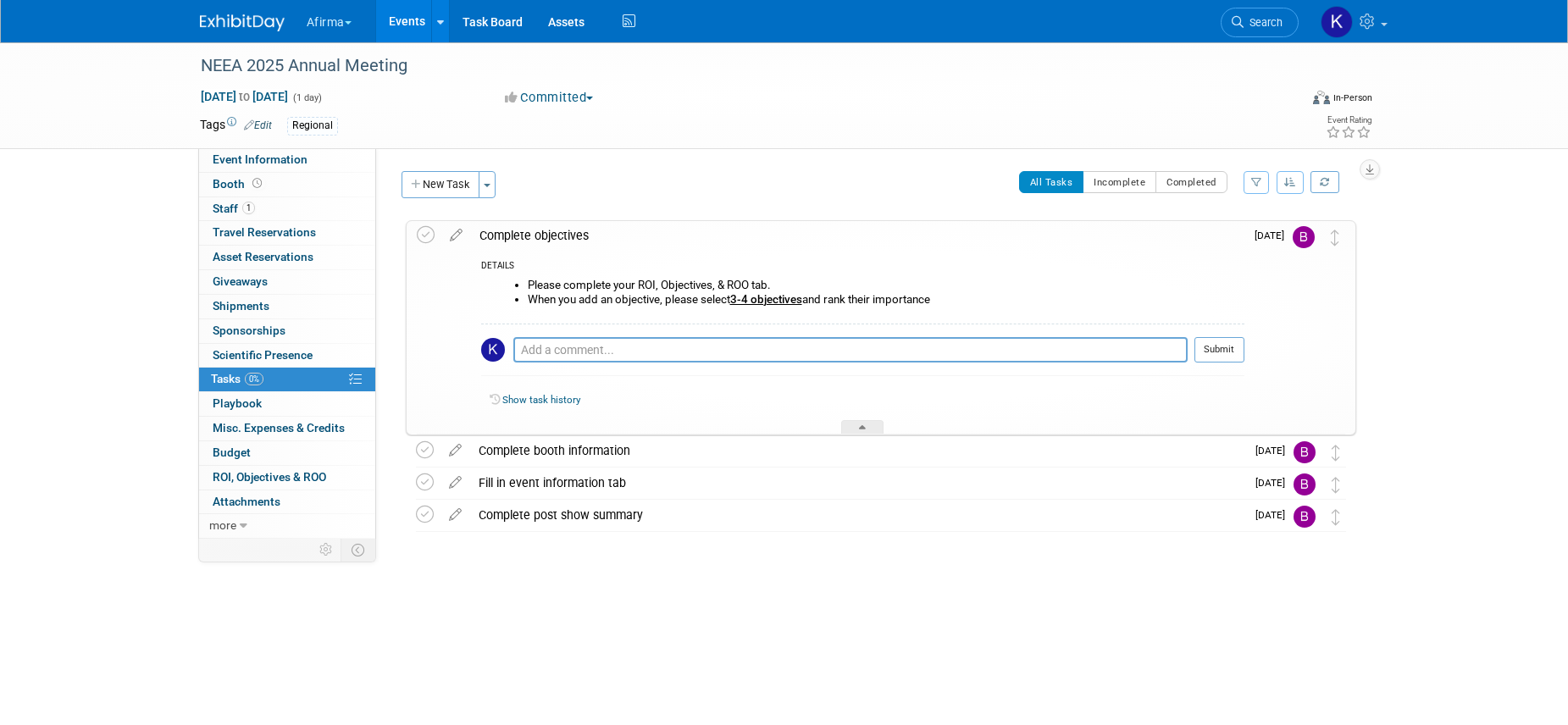
copy ul "Please complete your ROI, Objectives, & ROO tab. When you add an objective, ple…"
click at [566, 232] on div "Complete objectives" at bounding box center [857, 235] width 773 height 29
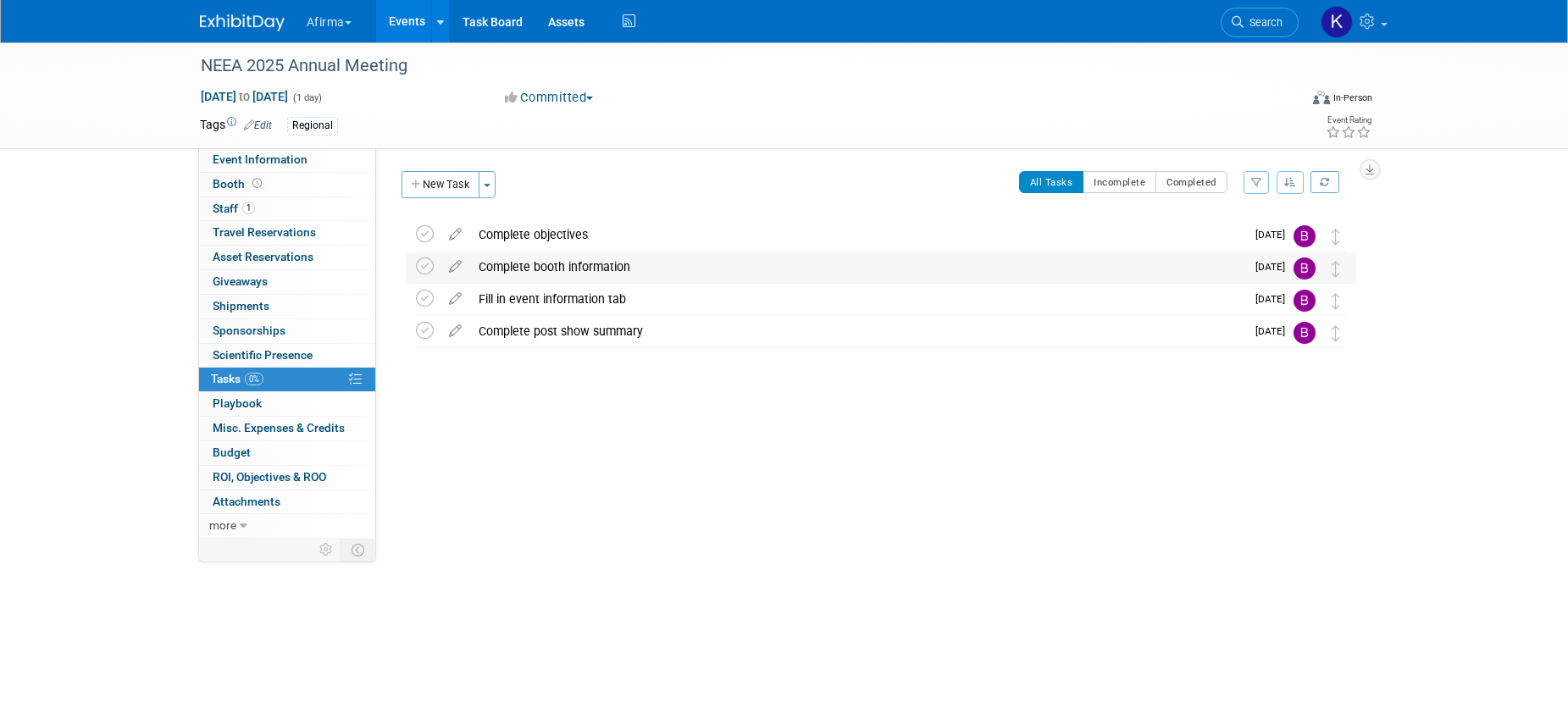
click at [549, 269] on div "Complete booth information" at bounding box center [857, 266] width 775 height 29
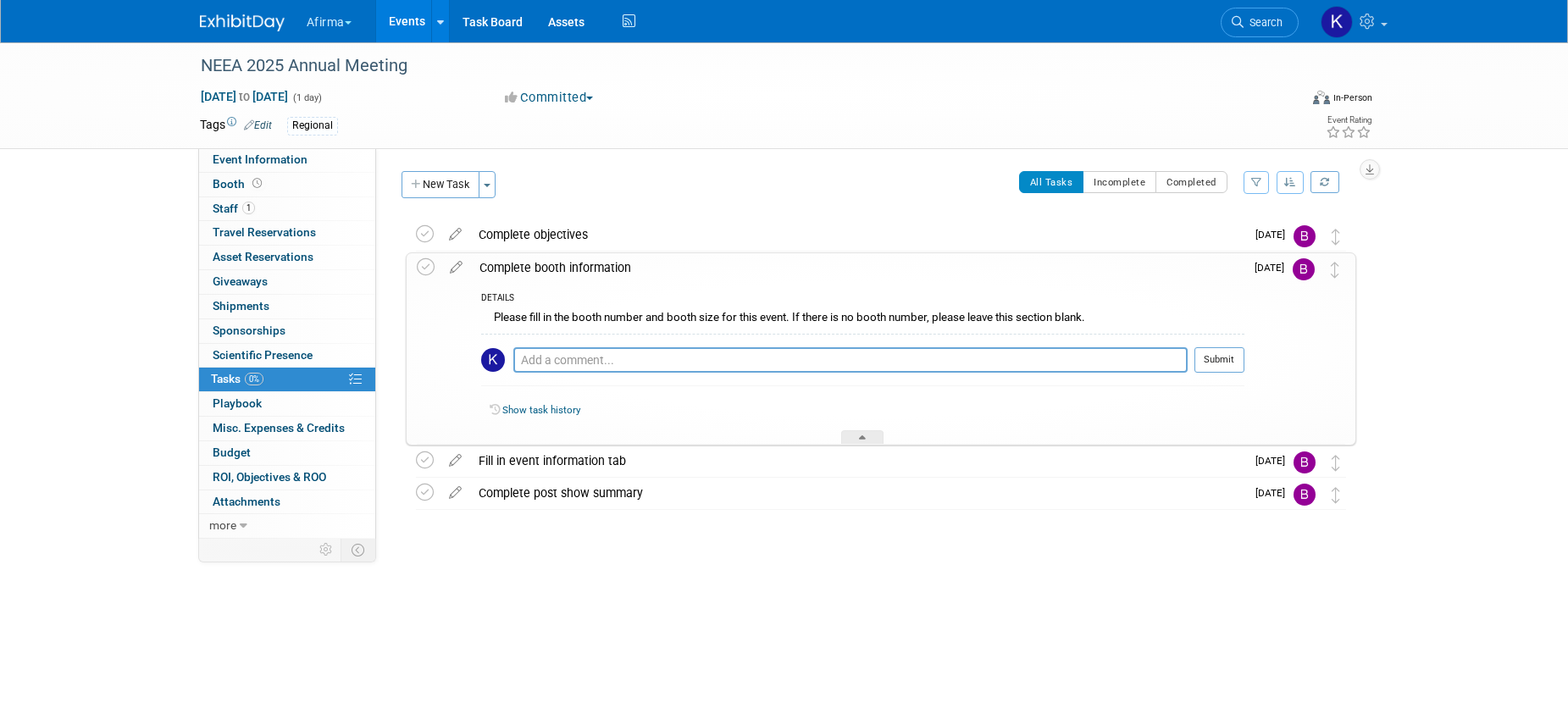
click at [577, 320] on div "Please fill in the booth number and booth size for this event. If there is no b…" at bounding box center [863, 319] width 764 height 26
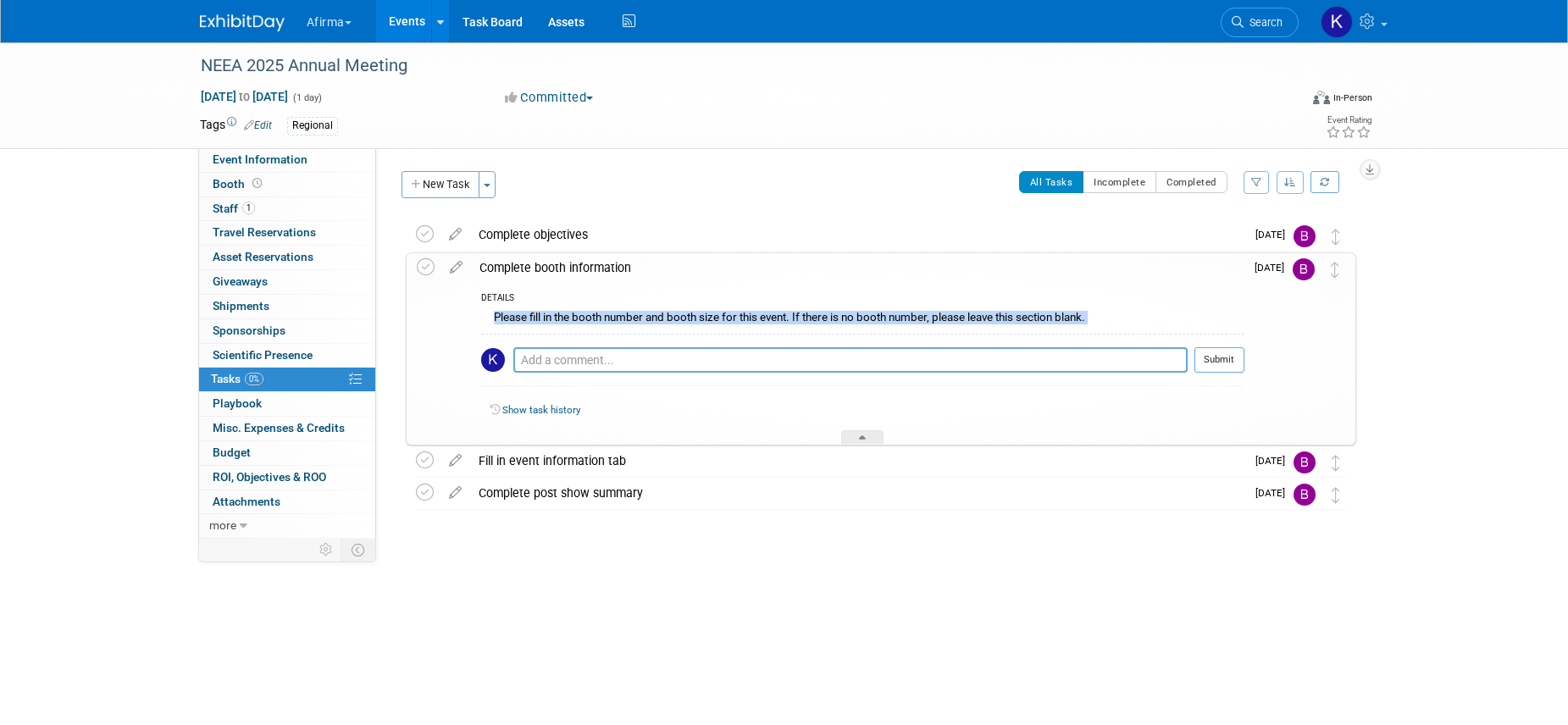
click at [577, 320] on div "Please fill in the booth number and booth size for this event. If there is no b…" at bounding box center [863, 319] width 764 height 26
copy div "Please fill in the booth number and booth size for this event. If there is no b…"
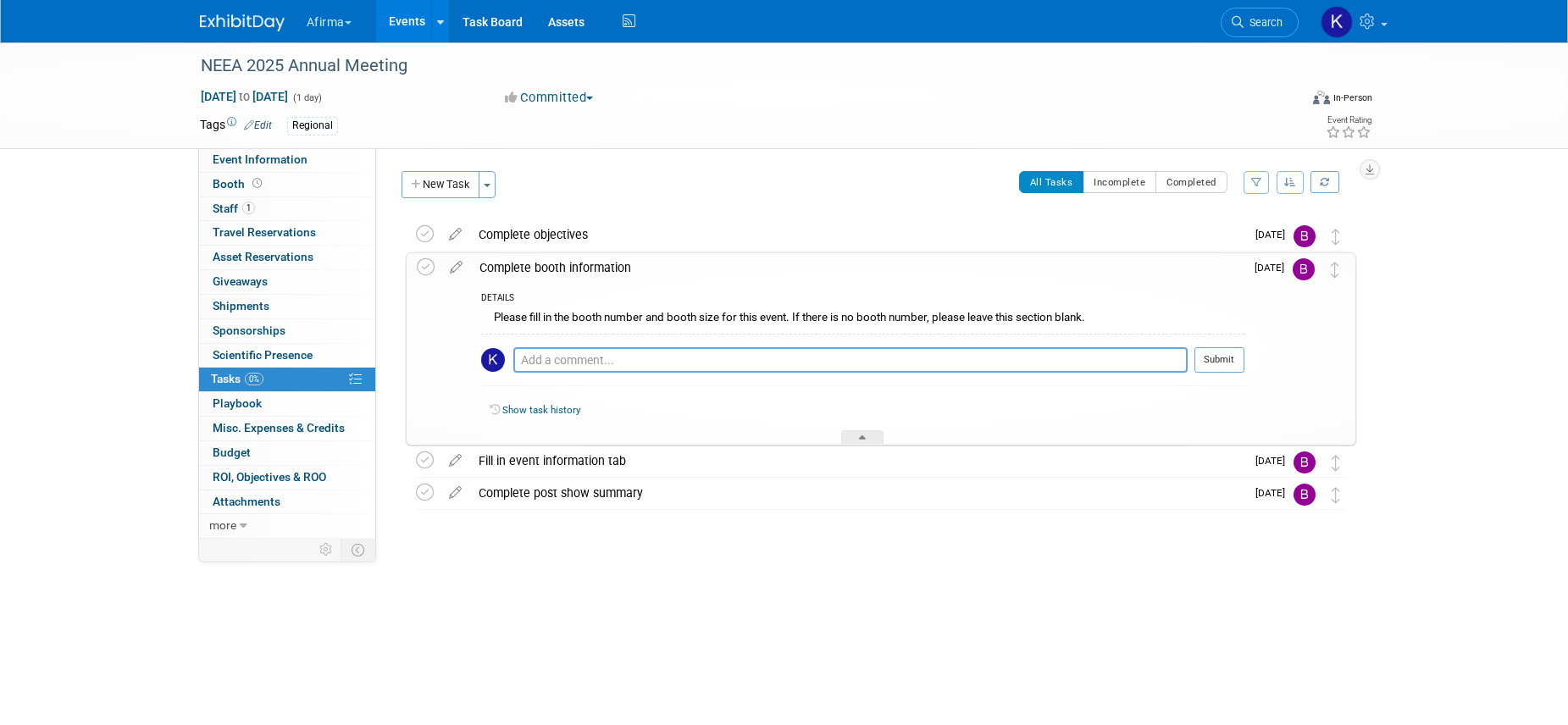
click at [506, 262] on div "Complete booth information" at bounding box center [857, 267] width 773 height 29
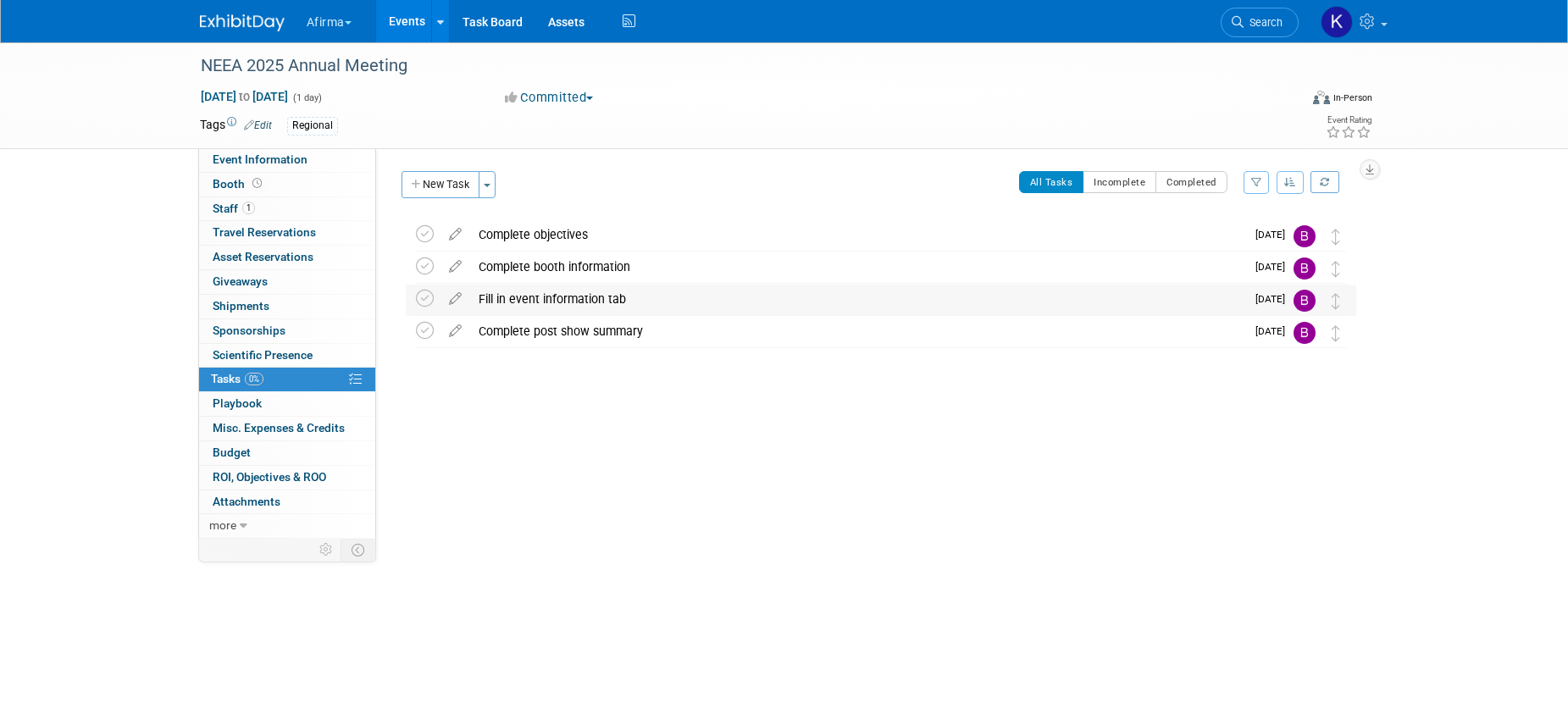
click at [520, 303] on div "Fill in event information tab" at bounding box center [857, 298] width 775 height 29
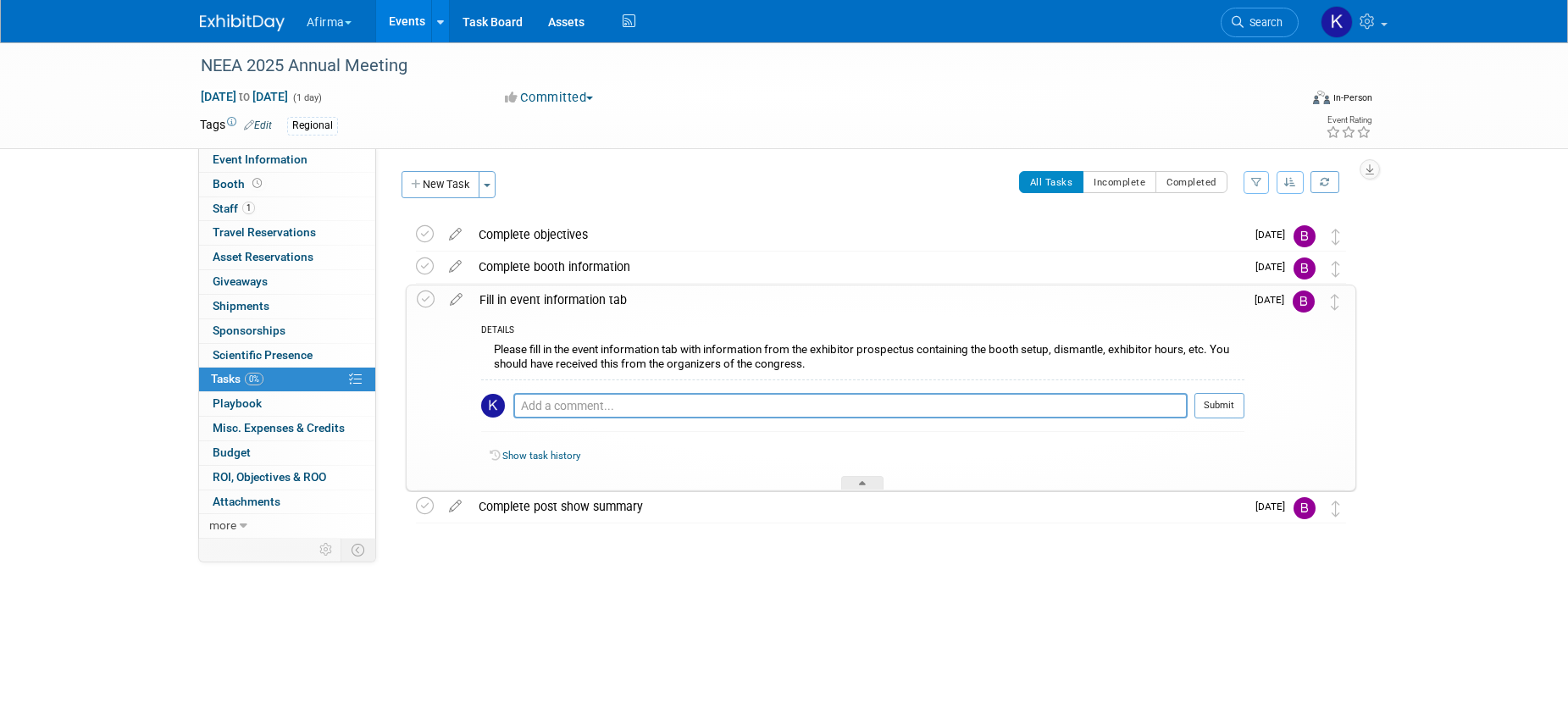
click at [552, 365] on div "Please fill in the event information tab with information from the exhibitor pr…" at bounding box center [863, 359] width 764 height 40
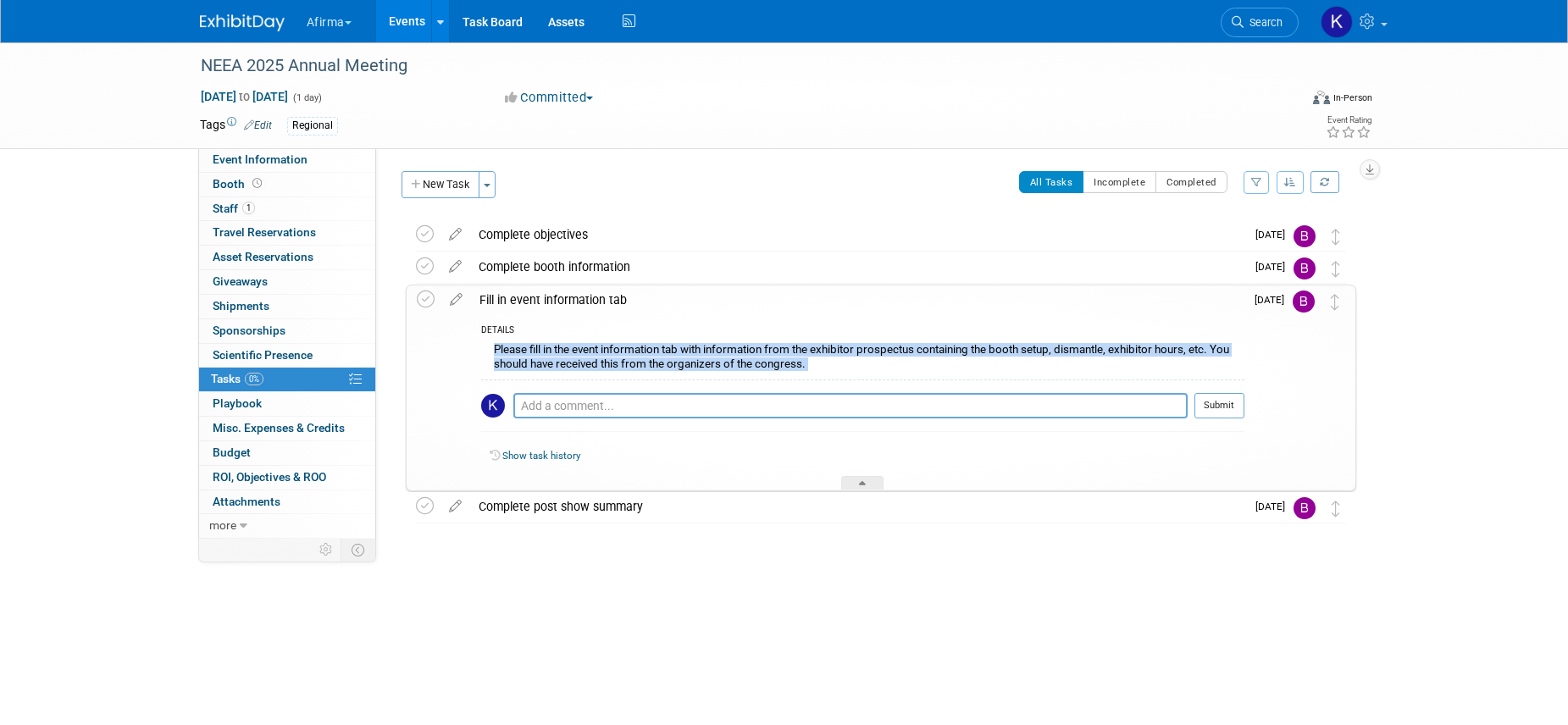
click at [552, 365] on div "Please fill in the event information tab with information from the exhibitor pr…" at bounding box center [863, 359] width 764 height 40
copy div "Please fill in the event information tab with information from the exhibitor pr…"
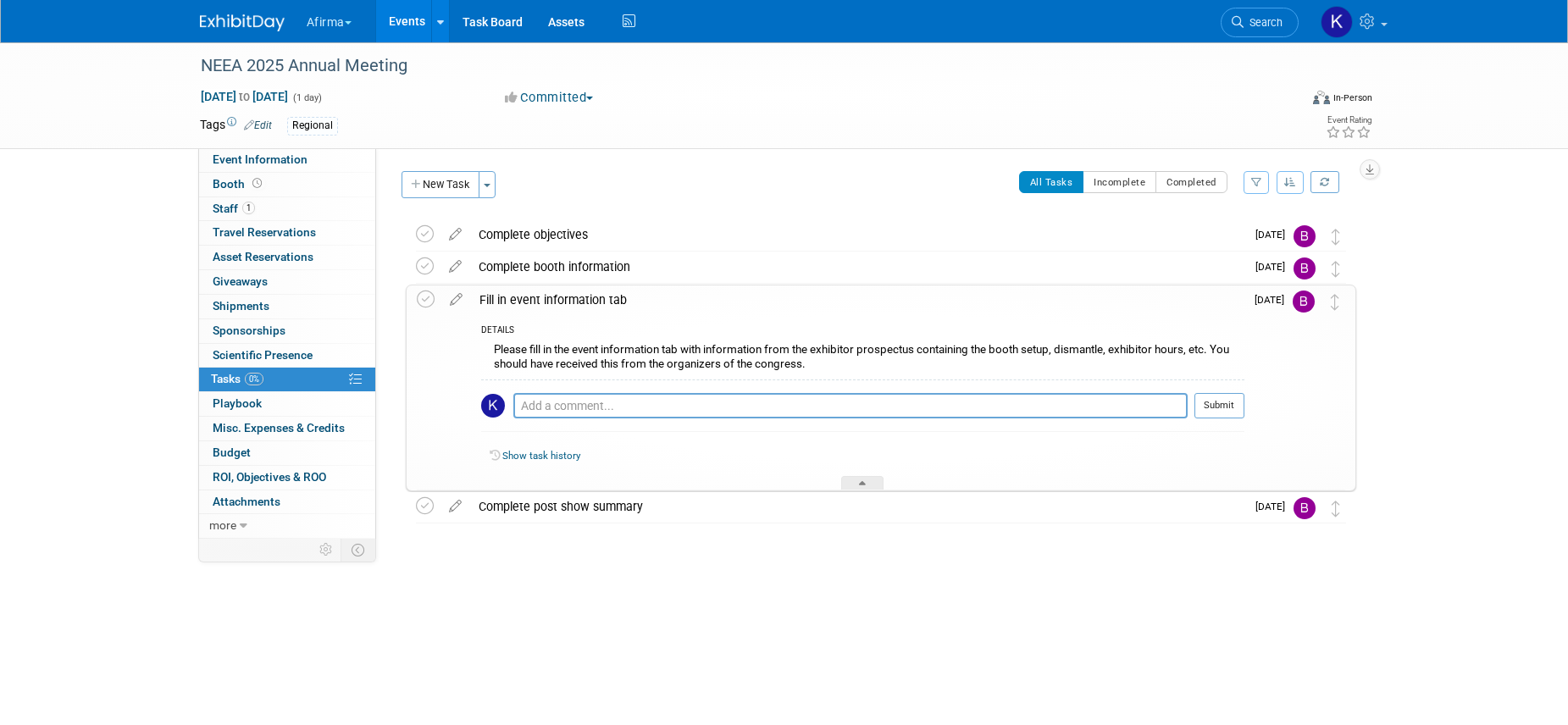
click at [529, 314] on div "DETAILS Please fill in the event information tab with information from the exhi…" at bounding box center [857, 402] width 773 height 176
click at [521, 297] on div "Fill in event information tab" at bounding box center [857, 299] width 773 height 29
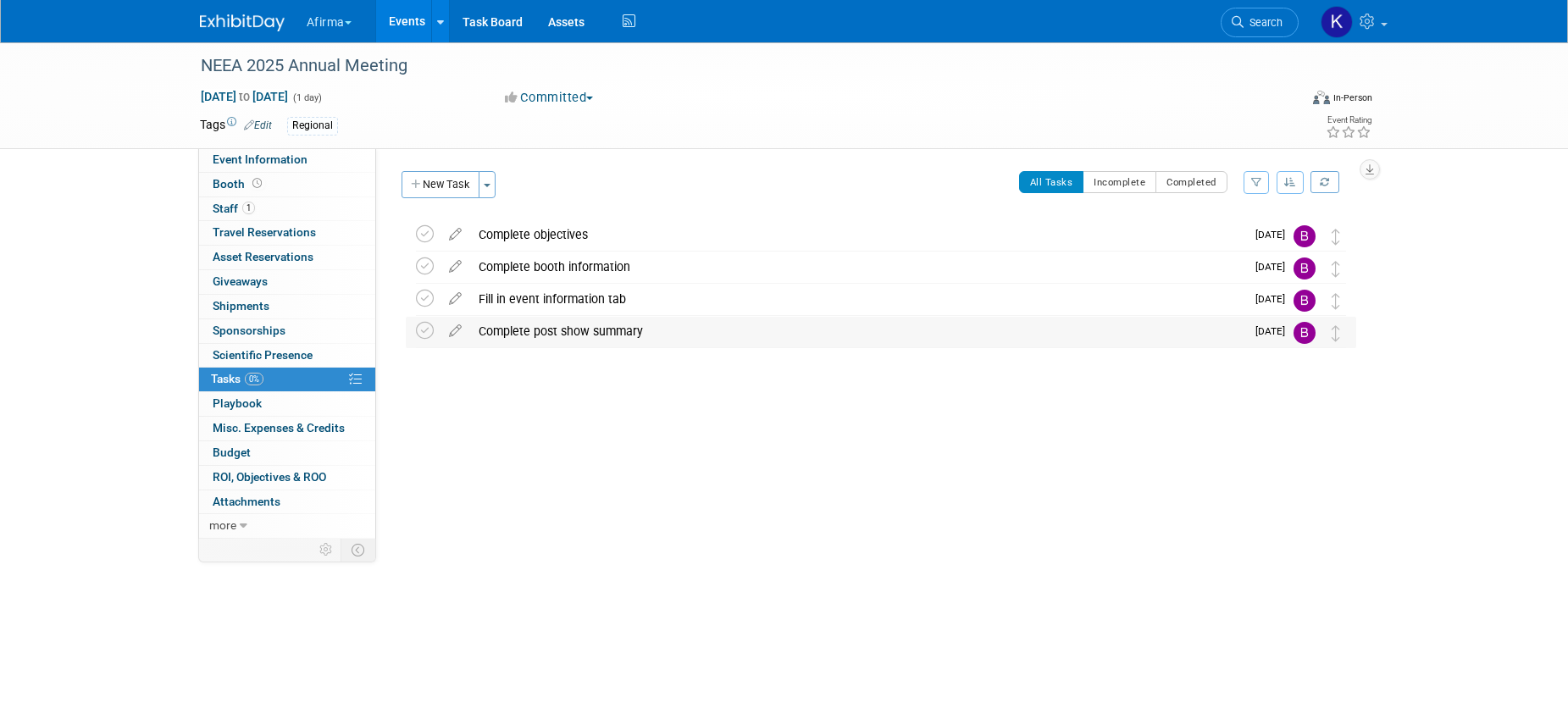
click at [549, 329] on div "Complete post show summary" at bounding box center [857, 330] width 775 height 29
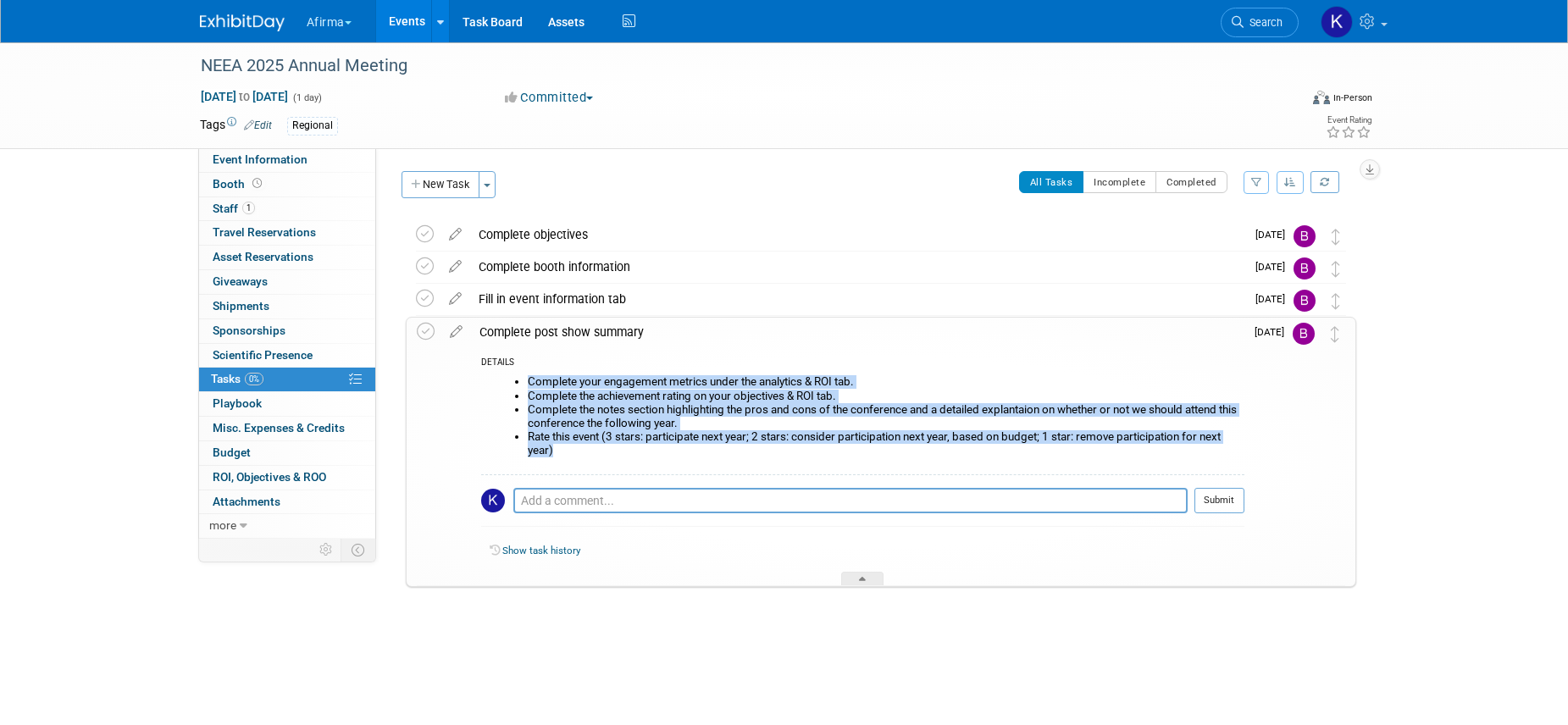
drag, startPoint x: 567, startPoint y: 450, endPoint x: 528, endPoint y: 382, distance: 78.4
click at [528, 382] on ul "Complete your engagement metrics under the analytics & ROI tab. Complete the ac…" at bounding box center [869, 416] width 751 height 82
copy ul "Complete your engagement metrics under the analytics & ROI tab. Complete the ac…"
